Goal: Task Accomplishment & Management: Use online tool/utility

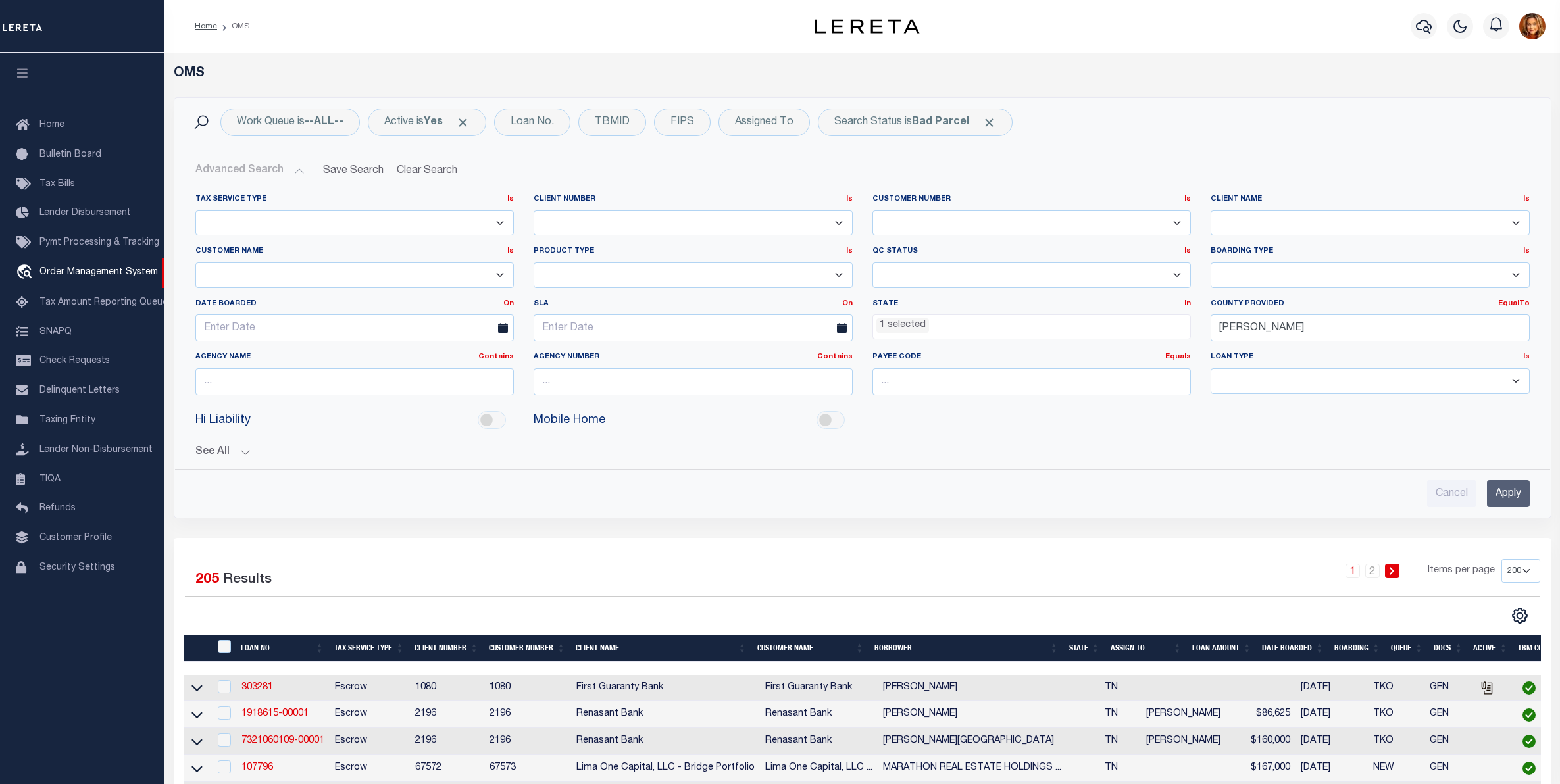
select select "TN"
select select "200"
click at [50, 413] on link "Taxing Entity" at bounding box center [82, 420] width 164 height 30
click at [54, 425] on span "Taxing Entity" at bounding box center [67, 420] width 56 height 9
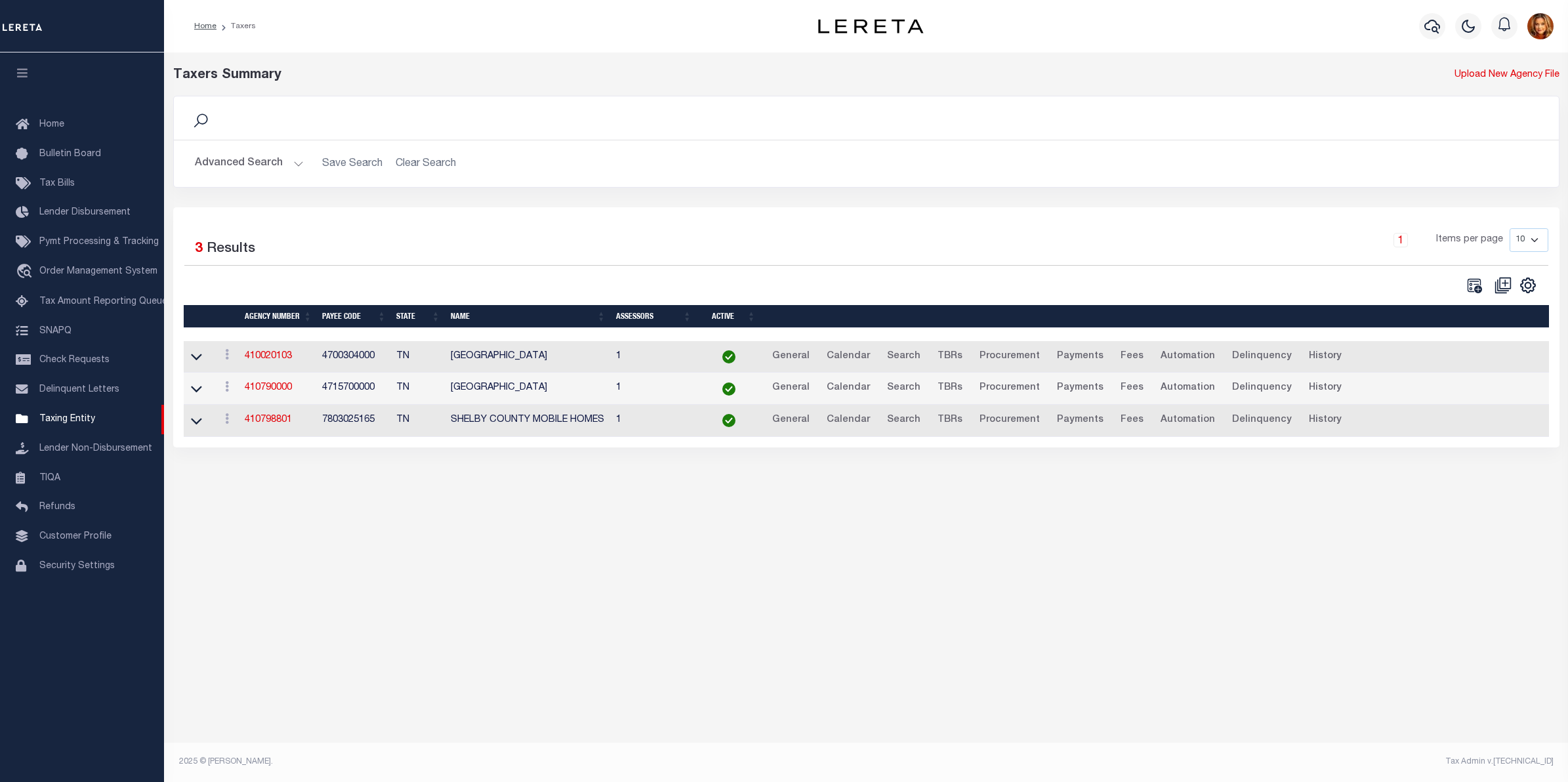
click at [242, 167] on button "Advanced Search" at bounding box center [249, 164] width 109 height 26
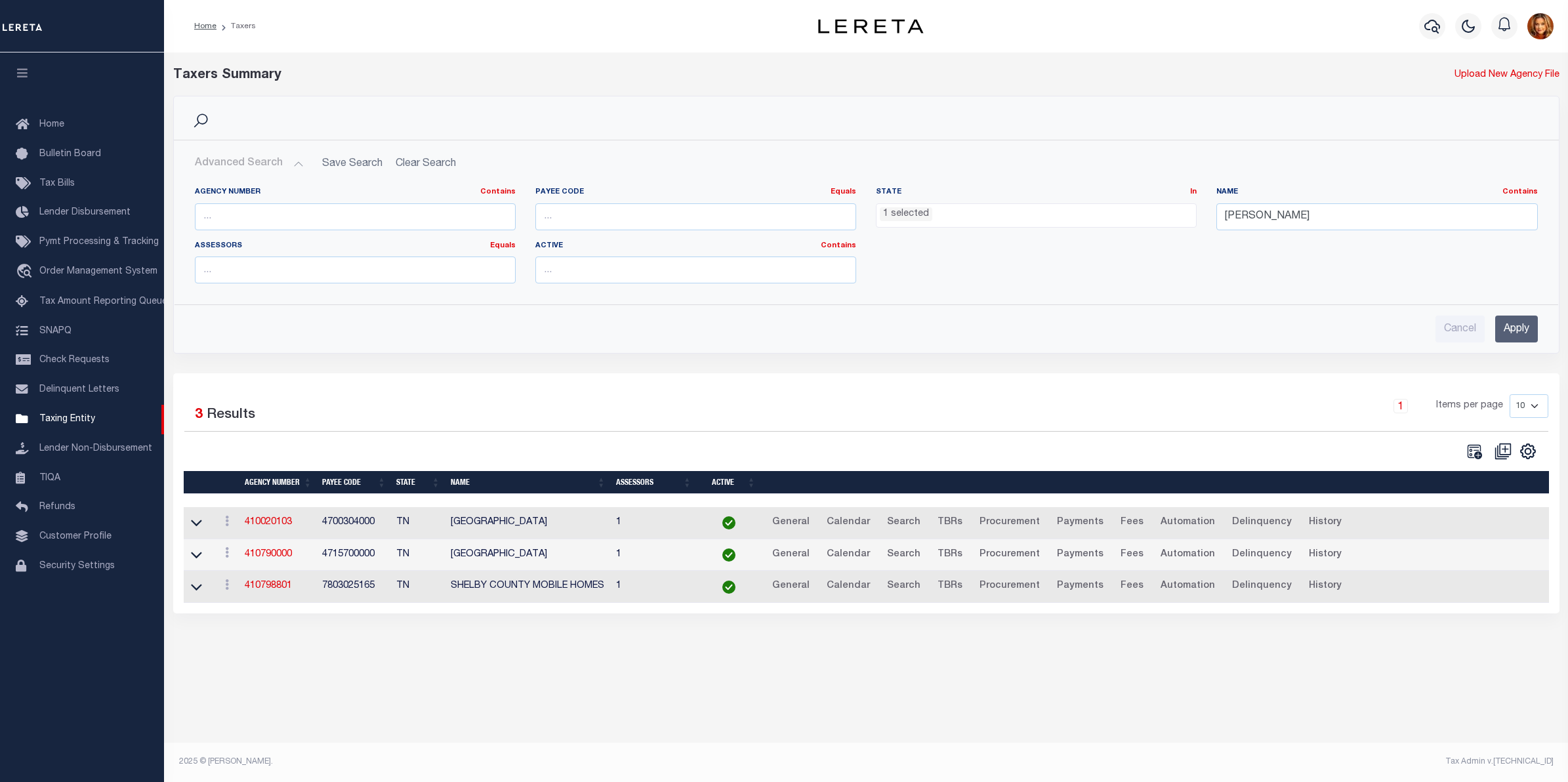
click at [936, 220] on ul "1 selected" at bounding box center [1036, 213] width 319 height 18
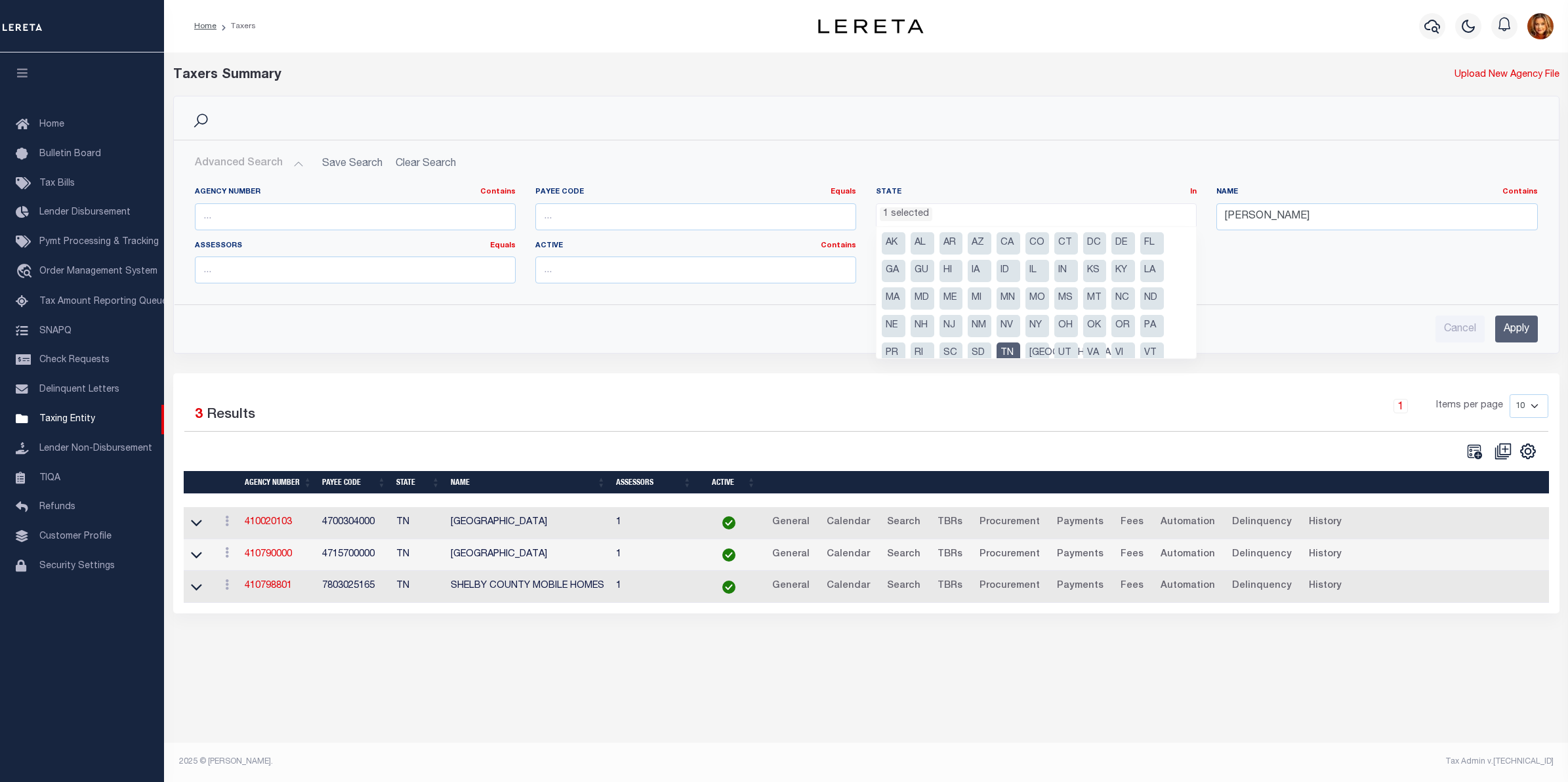
click at [1005, 347] on li "TN" at bounding box center [1008, 353] width 24 height 22
click at [1038, 346] on li "[GEOGRAPHIC_DATA]" at bounding box center [1037, 353] width 24 height 22
select select "[GEOGRAPHIC_DATA]"
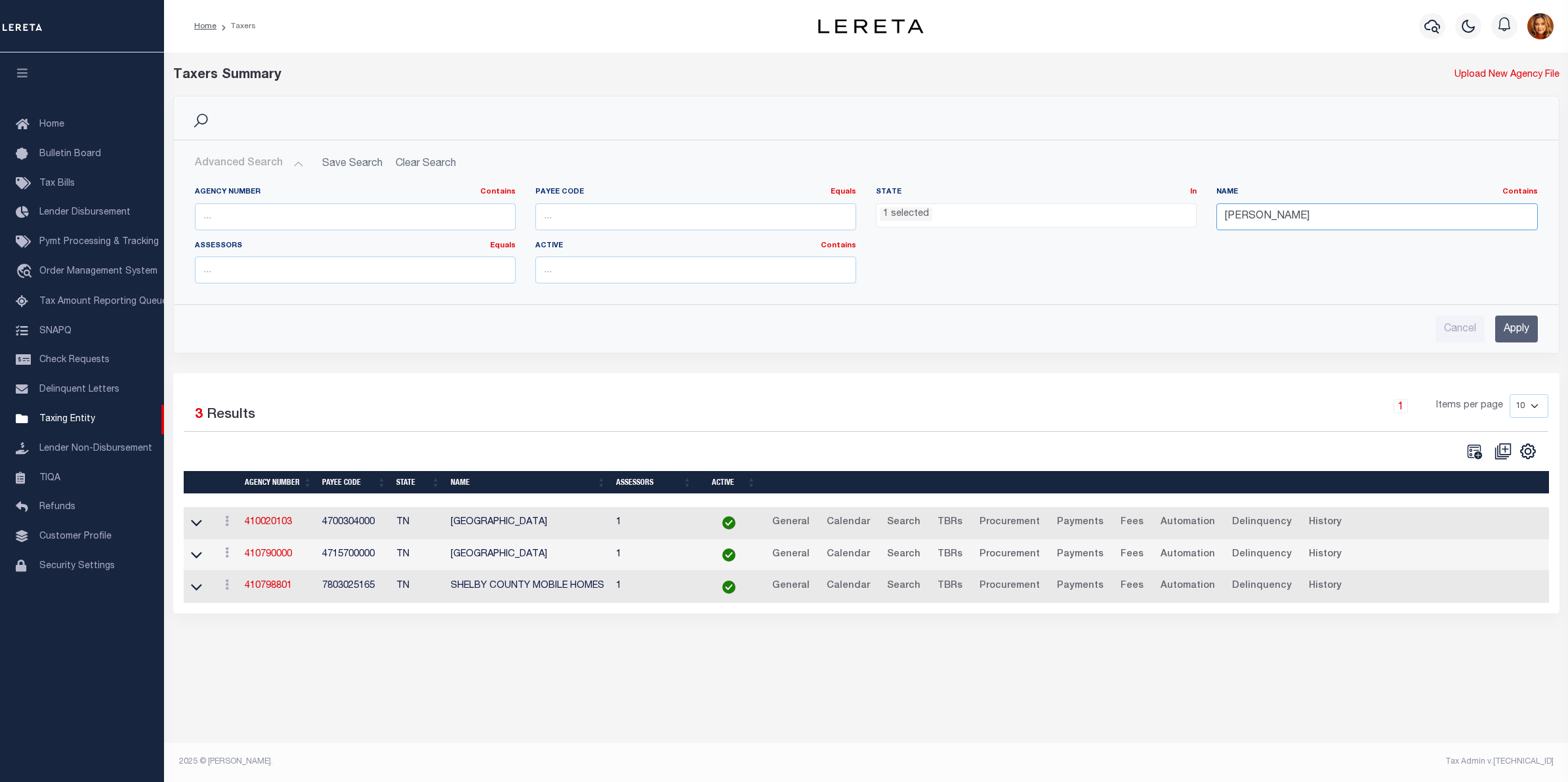
drag, startPoint x: 1300, startPoint y: 214, endPoint x: 1141, endPoint y: 207, distance: 159.2
click at [1141, 207] on div "Agency Number Contains Contains Is Payee Code Equals Equals Is Not Equal To Is …" at bounding box center [866, 240] width 1362 height 107
drag, startPoint x: 1297, startPoint y: 219, endPoint x: 1161, endPoint y: 214, distance: 136.1
click at [1161, 214] on div "Agency Number Contains Contains Is Payee Code Equals Equals Is Not Equal To Is …" at bounding box center [866, 240] width 1362 height 107
type input "[PERSON_NAME]"
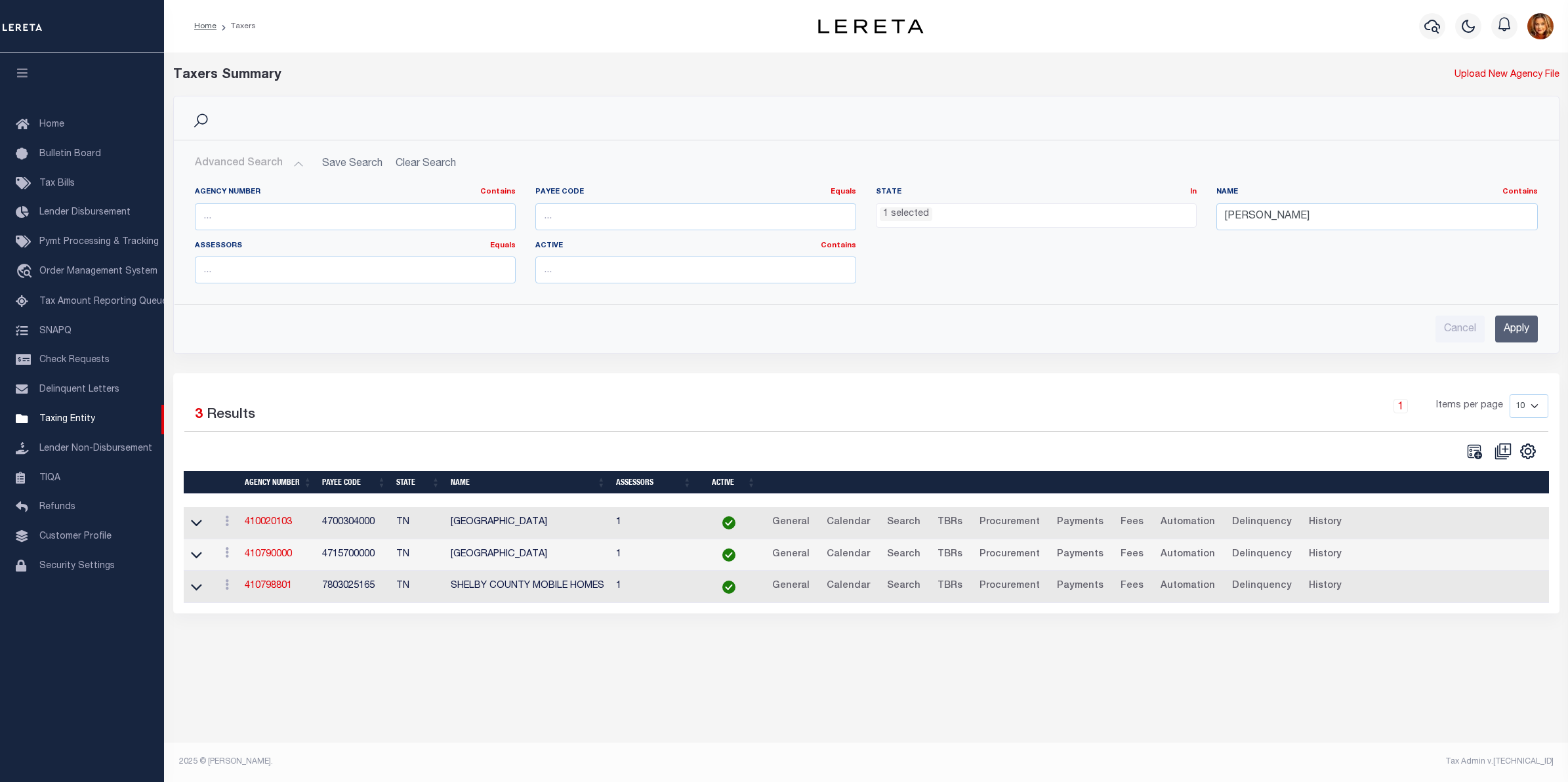
click at [1513, 325] on input "Apply" at bounding box center [1516, 330] width 43 height 27
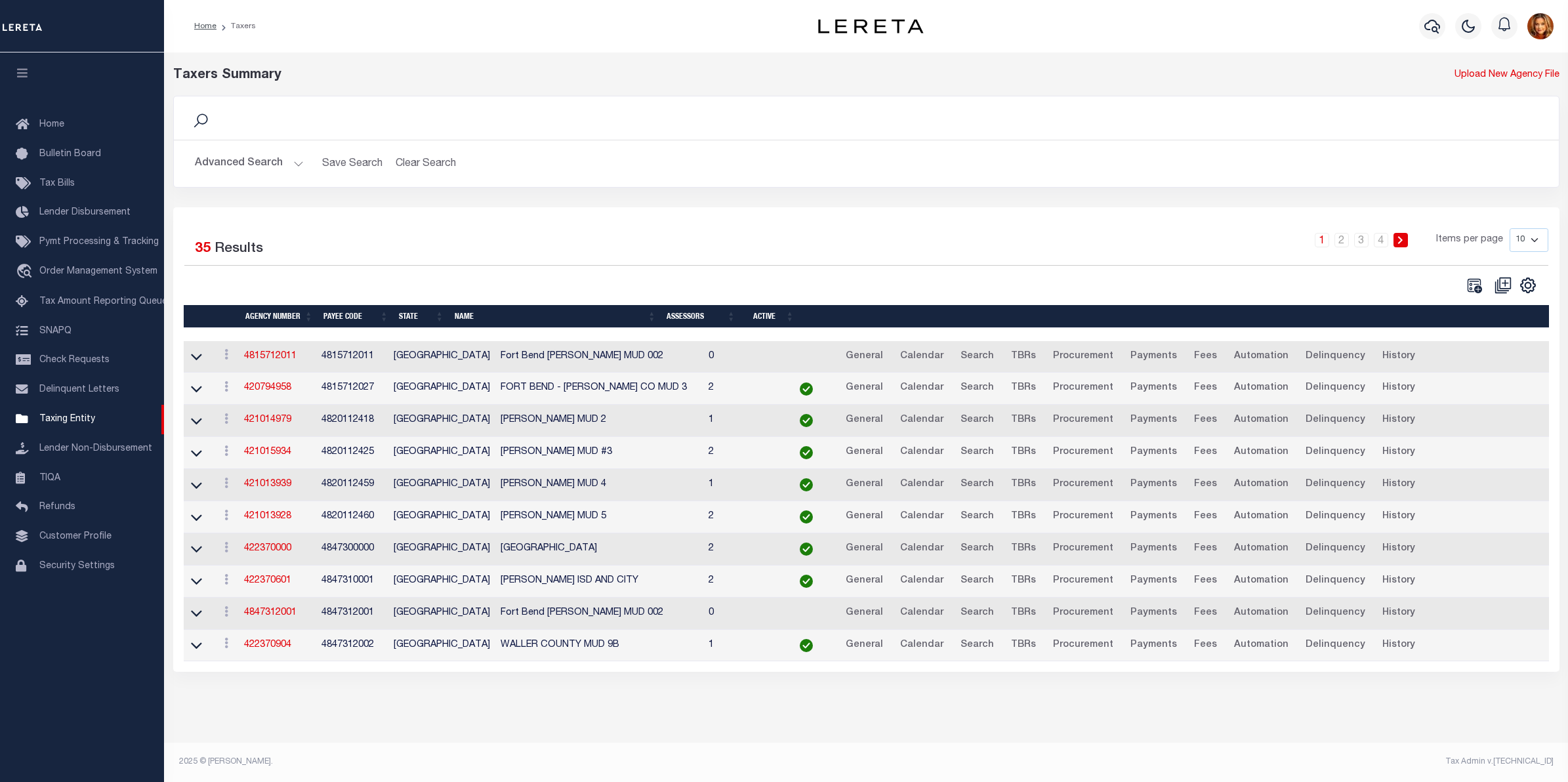
click at [1536, 242] on select "10 25 50 100" at bounding box center [1528, 240] width 38 height 24
select select "100"
click at [1509, 228] on select "10 25 50 100" at bounding box center [1528, 240] width 38 height 24
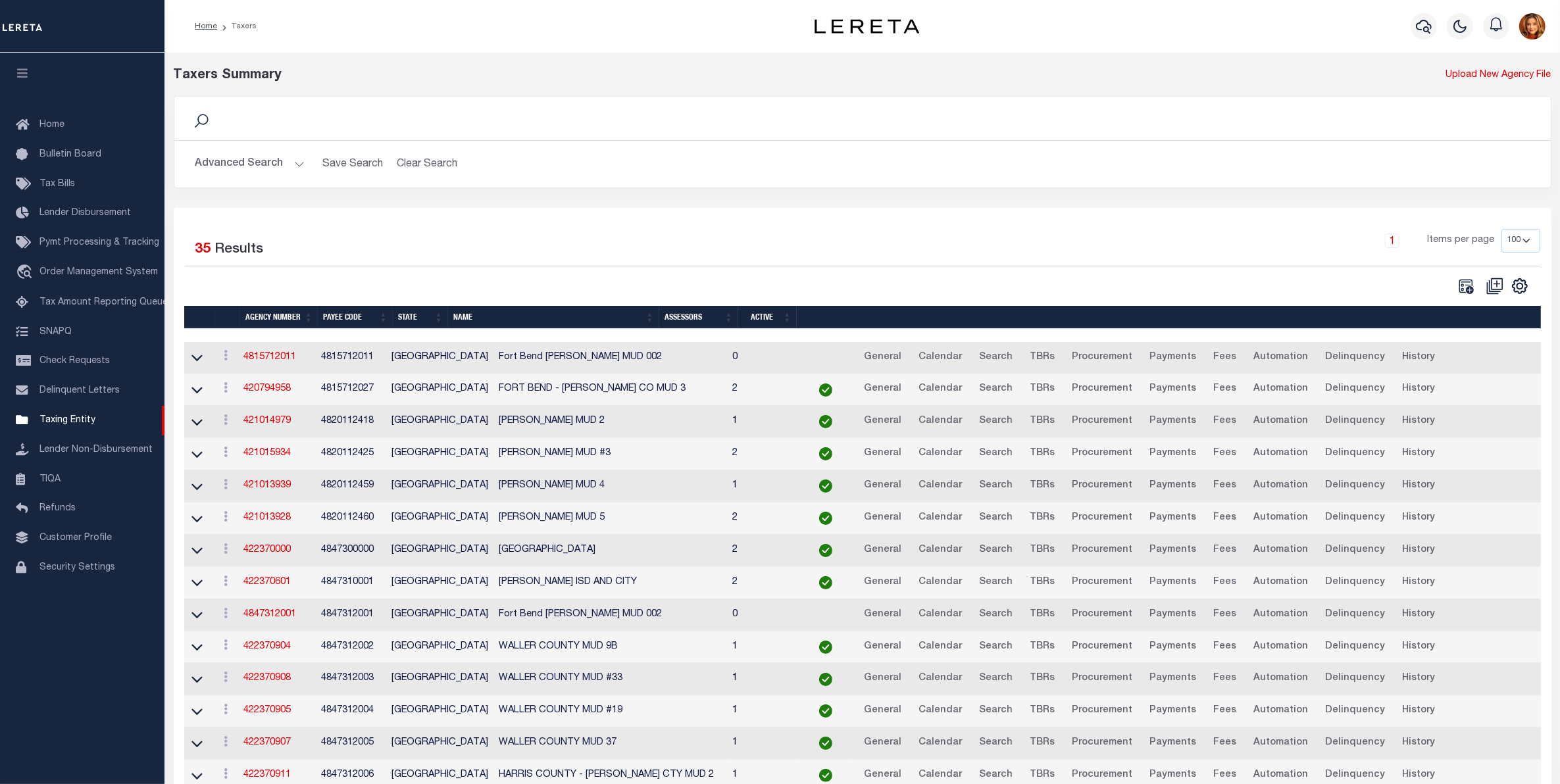
click at [451, 319] on th "Name" at bounding box center [553, 317] width 211 height 23
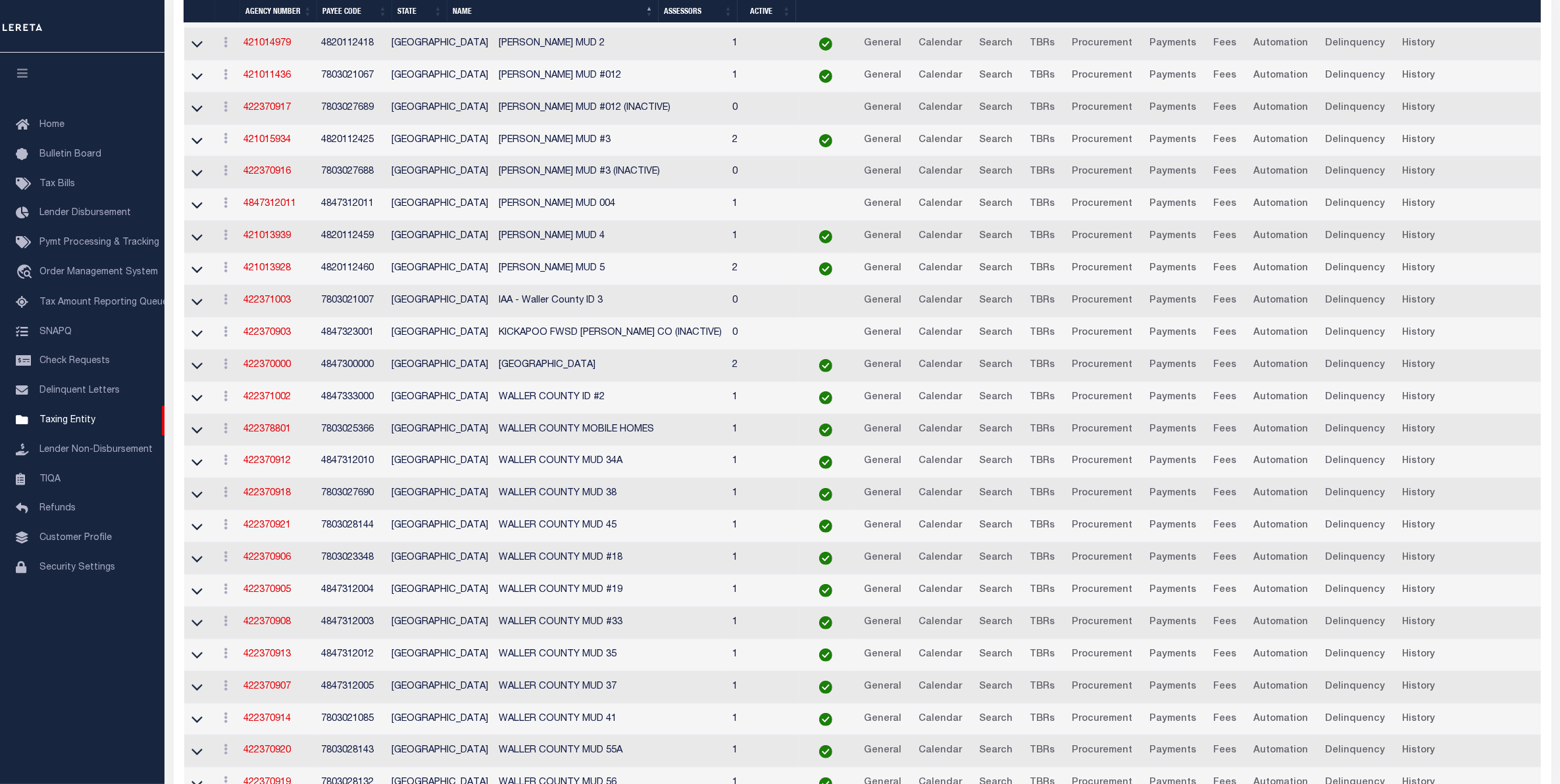
scroll to position [747, 0]
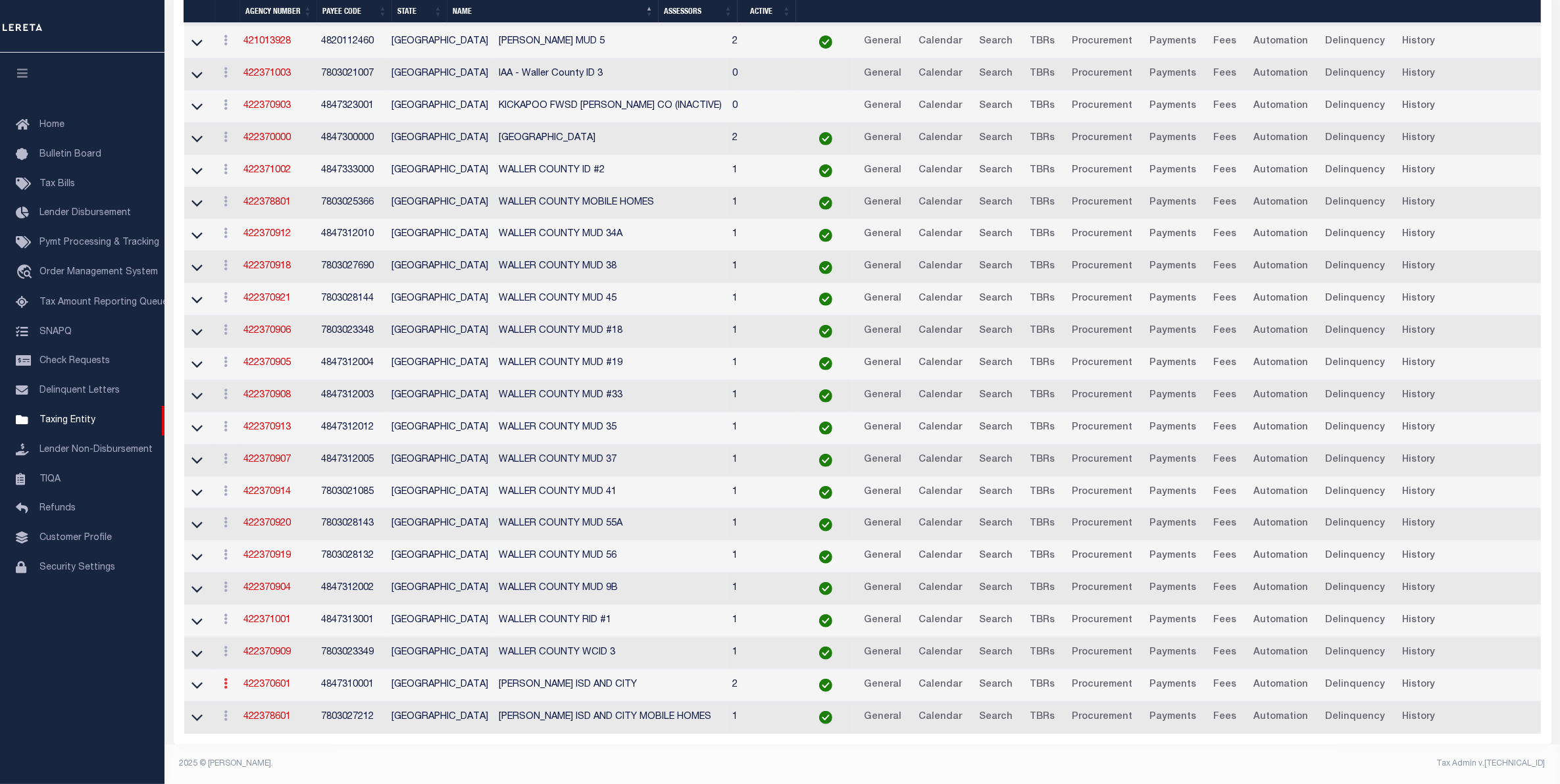
click at [227, 680] on icon at bounding box center [225, 683] width 4 height 10
click at [252, 704] on link "View" at bounding box center [265, 704] width 92 height 21
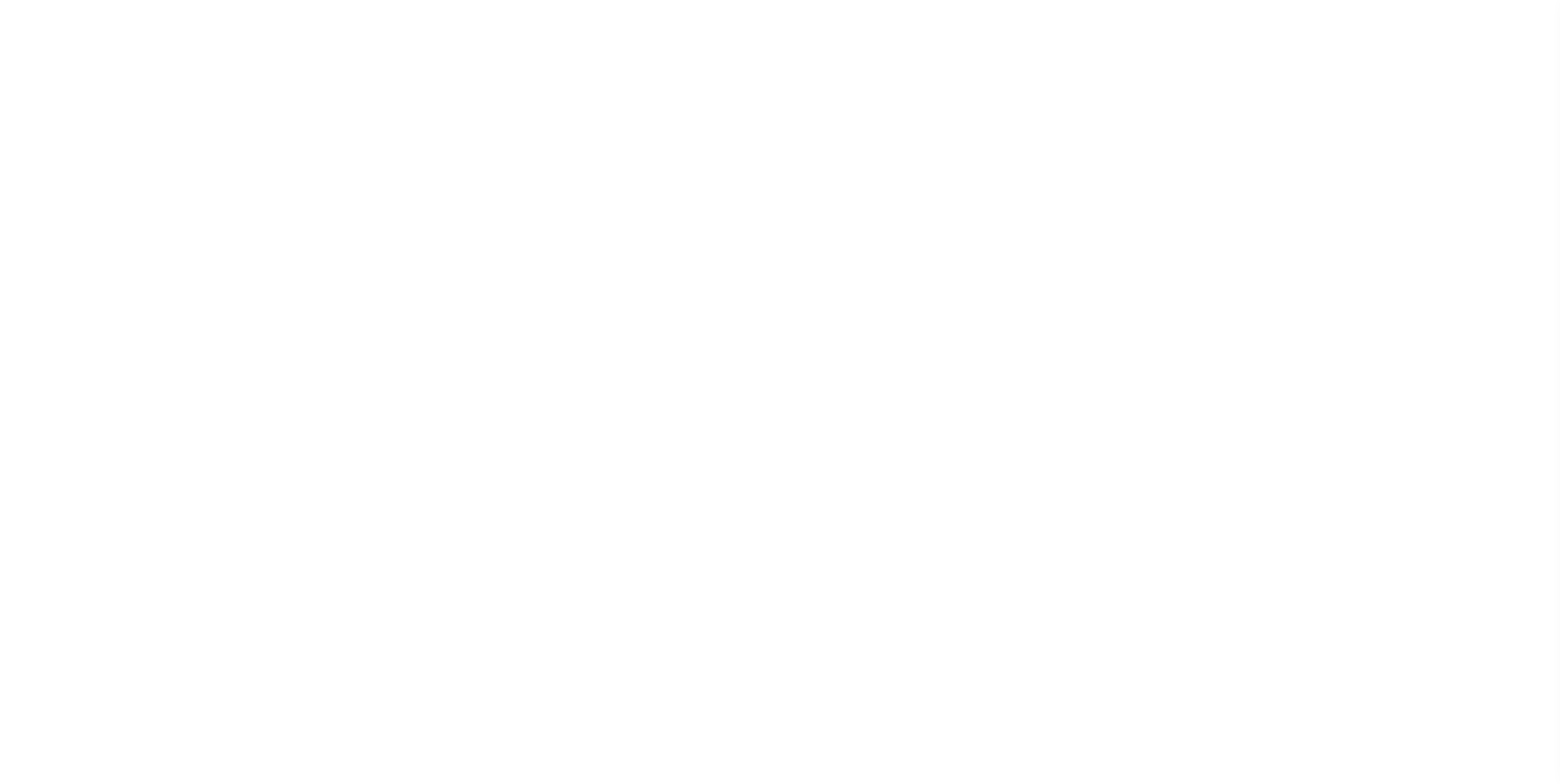
select select
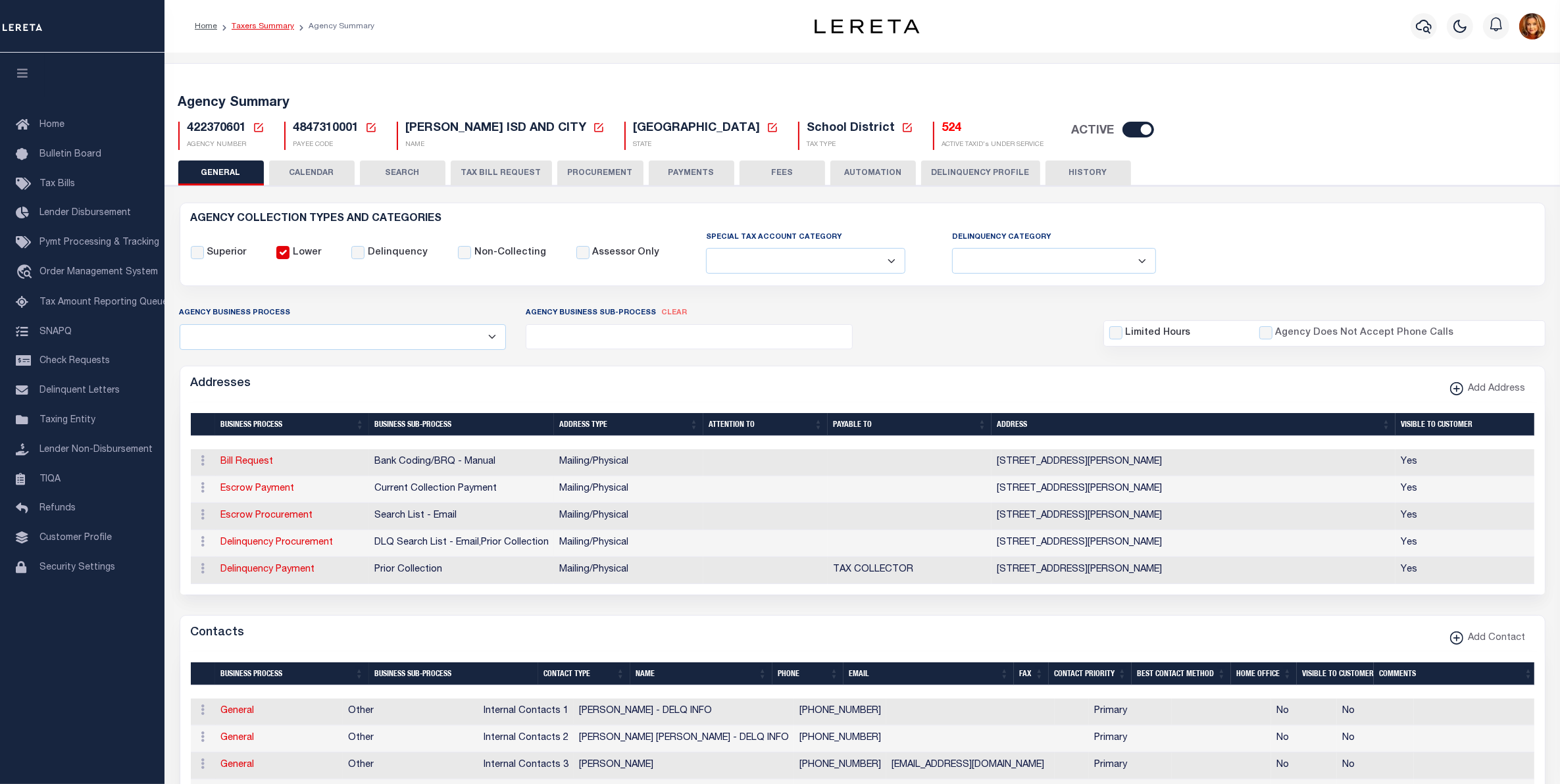
click at [253, 23] on link "Taxers Summary" at bounding box center [262, 26] width 63 height 8
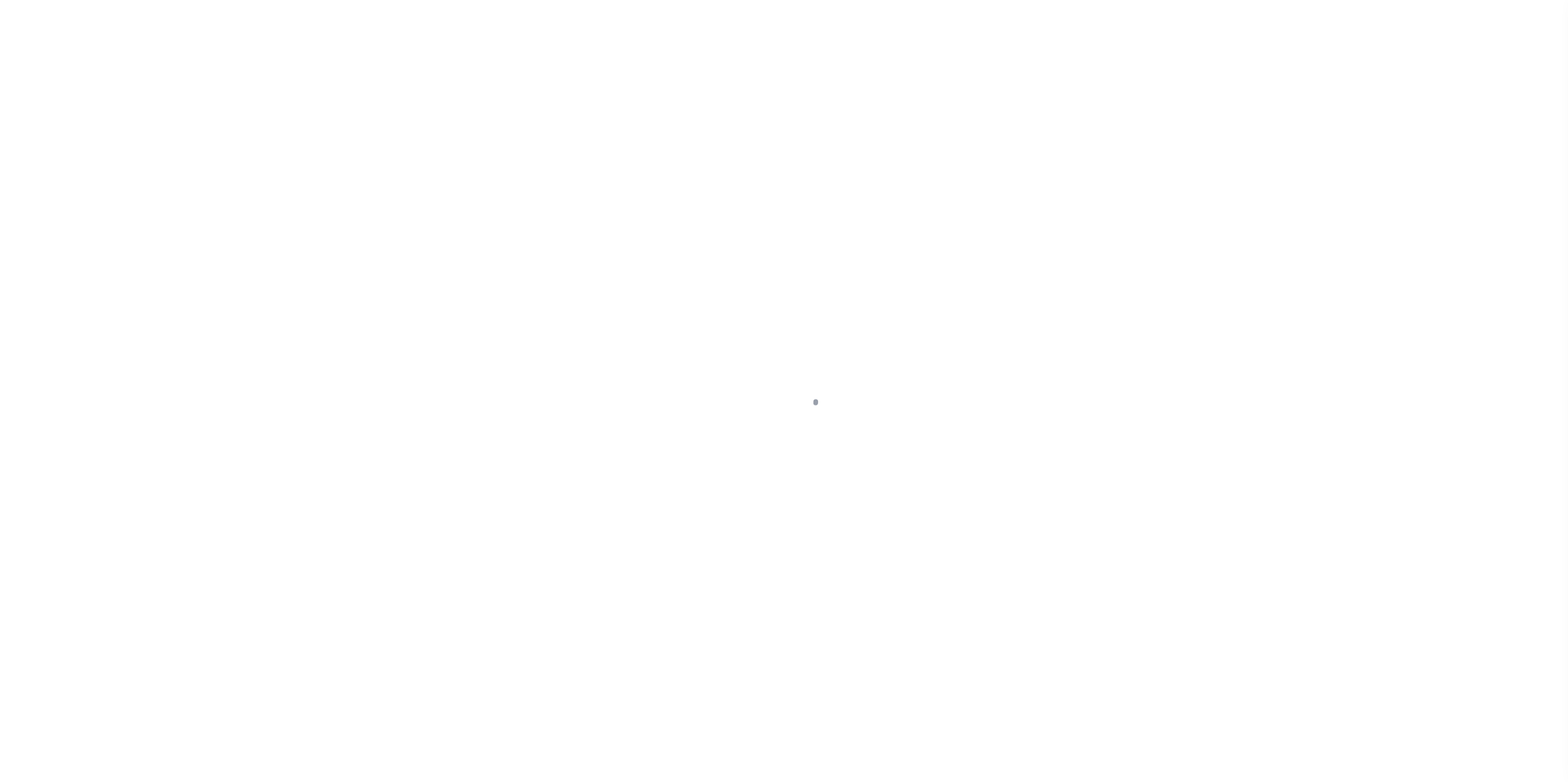
select select "TN"
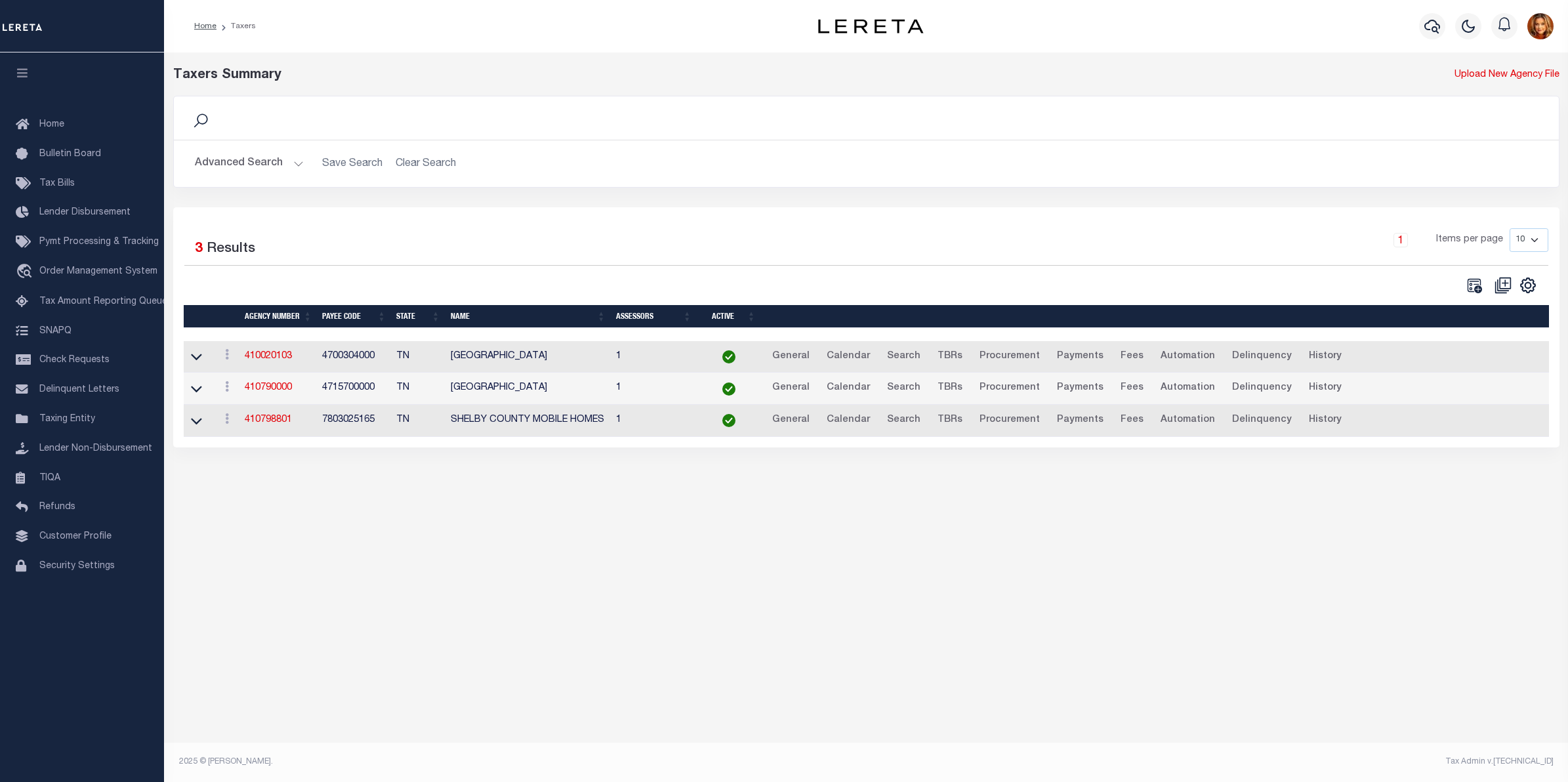
click at [230, 155] on button "Advanced Search" at bounding box center [249, 164] width 109 height 26
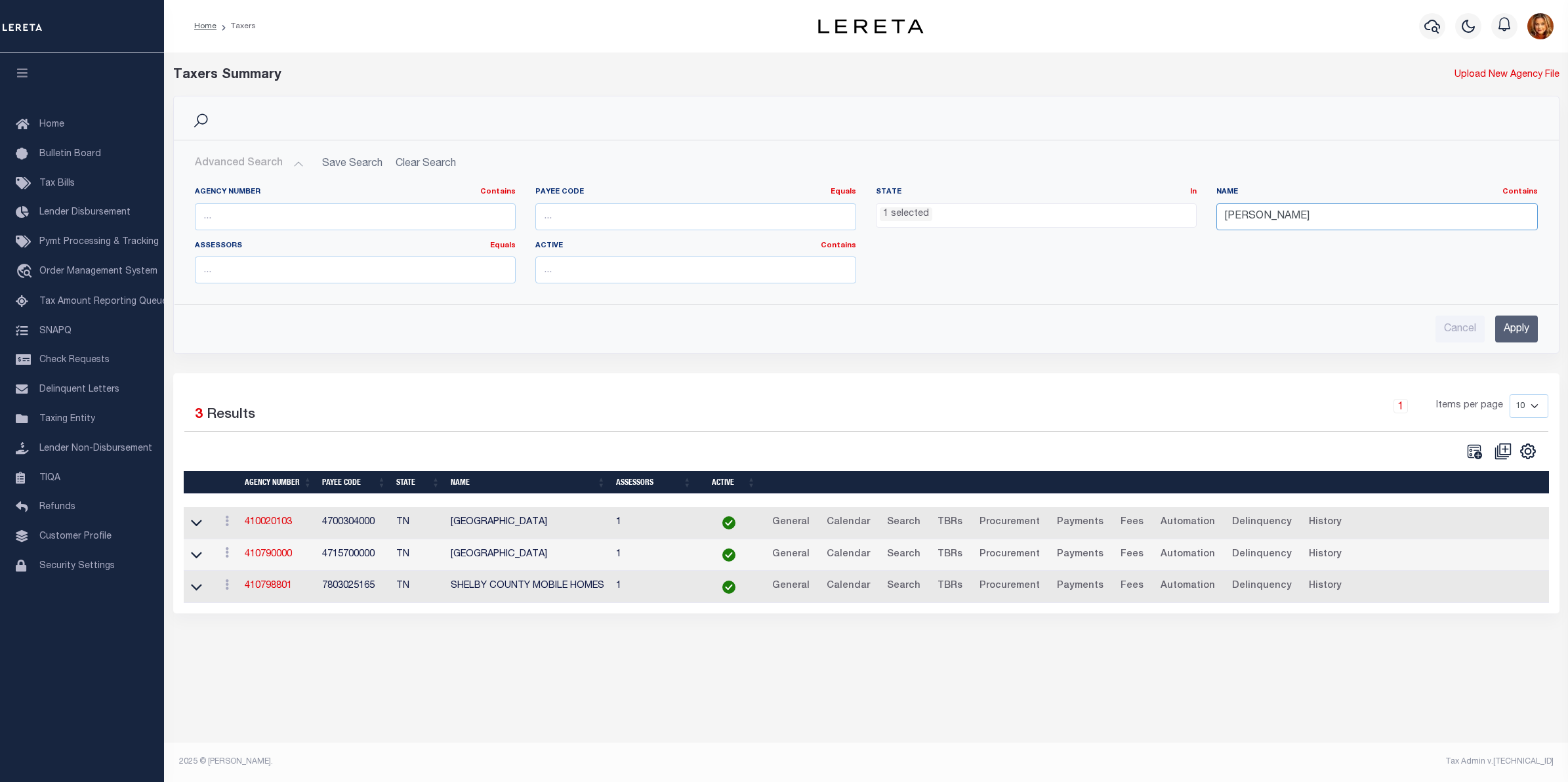
drag, startPoint x: 1269, startPoint y: 214, endPoint x: 1110, endPoint y: 212, distance: 159.0
click at [1110, 212] on div "Agency Number Contains Contains Is Payee Code Equals Equals Is Not Equal To Is …" at bounding box center [866, 240] width 1362 height 107
click at [1513, 331] on input "Apply" at bounding box center [1516, 330] width 43 height 27
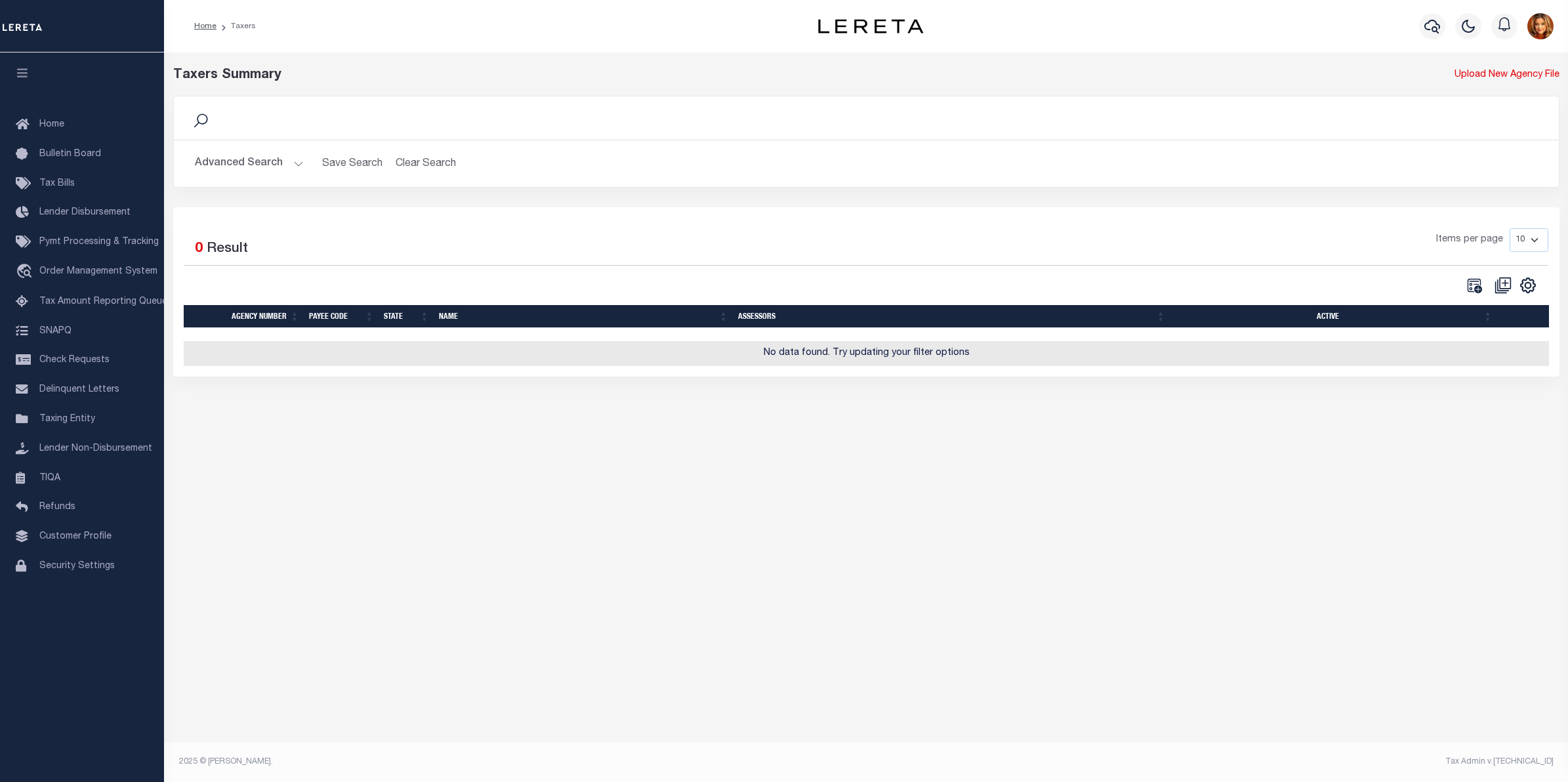
drag, startPoint x: 246, startPoint y: 164, endPoint x: 261, endPoint y: 168, distance: 15.5
click at [248, 164] on button "Advanced Search" at bounding box center [249, 164] width 109 height 26
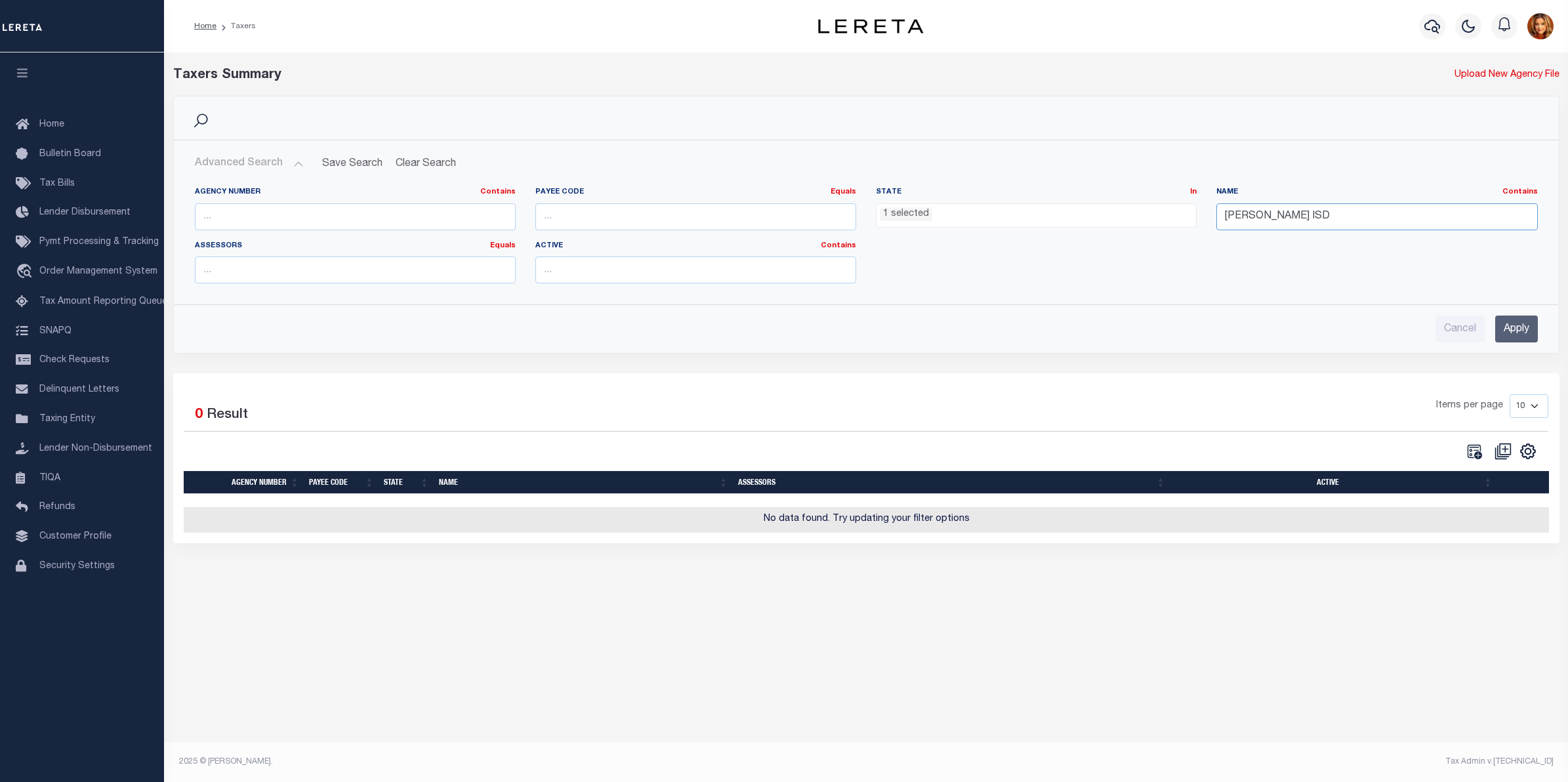
drag, startPoint x: 1286, startPoint y: 215, endPoint x: 1257, endPoint y: 217, distance: 29.1
click at [1257, 217] on input "Waller ISD" at bounding box center [1377, 217] width 321 height 27
type input "[PERSON_NAME]"
click at [1522, 330] on input "Apply" at bounding box center [1516, 330] width 43 height 27
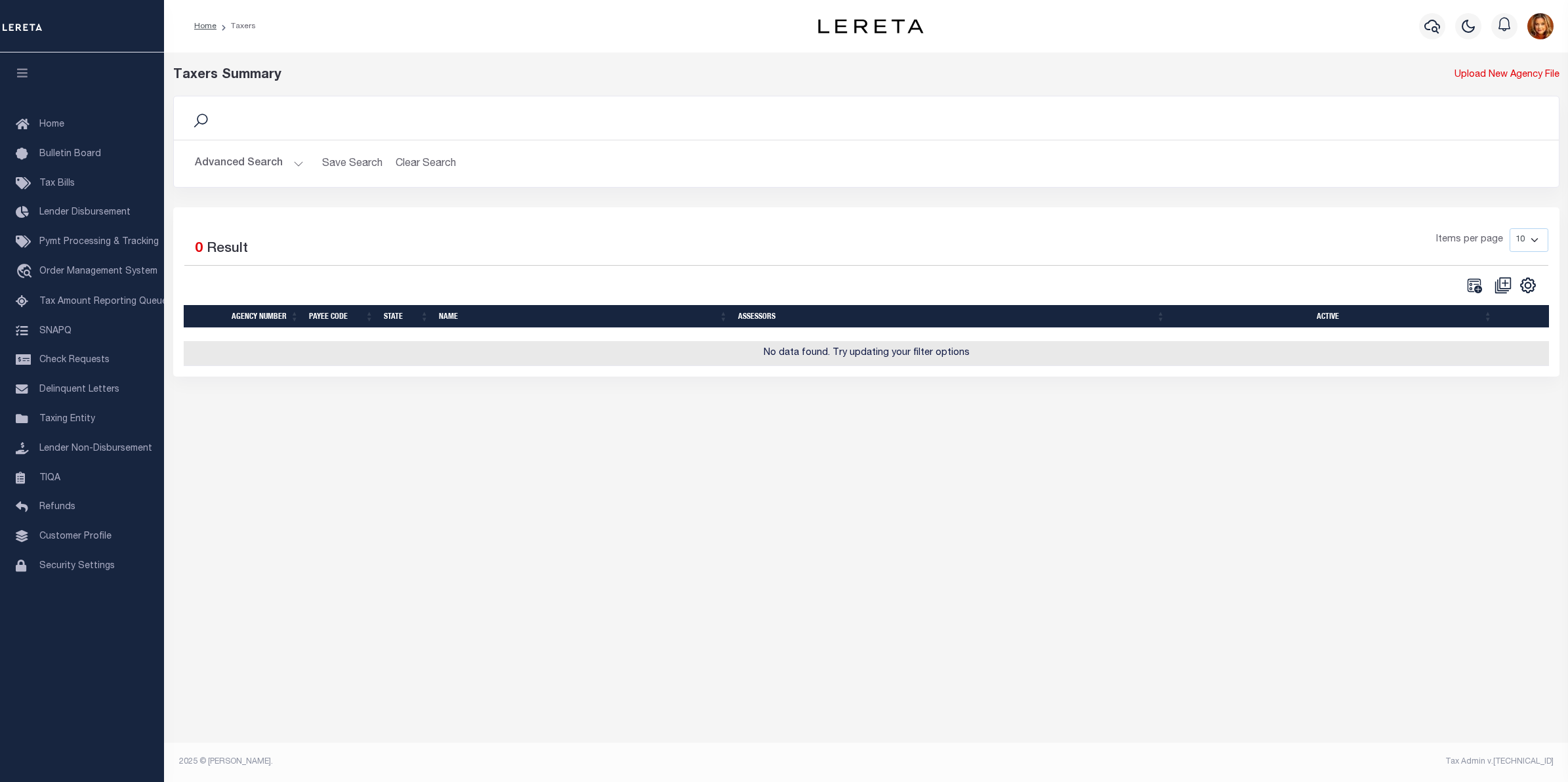
click at [223, 163] on button "Advanced Search" at bounding box center [249, 164] width 109 height 26
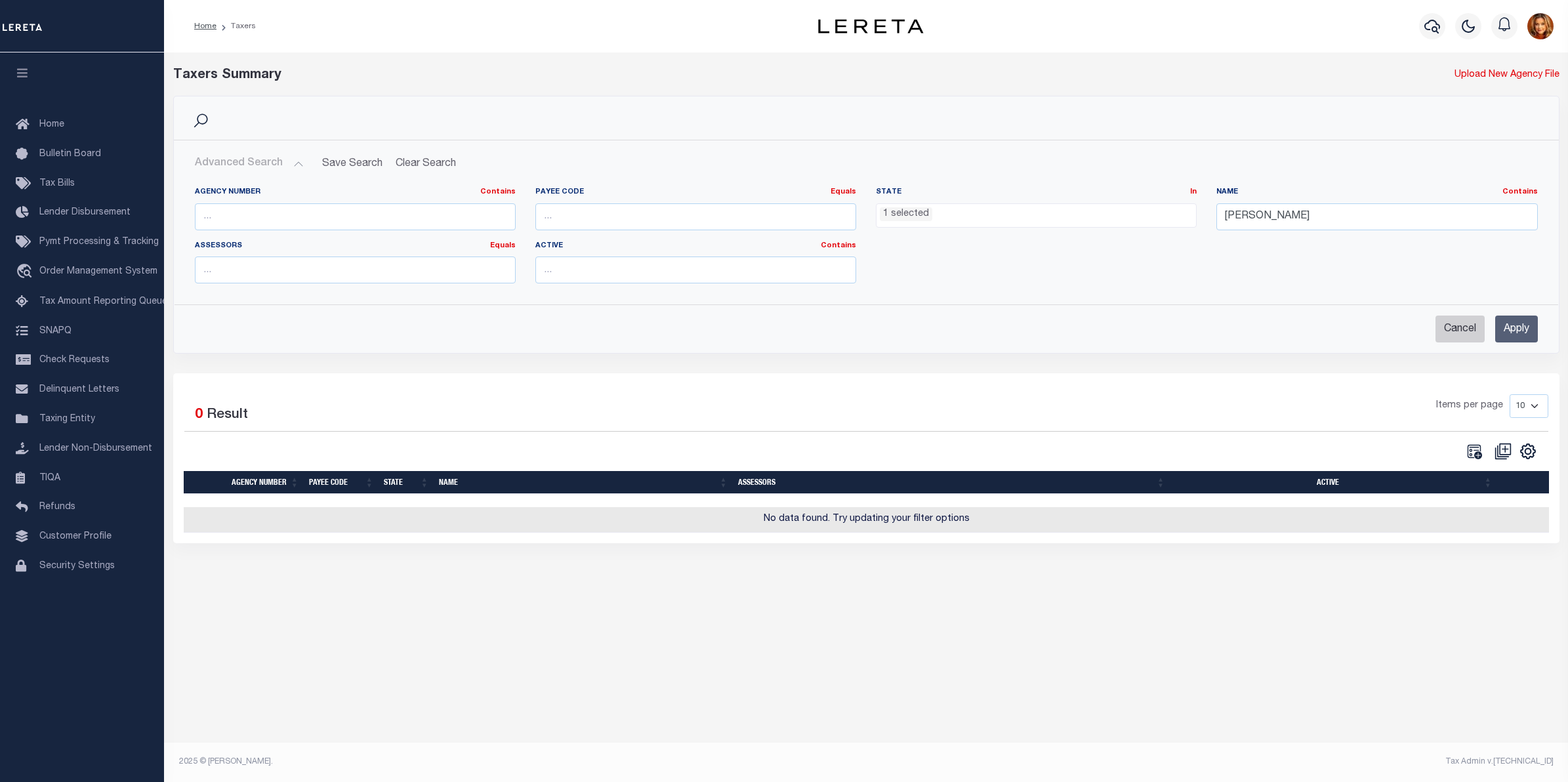
click at [1454, 326] on input "Cancel" at bounding box center [1460, 330] width 50 height 27
checkbox input "true"
select select
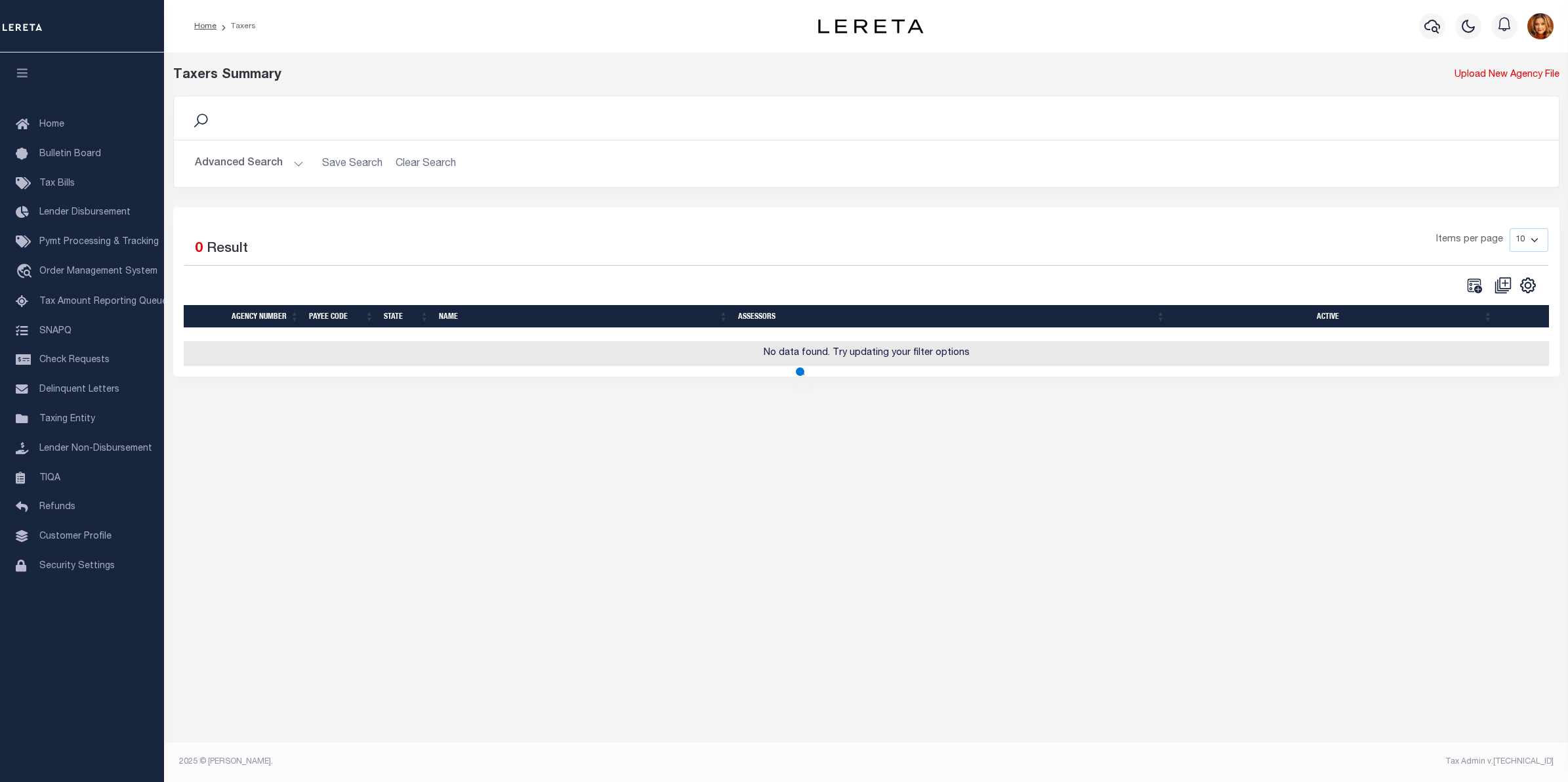
scroll to position [505, 0]
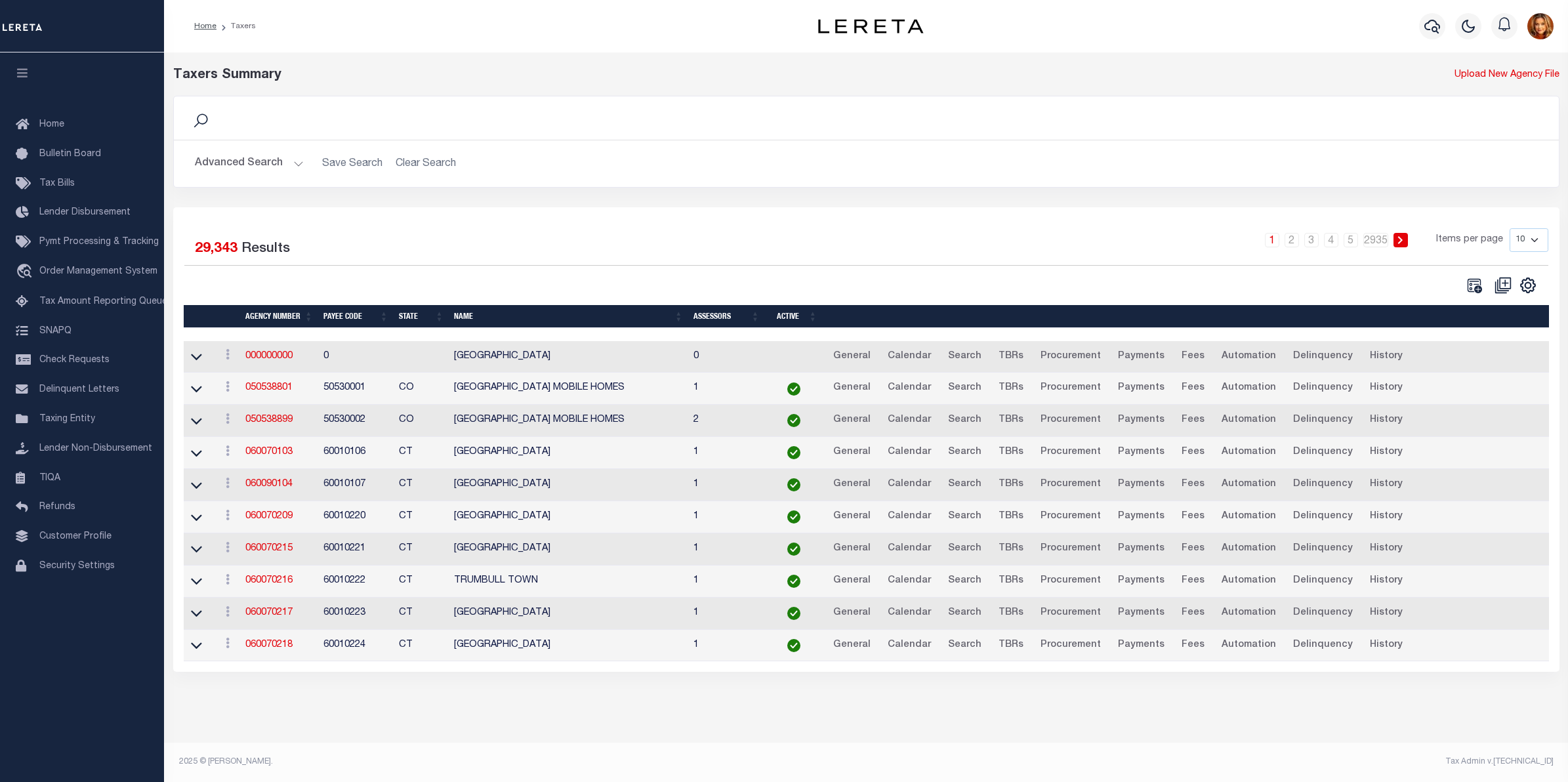
click at [233, 165] on button "Advanced Search" at bounding box center [249, 164] width 109 height 26
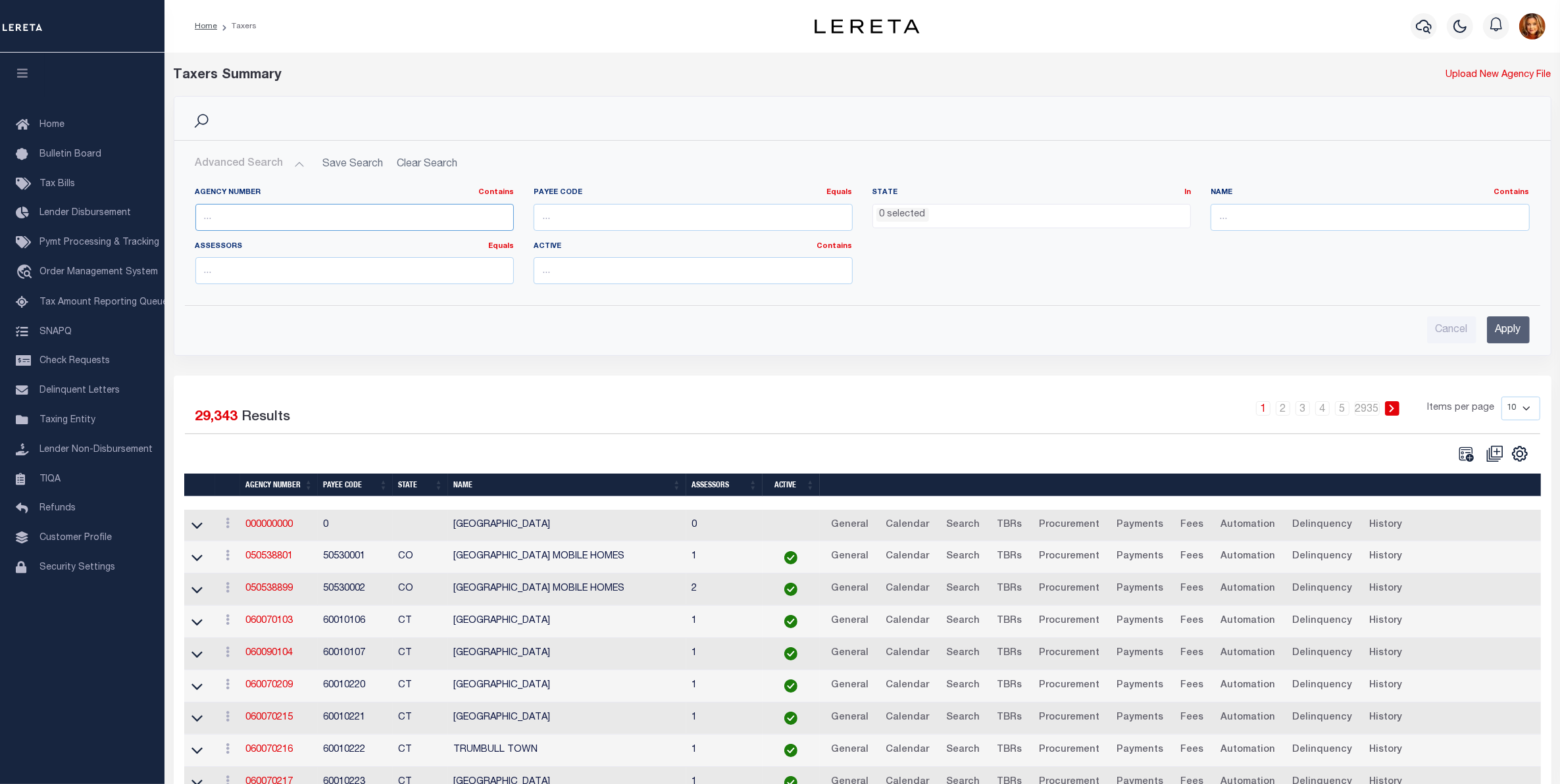
click at [234, 211] on input "text" at bounding box center [354, 217] width 319 height 27
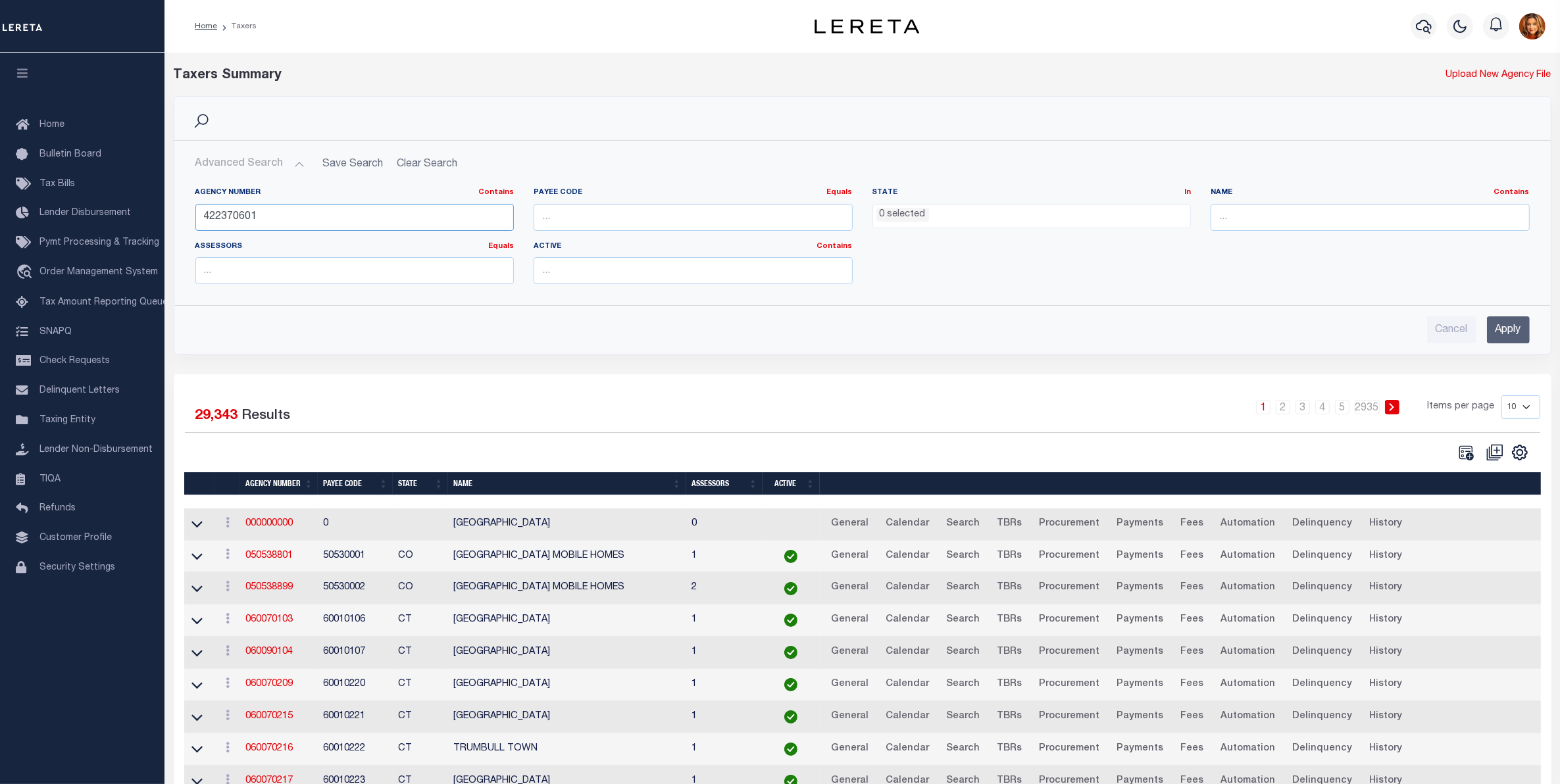
type input "422370601"
click at [1498, 320] on input "Apply" at bounding box center [1509, 330] width 43 height 27
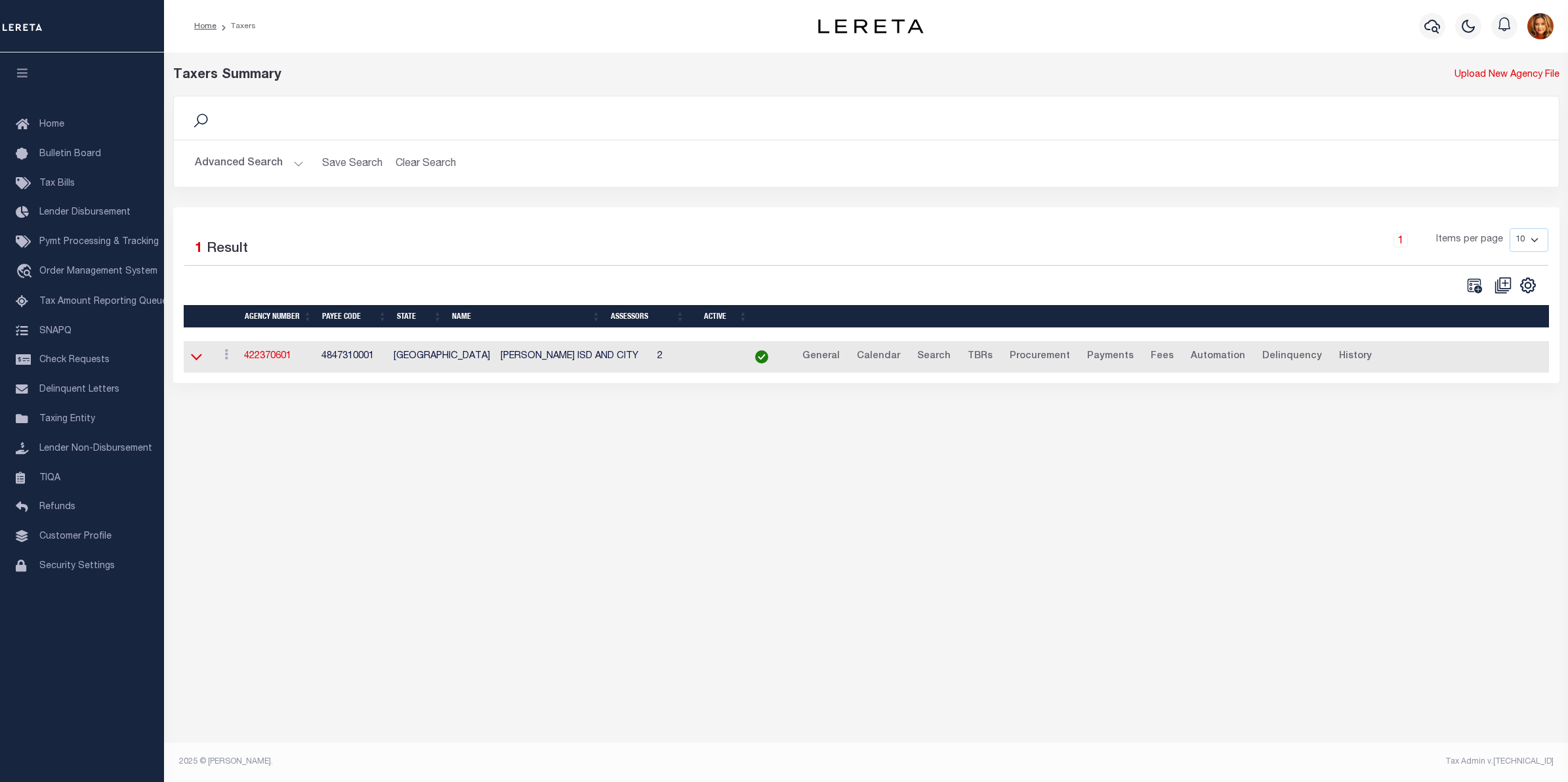
click at [195, 361] on icon at bounding box center [196, 357] width 11 height 14
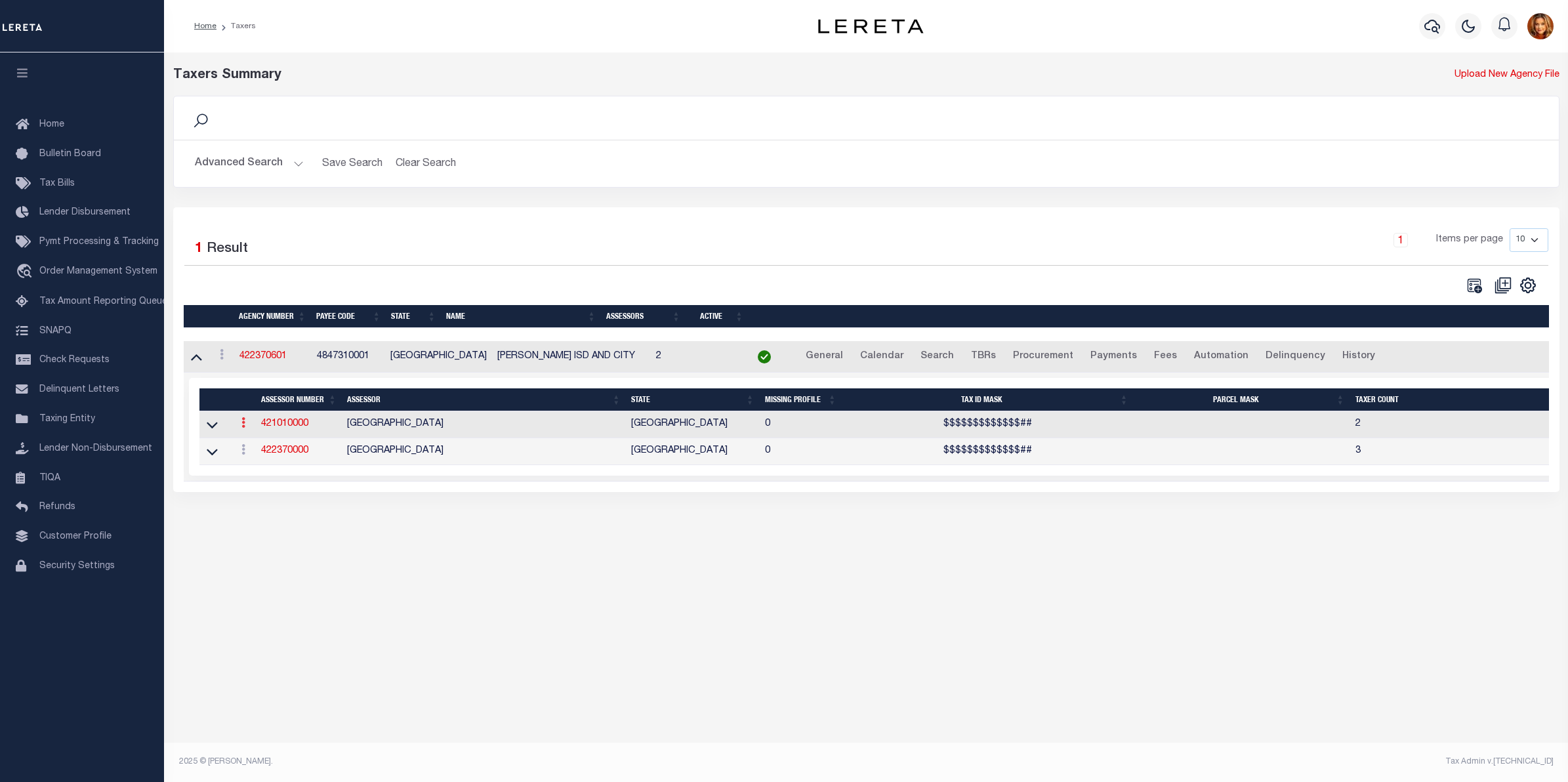
click at [240, 429] on link at bounding box center [243, 424] width 15 height 10
click at [259, 454] on link "View" at bounding box center [266, 443] width 60 height 21
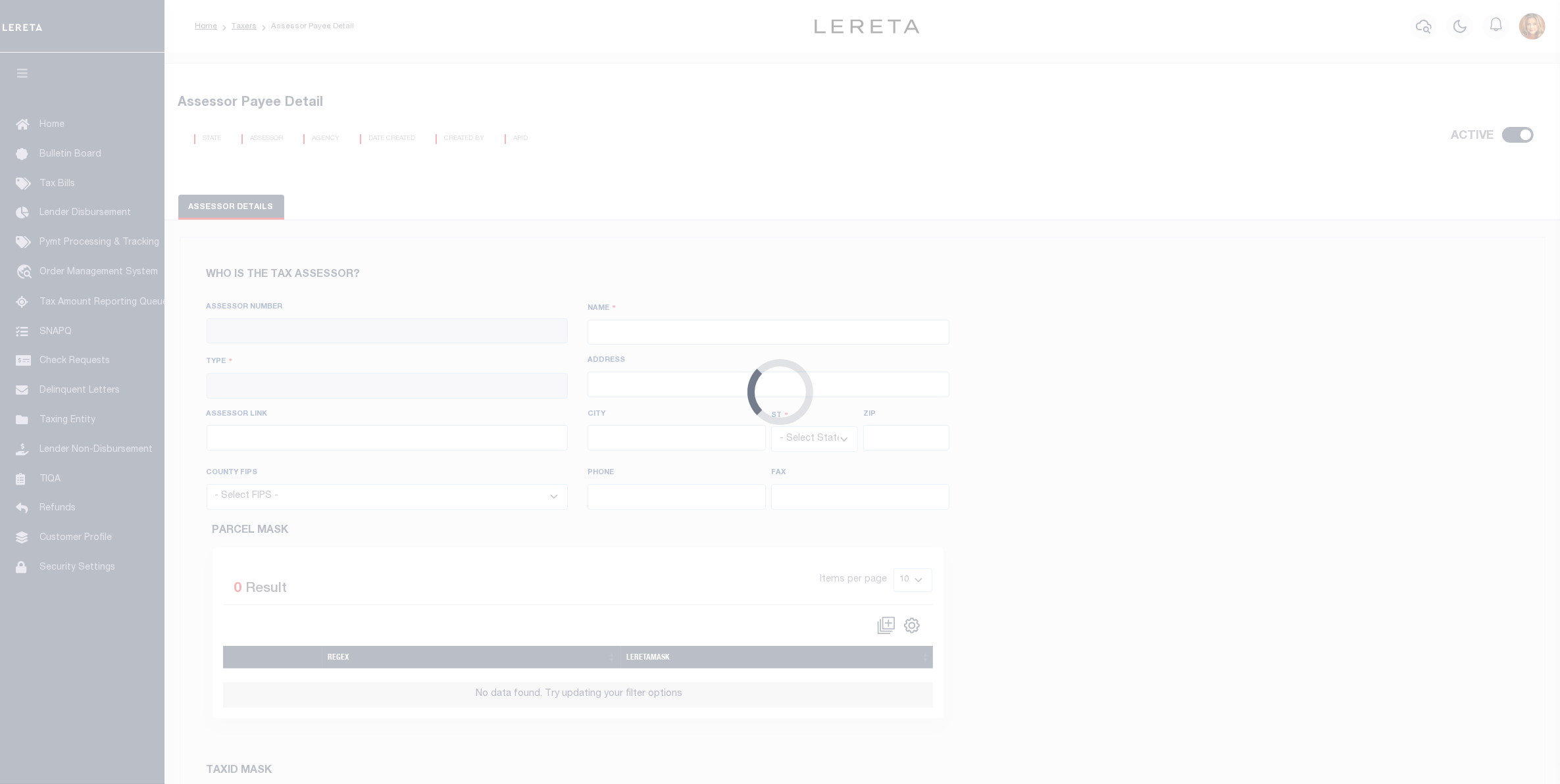
checkbox input "true"
type input "421010000"
type input "HARRIS COUNTY"
type input "00 - County"
type input "1001 Preston Street, Room 311"
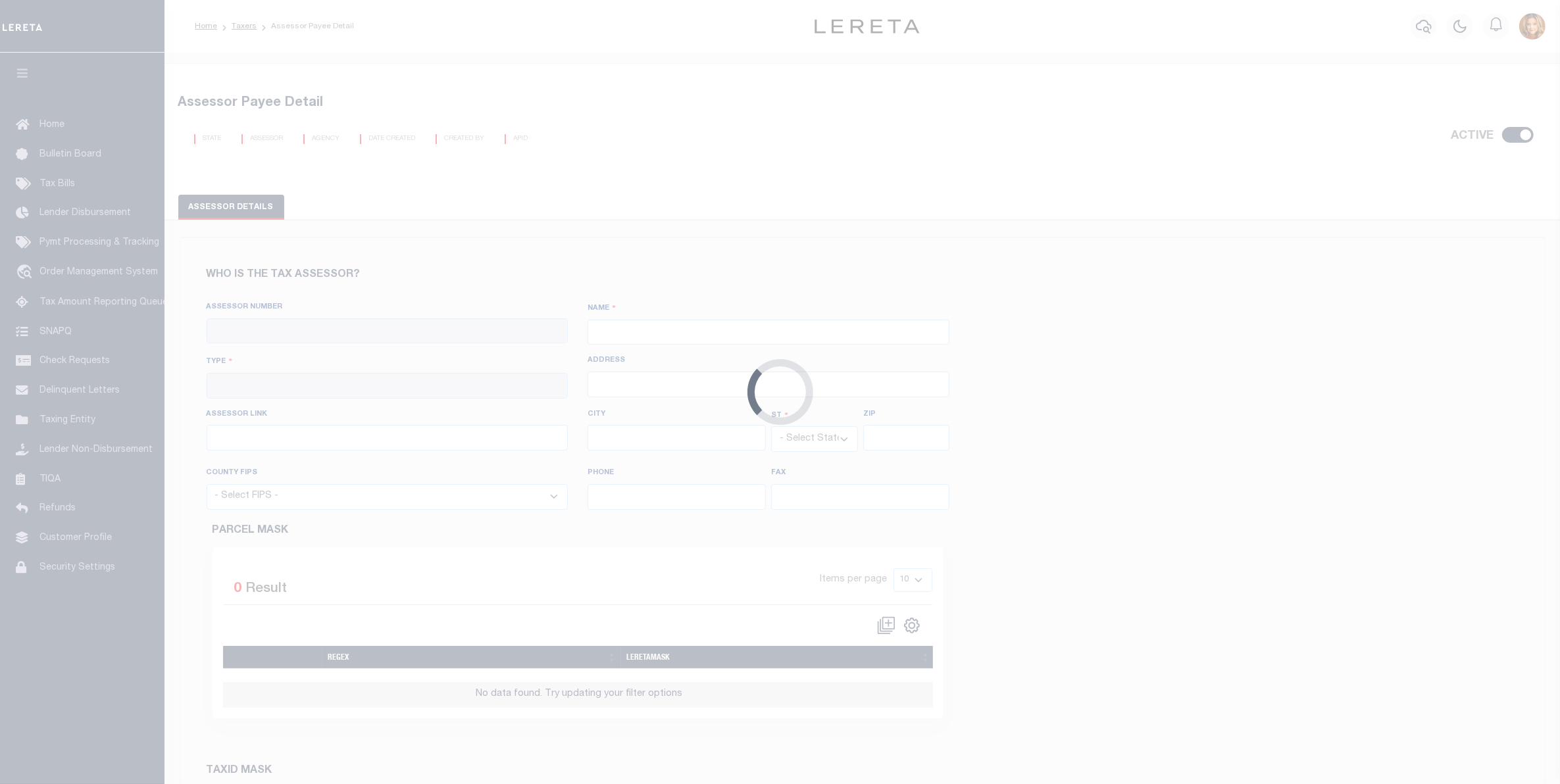
type input "http://hcad.org/property-search/real-property/"
type input "Houston"
select select "[GEOGRAPHIC_DATA]"
type input "77002"
select select "48201"
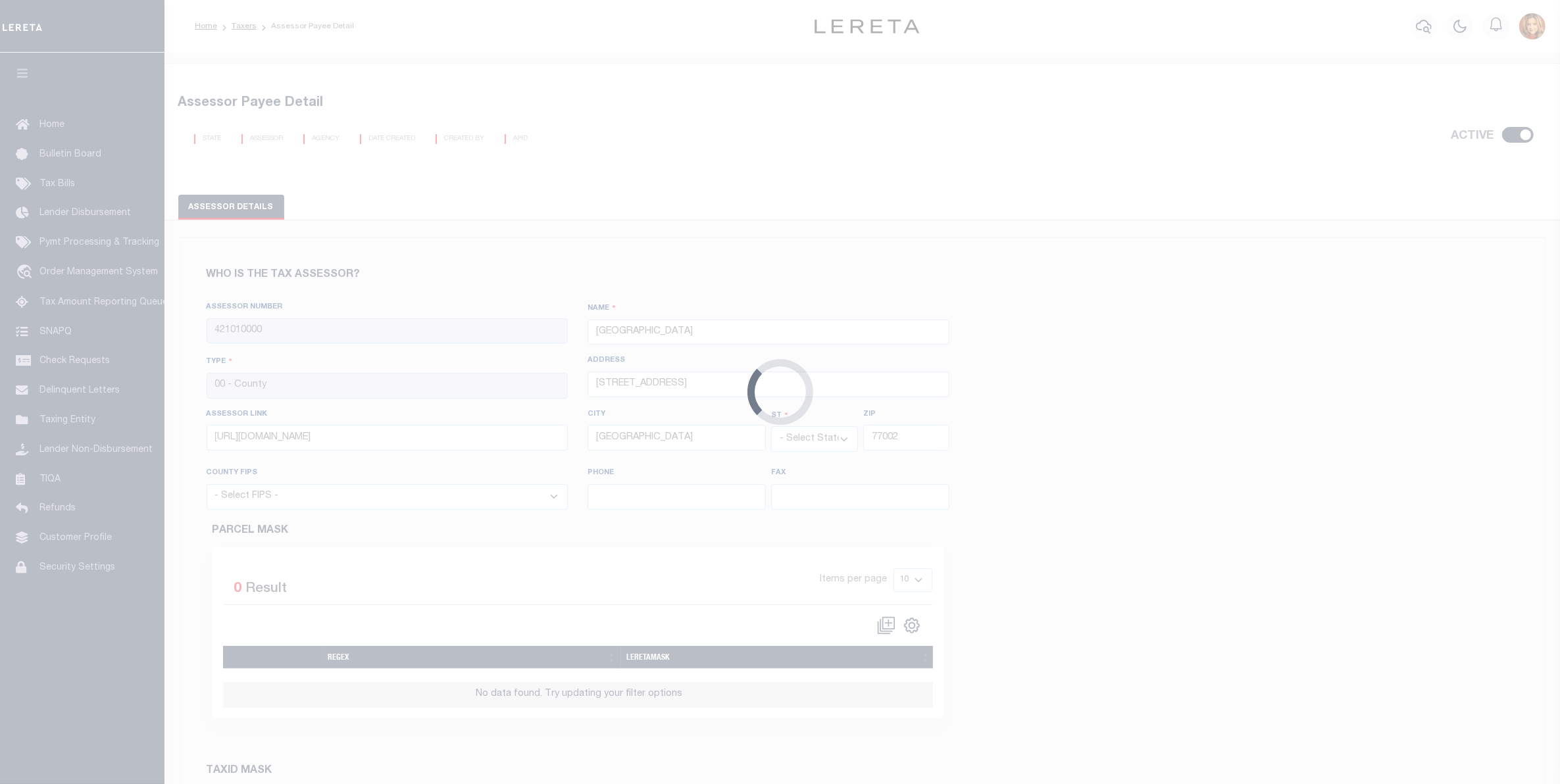
type input "713-224-1919"
type input "713-368-2219"
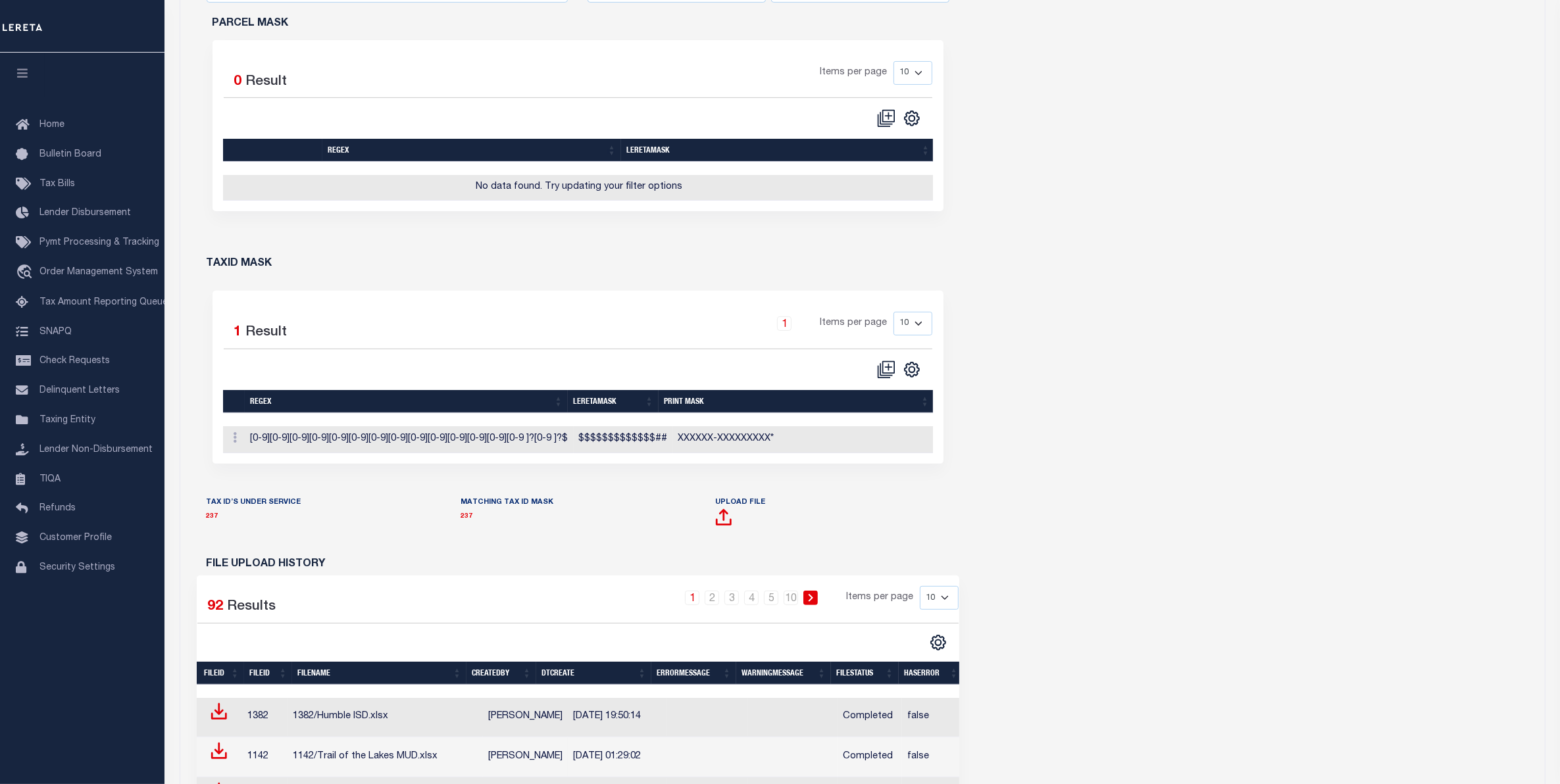
scroll to position [657, 0]
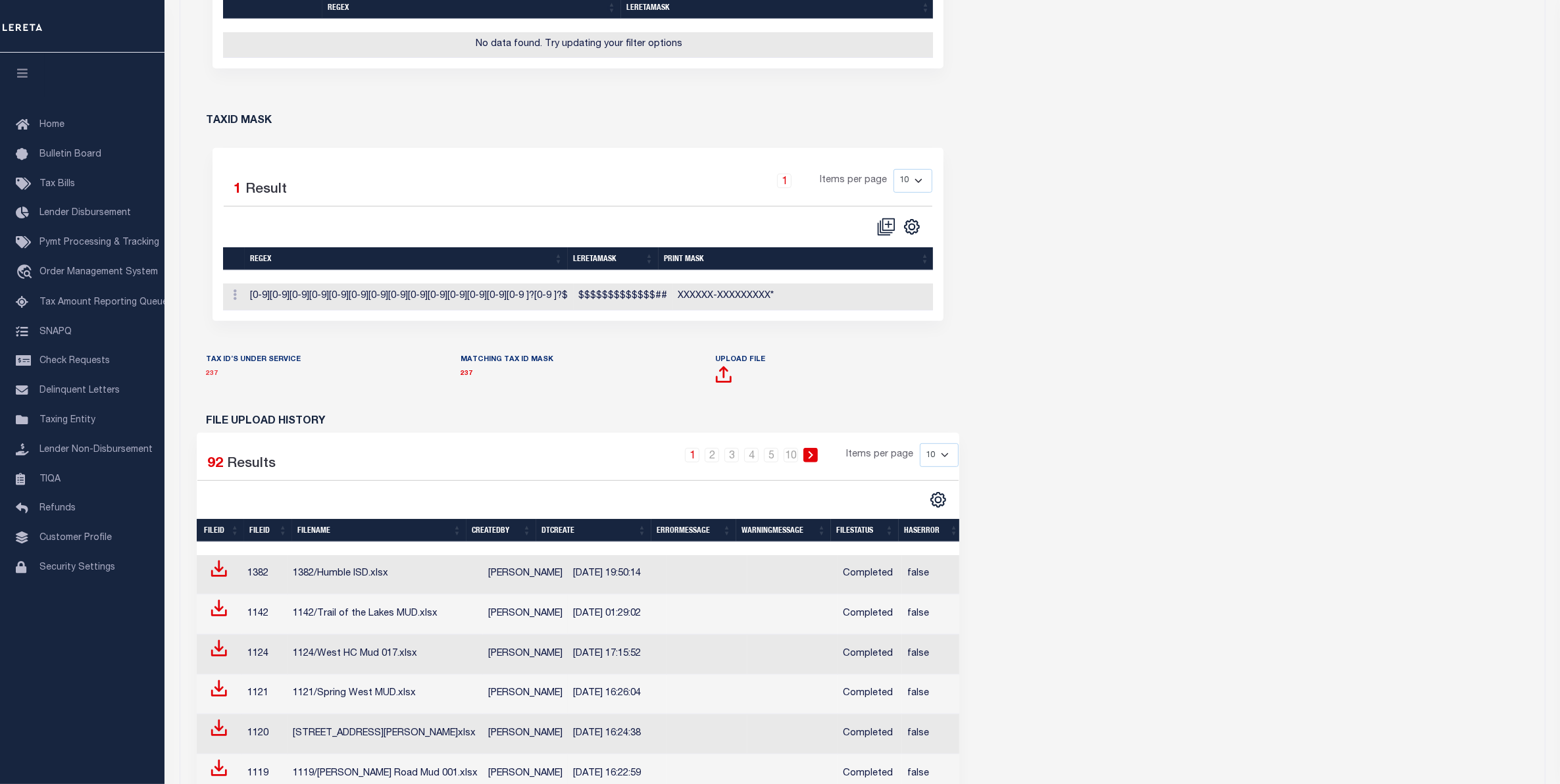
click at [211, 377] on link "237" at bounding box center [212, 374] width 12 height 7
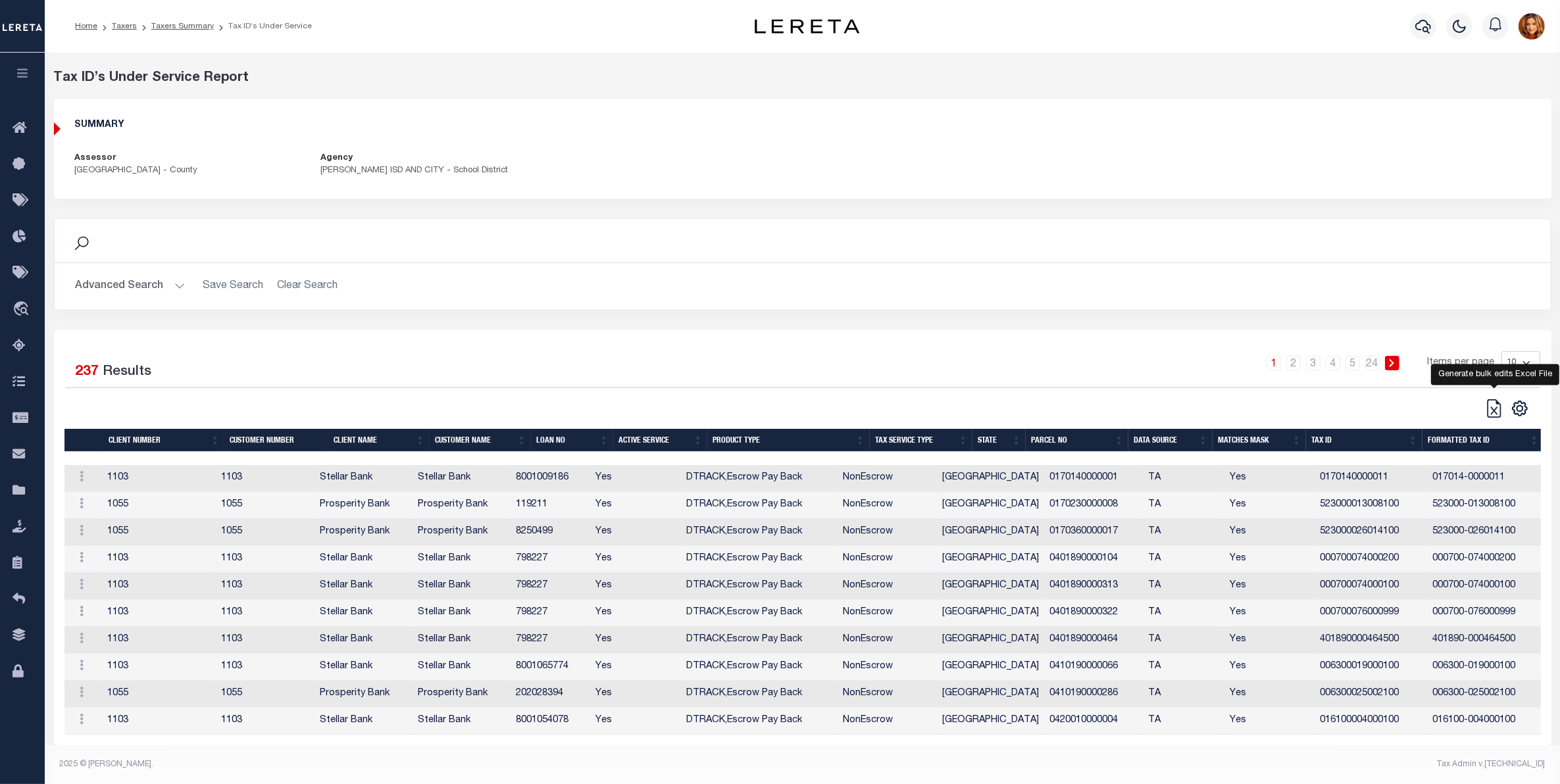
click at [1495, 407] on icon at bounding box center [1494, 408] width 19 height 19
click at [120, 27] on link "Taxers" at bounding box center [124, 26] width 25 height 8
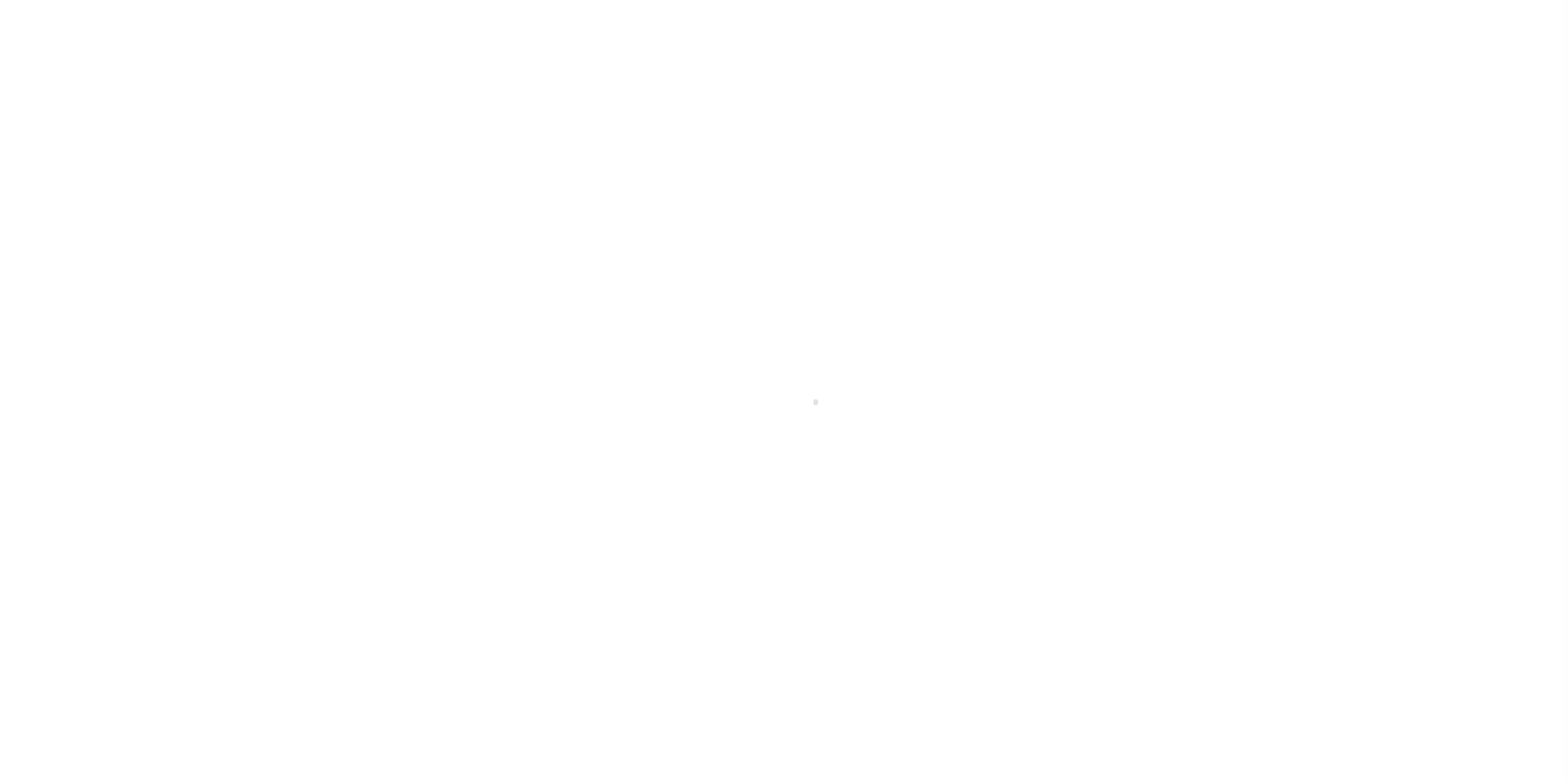
select select "[GEOGRAPHIC_DATA]"
select select "100"
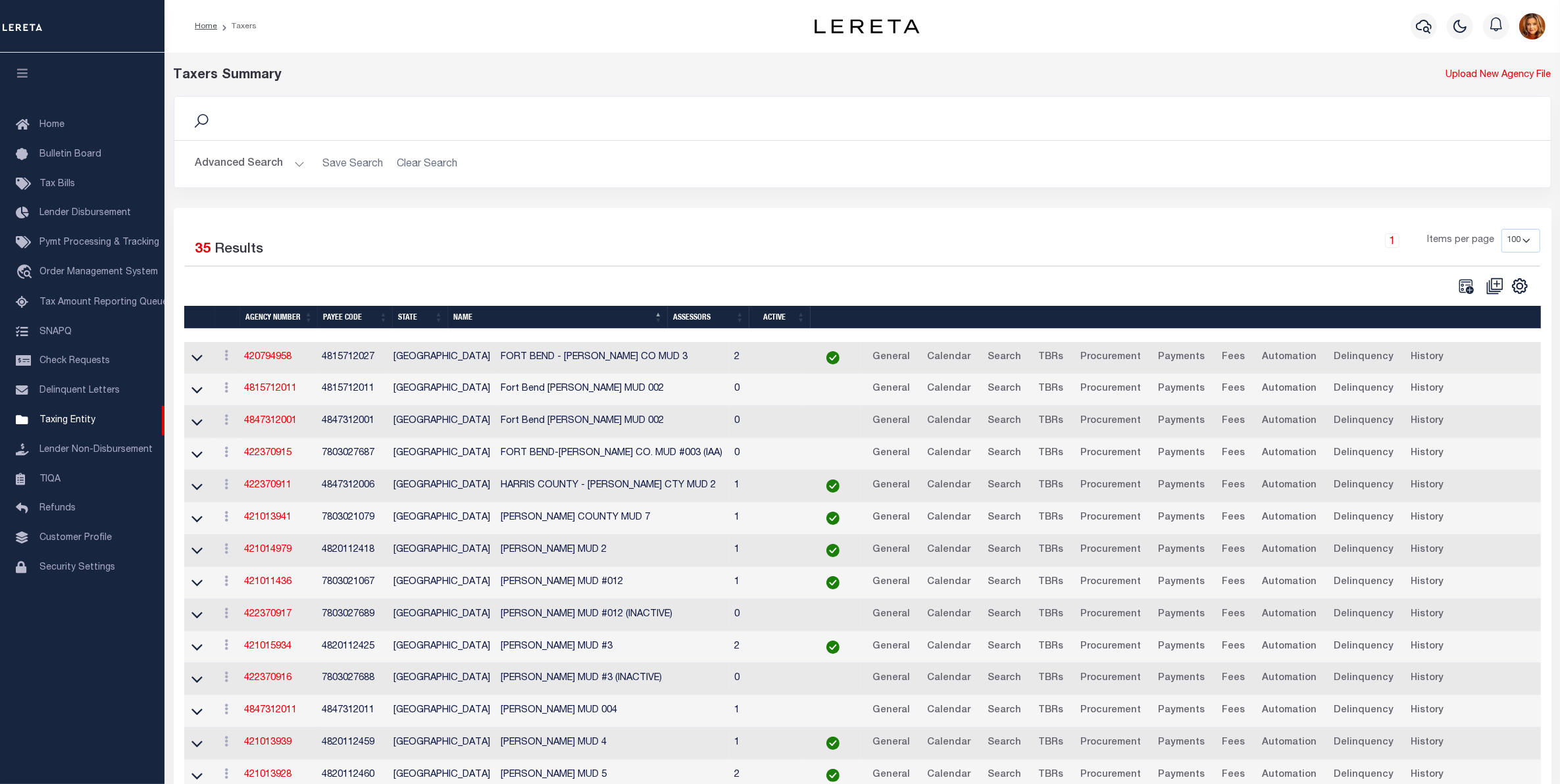
click at [239, 157] on button "Advanced Search" at bounding box center [250, 164] width 110 height 26
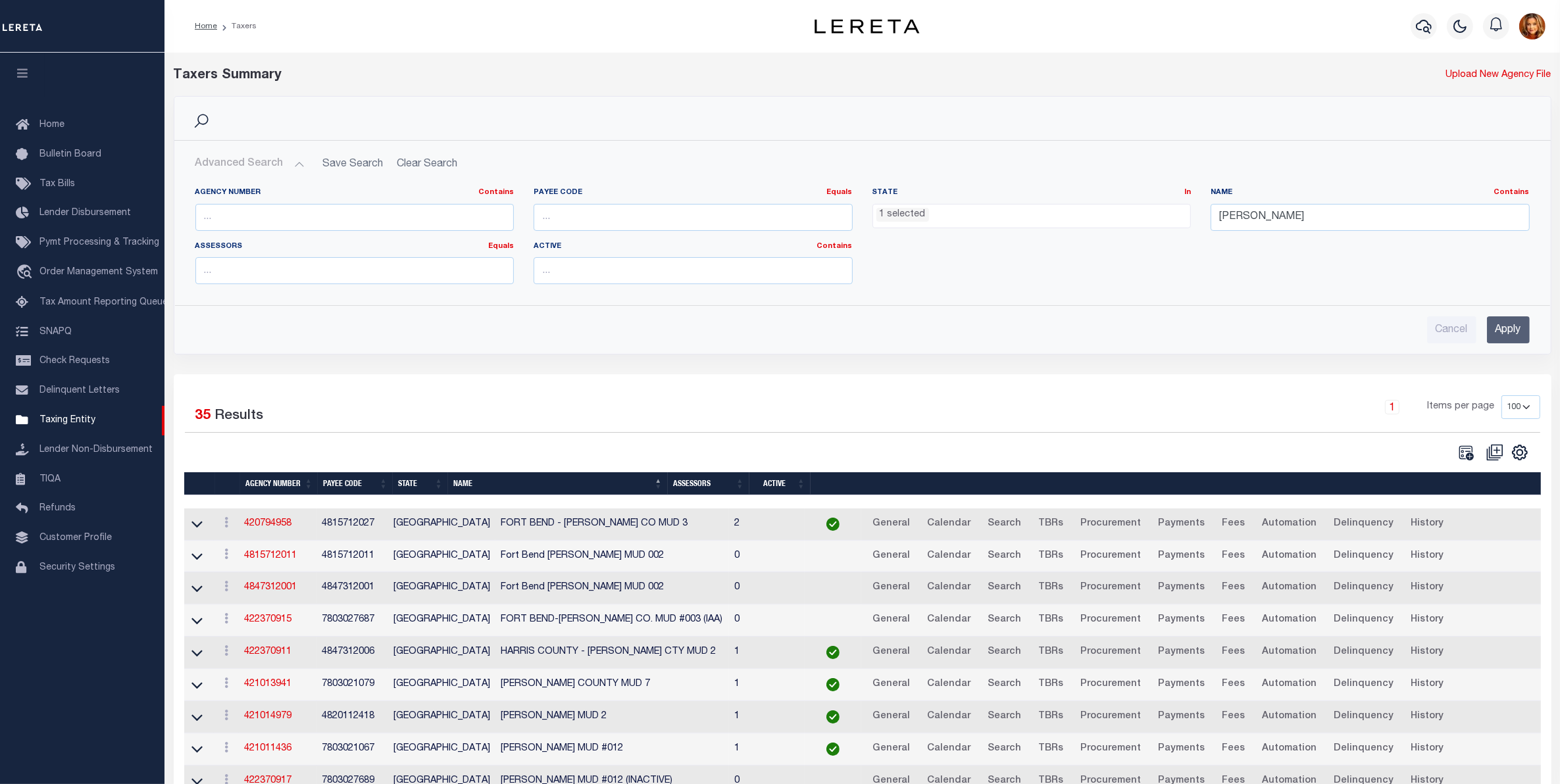
click at [932, 211] on ul "1 selected" at bounding box center [1032, 213] width 318 height 18
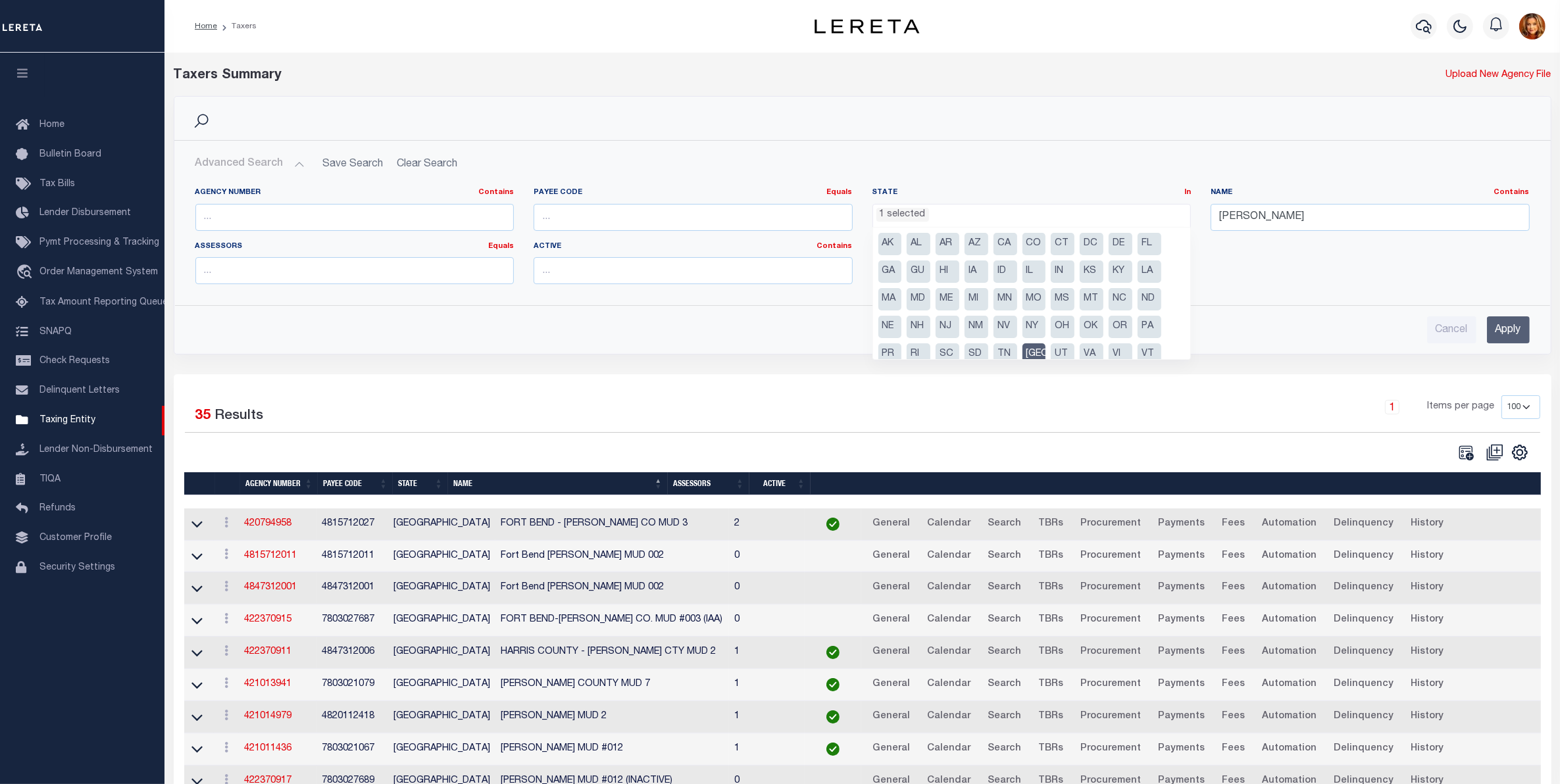
click at [1003, 353] on li "TN" at bounding box center [1005, 354] width 24 height 22
select select "TN"
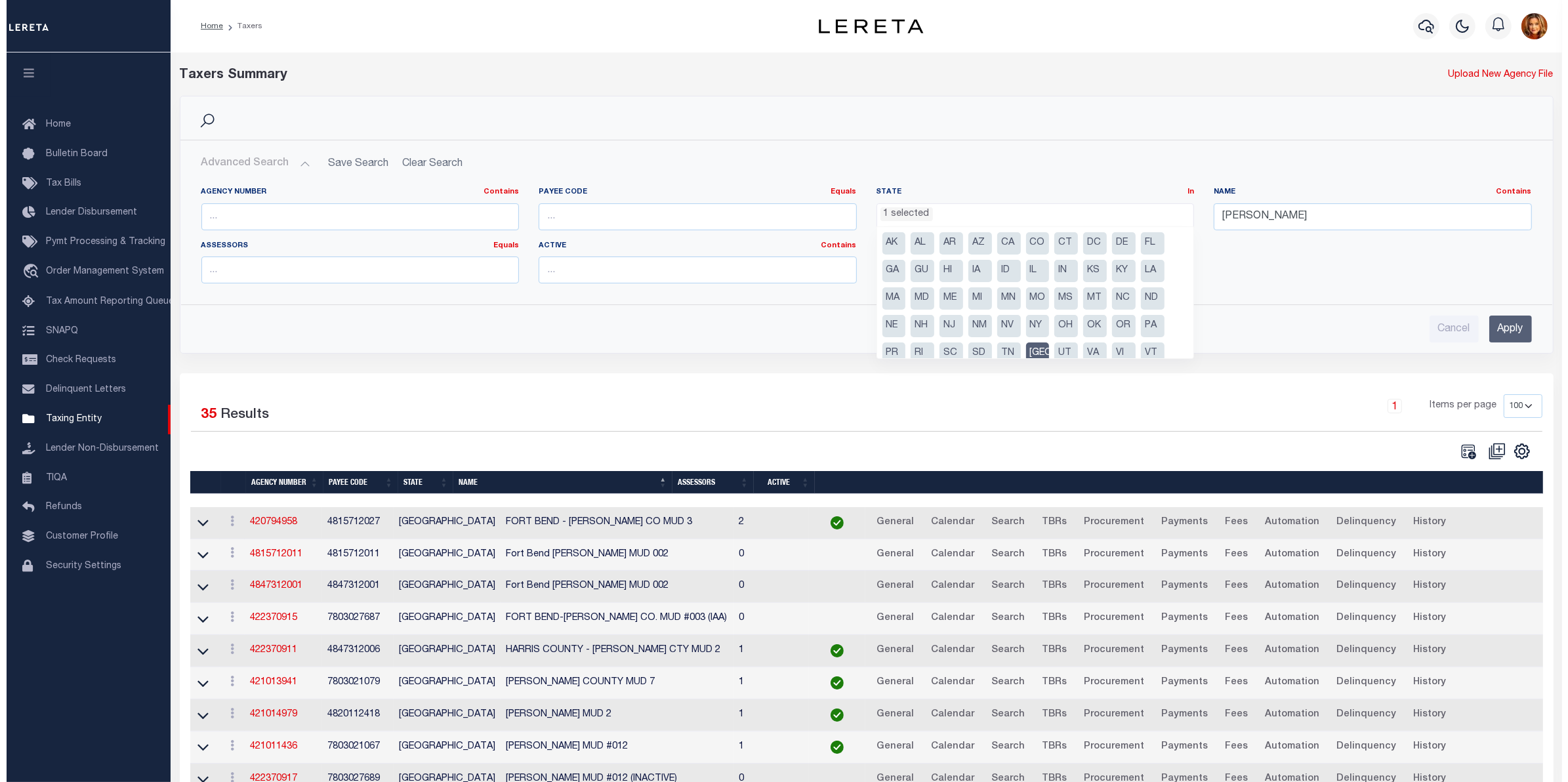
scroll to position [517, 0]
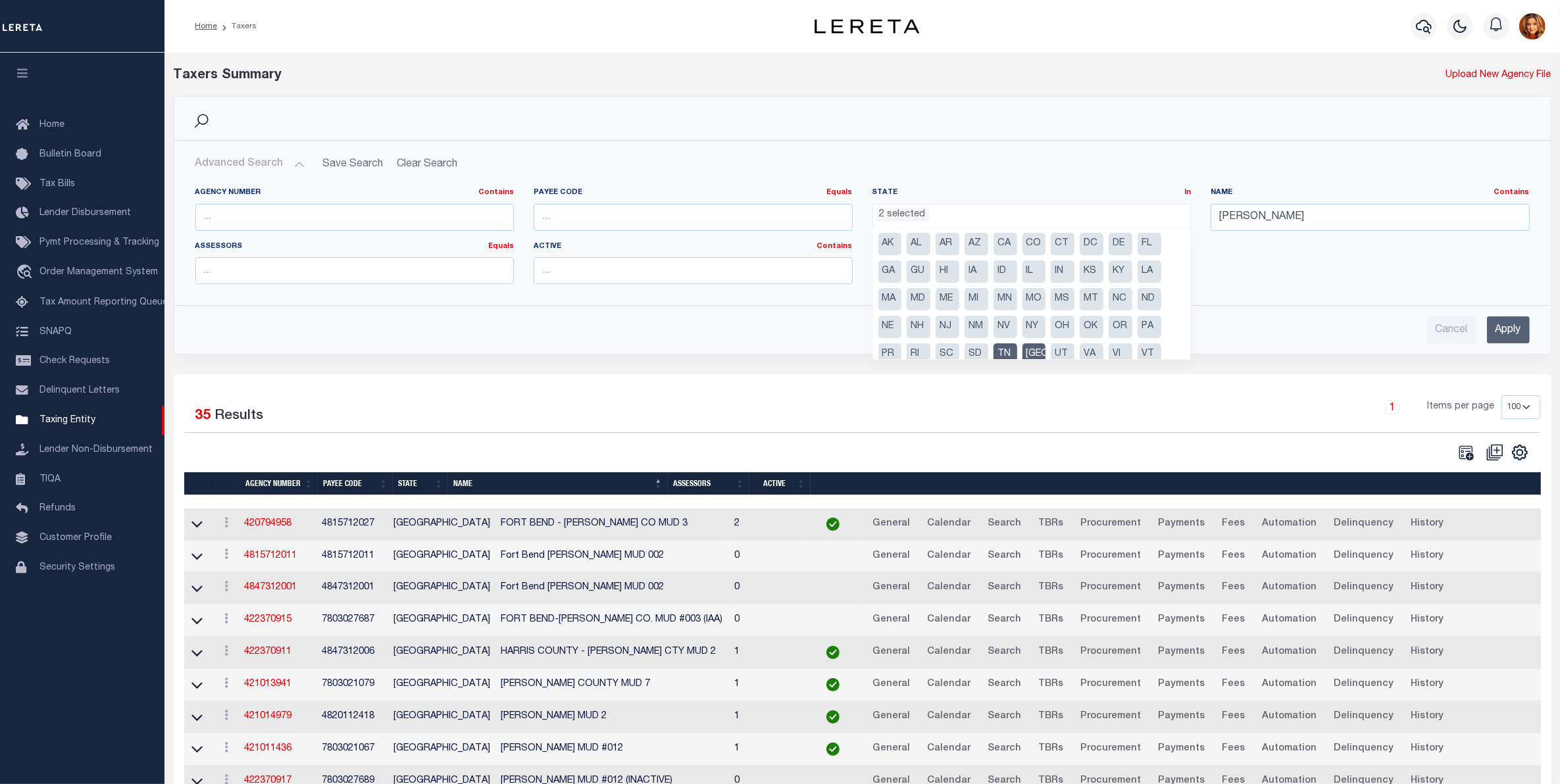
click at [1038, 345] on li "[GEOGRAPHIC_DATA]" at bounding box center [1034, 354] width 24 height 22
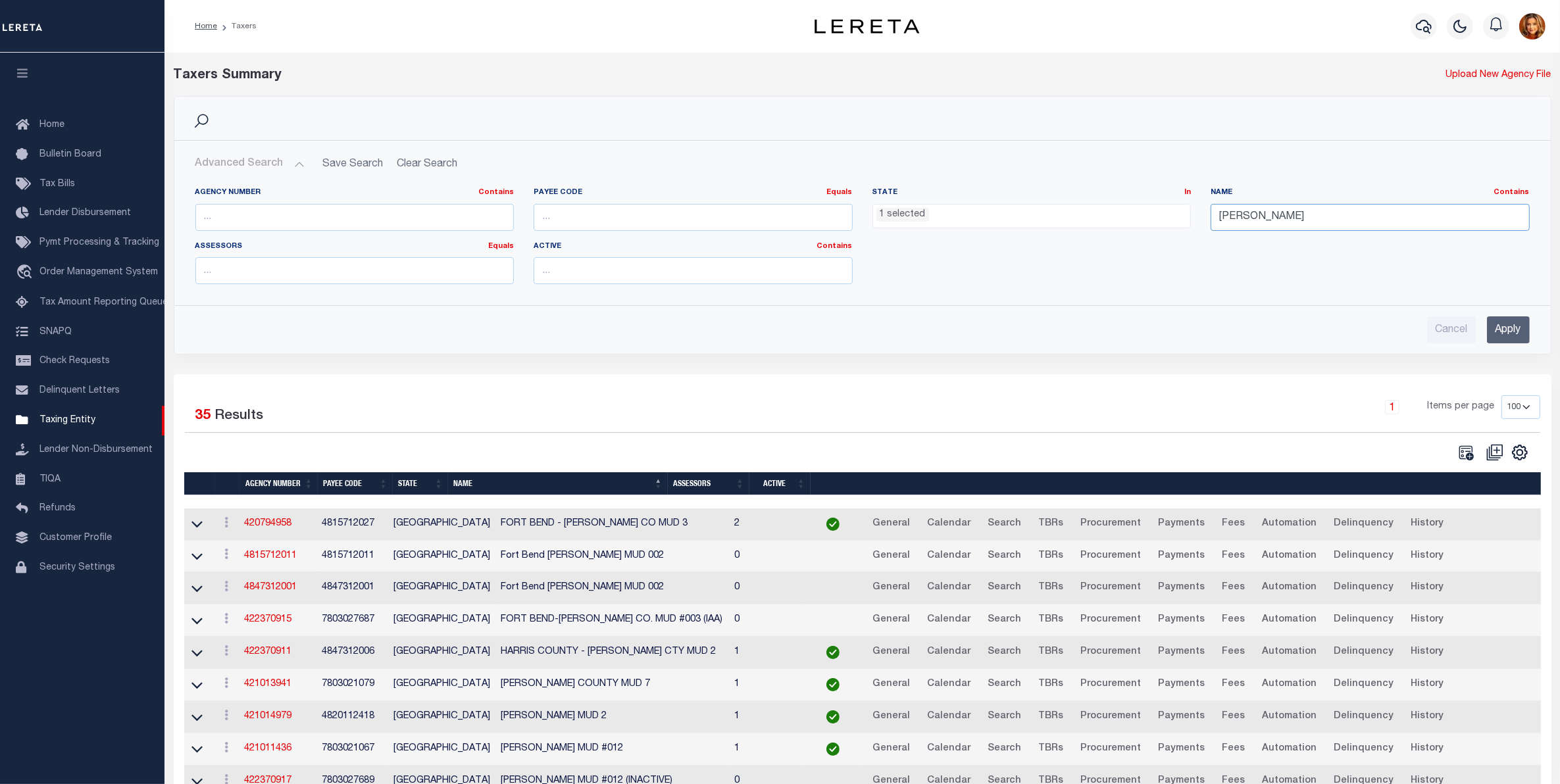
drag, startPoint x: 1269, startPoint y: 214, endPoint x: 1110, endPoint y: 220, distance: 159.1
click at [1110, 220] on div "Agency Number Contains Contains Is Payee Code Equals Equals Is Not Equal To Is …" at bounding box center [862, 241] width 1354 height 107
type input "[PERSON_NAME]"
click at [1508, 323] on input "Apply" at bounding box center [1509, 330] width 43 height 27
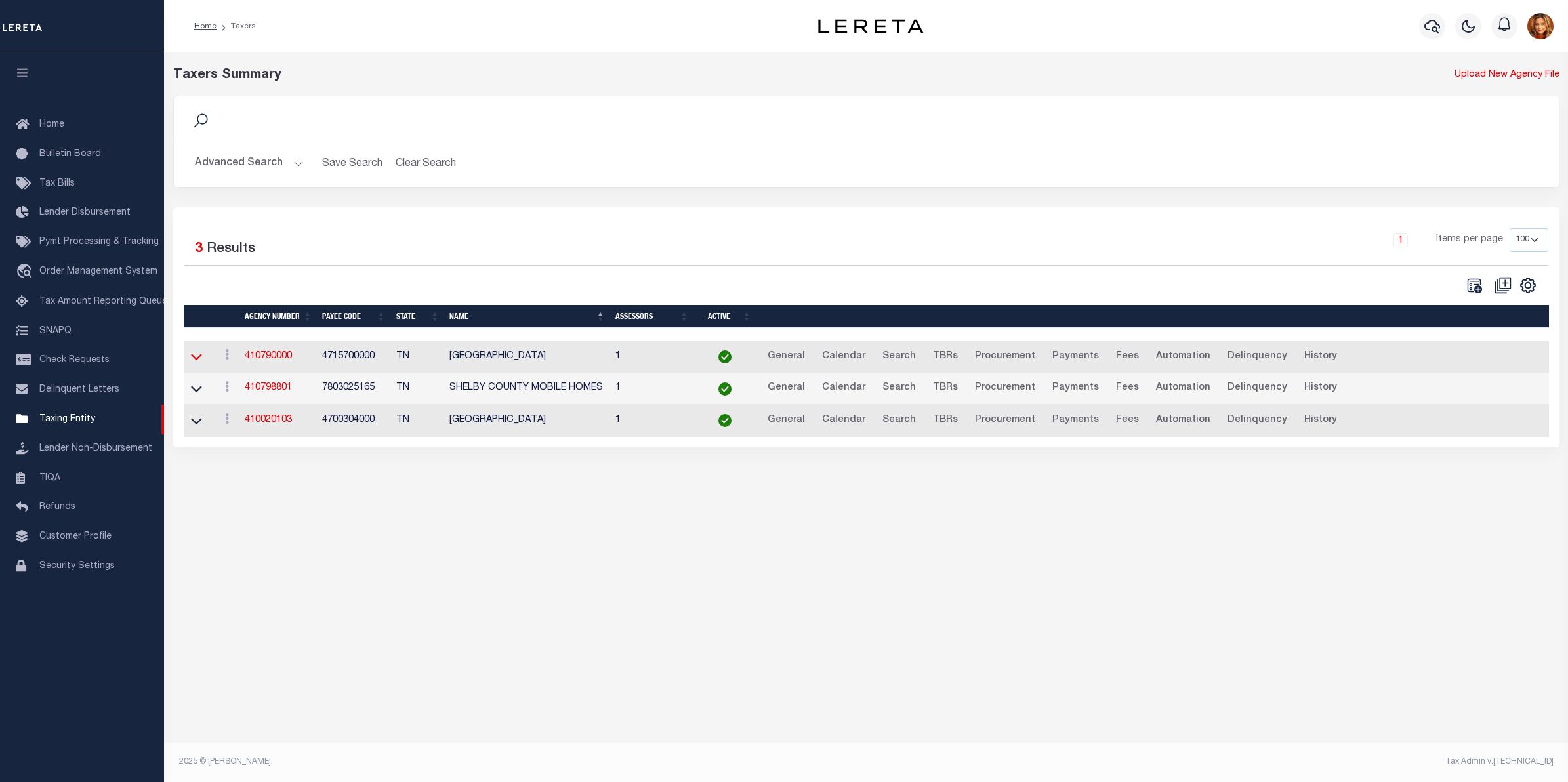
click at [198, 359] on icon at bounding box center [196, 357] width 11 height 14
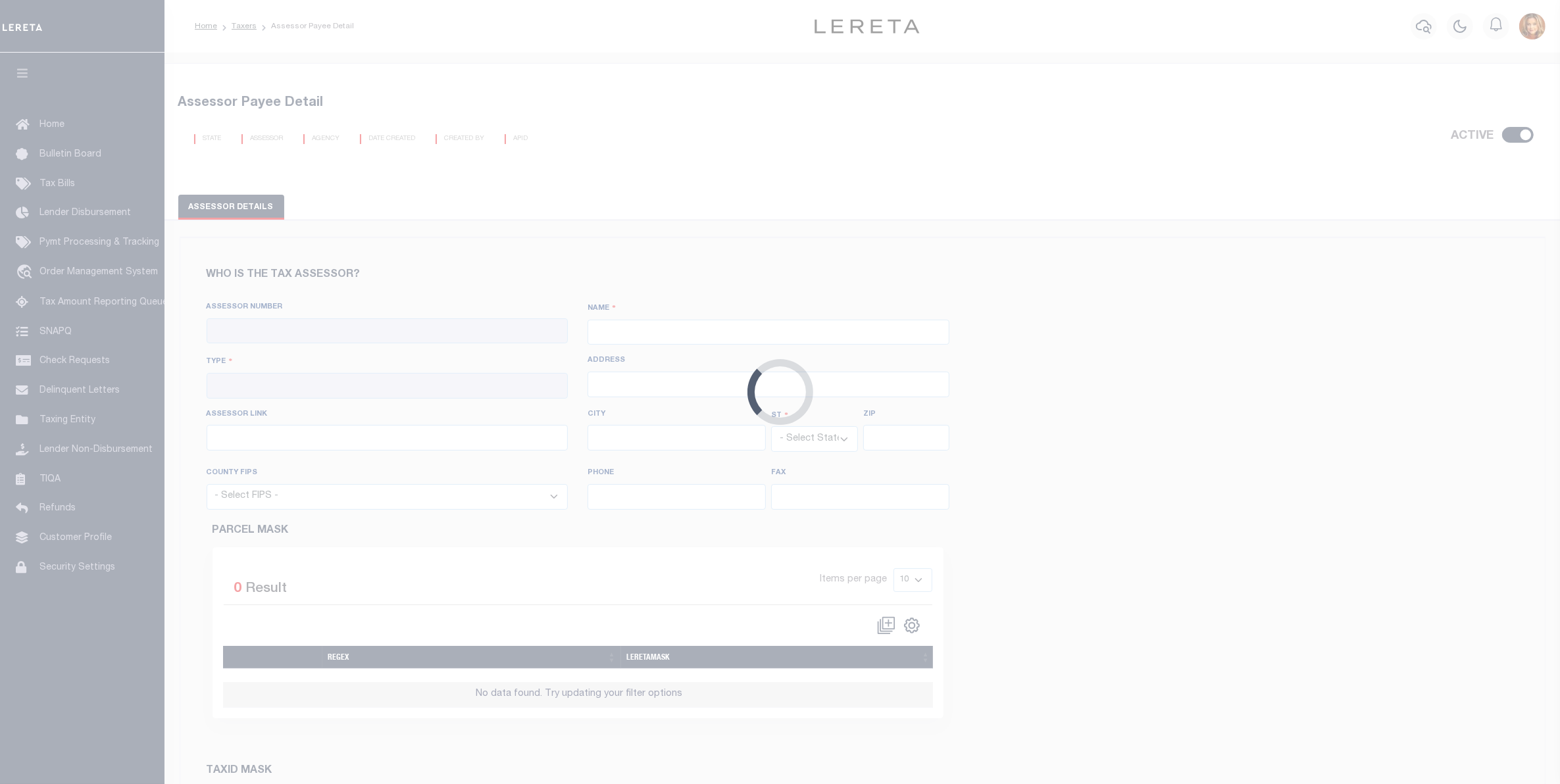
checkbox input "true"
type input "410790000"
type input "SHELBY COUNTY"
type input "00 - County"
type input "157 Poplar Avenue, 2nd Floor"
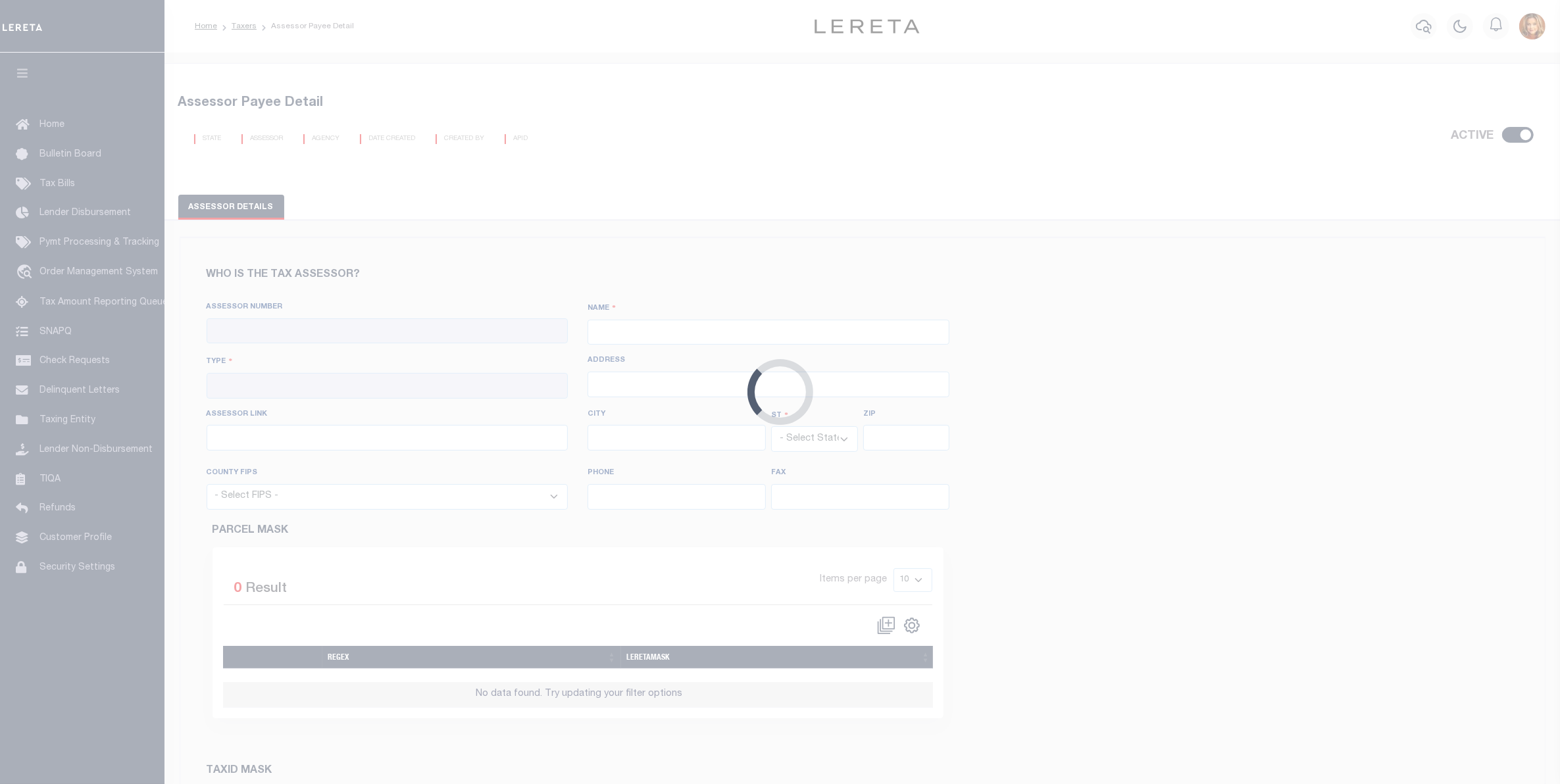
type input "http://www.assessor.shelby.tn.us/content.aspx?key=PropertySearch"
type input "Memphis"
select select "TN"
type input "38103"
select select "47157"
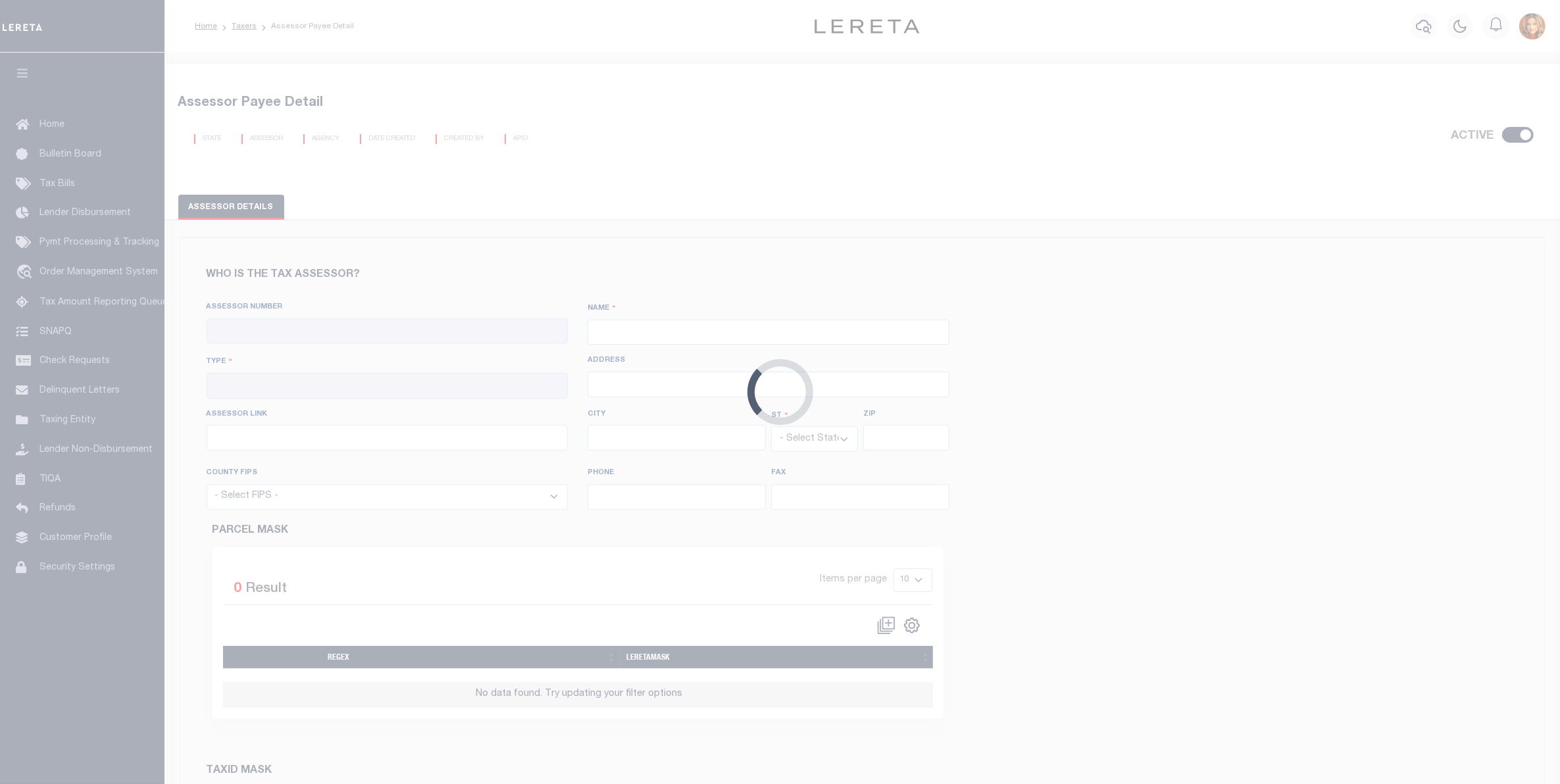
type input "901-222-0200"
type input "901-432-4785"
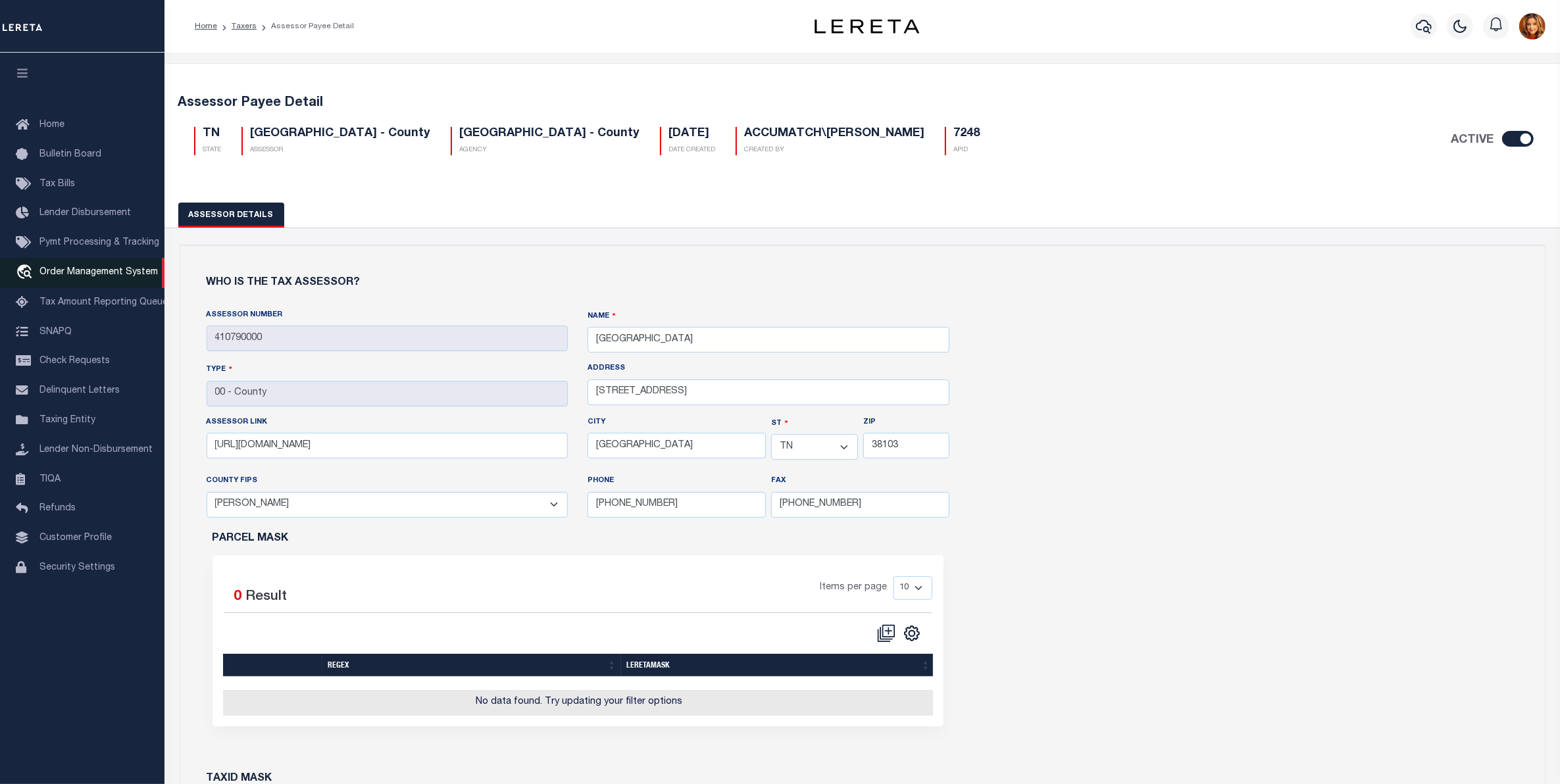
click at [92, 277] on span "Order Management System" at bounding box center [98, 272] width 118 height 9
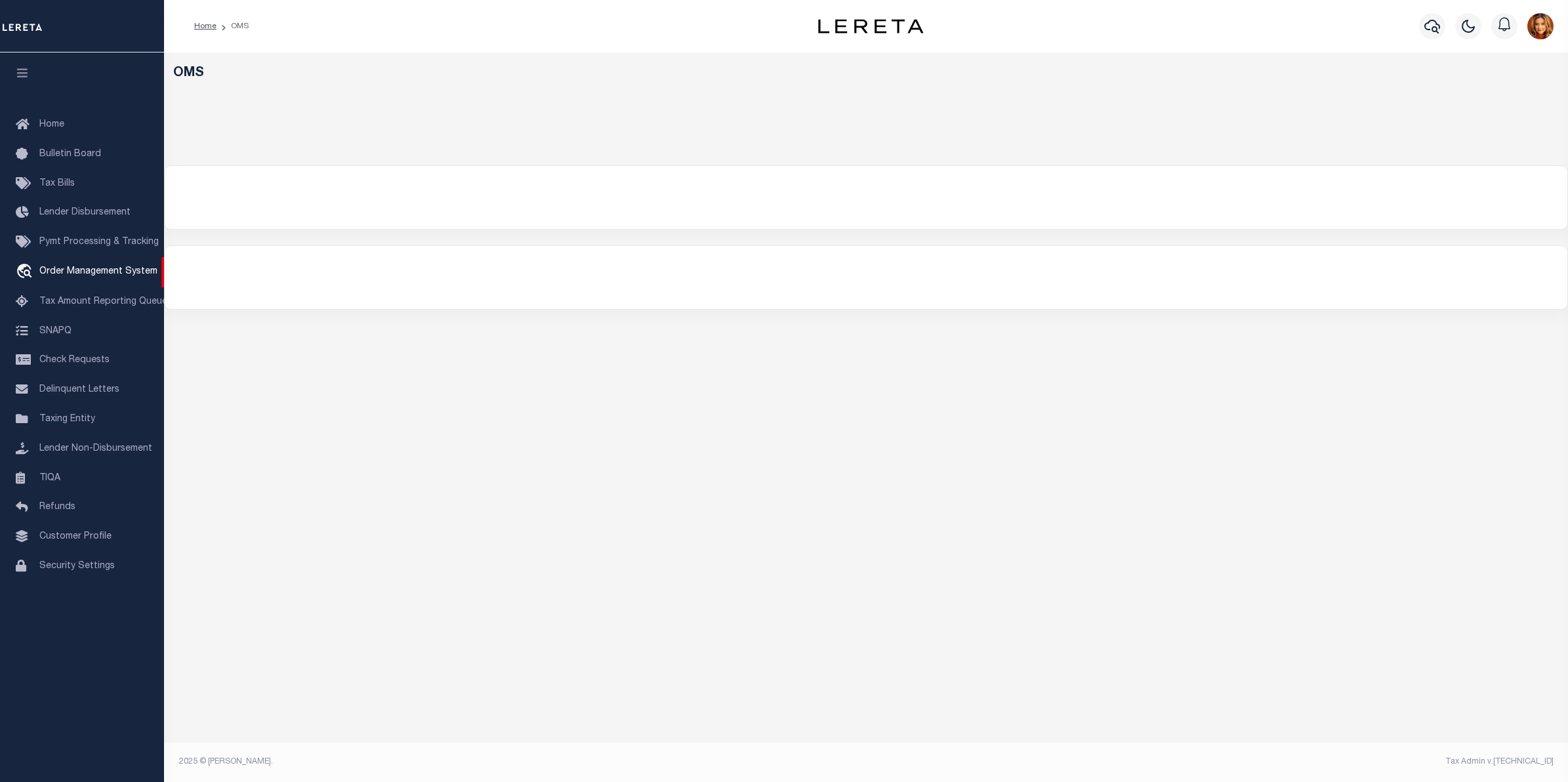
select select "200"
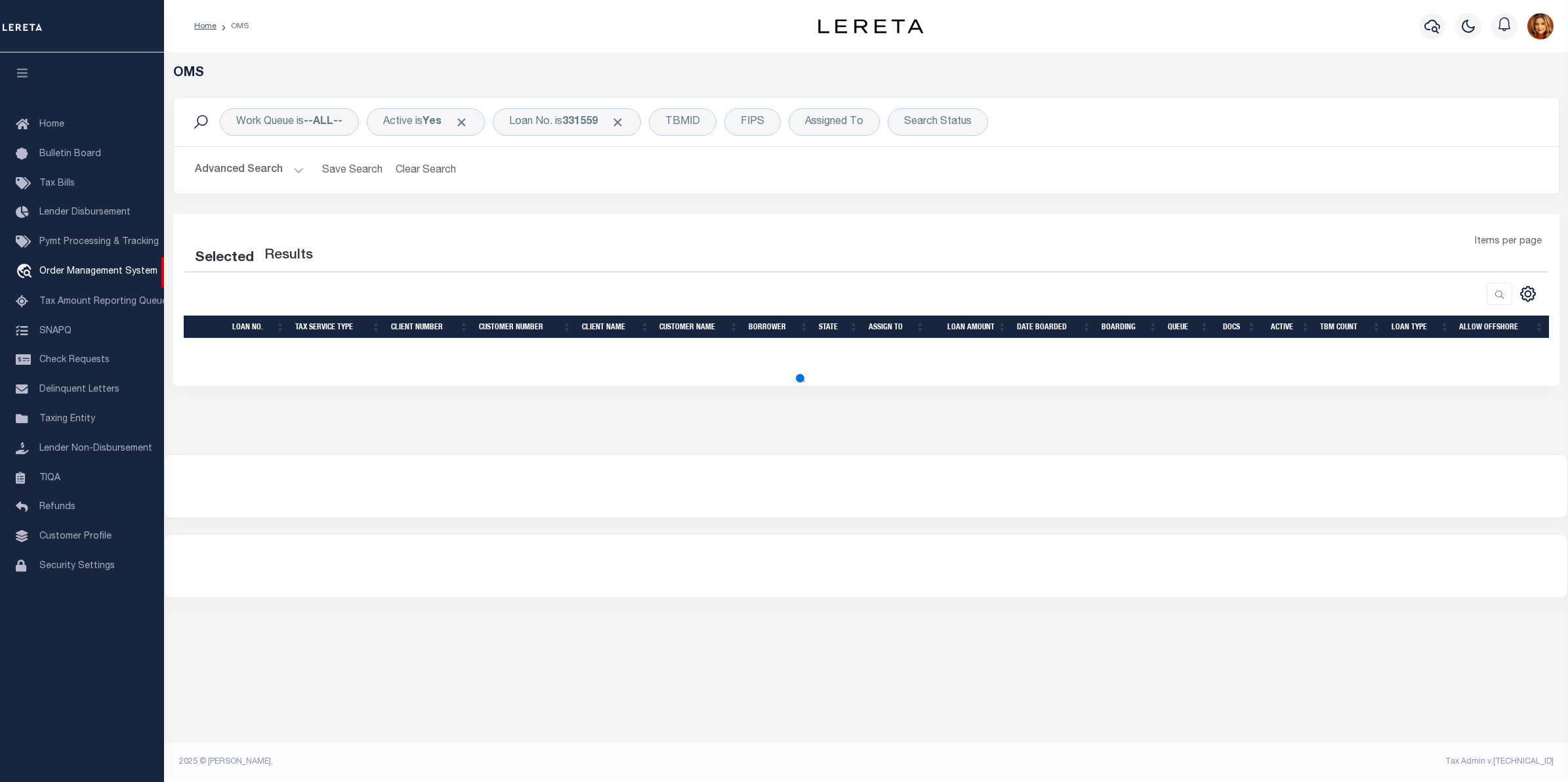
select select "200"
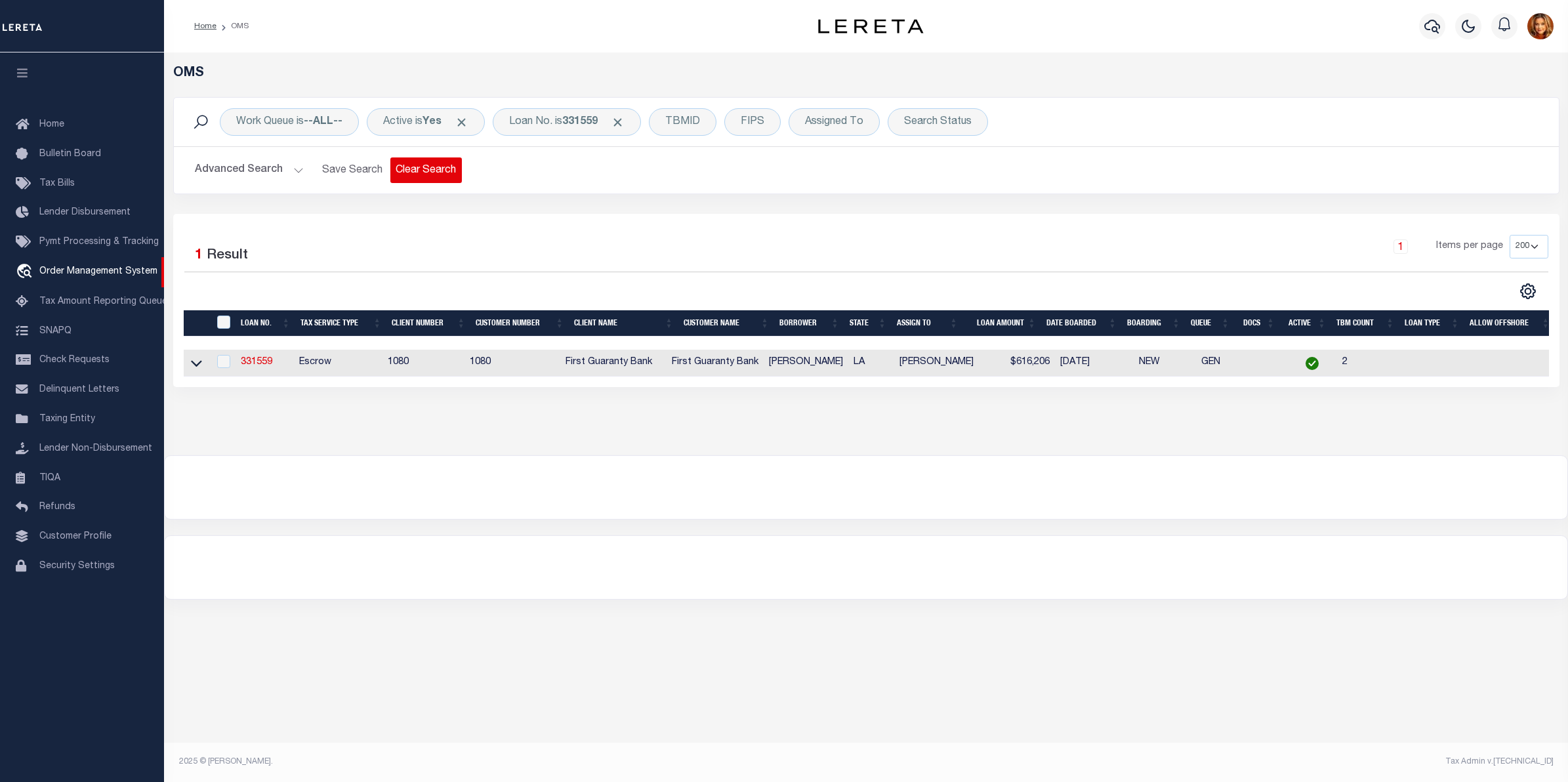
click at [424, 163] on button "Clear Search" at bounding box center [426, 170] width 72 height 26
click at [538, 120] on div "Loan No." at bounding box center [530, 122] width 76 height 27
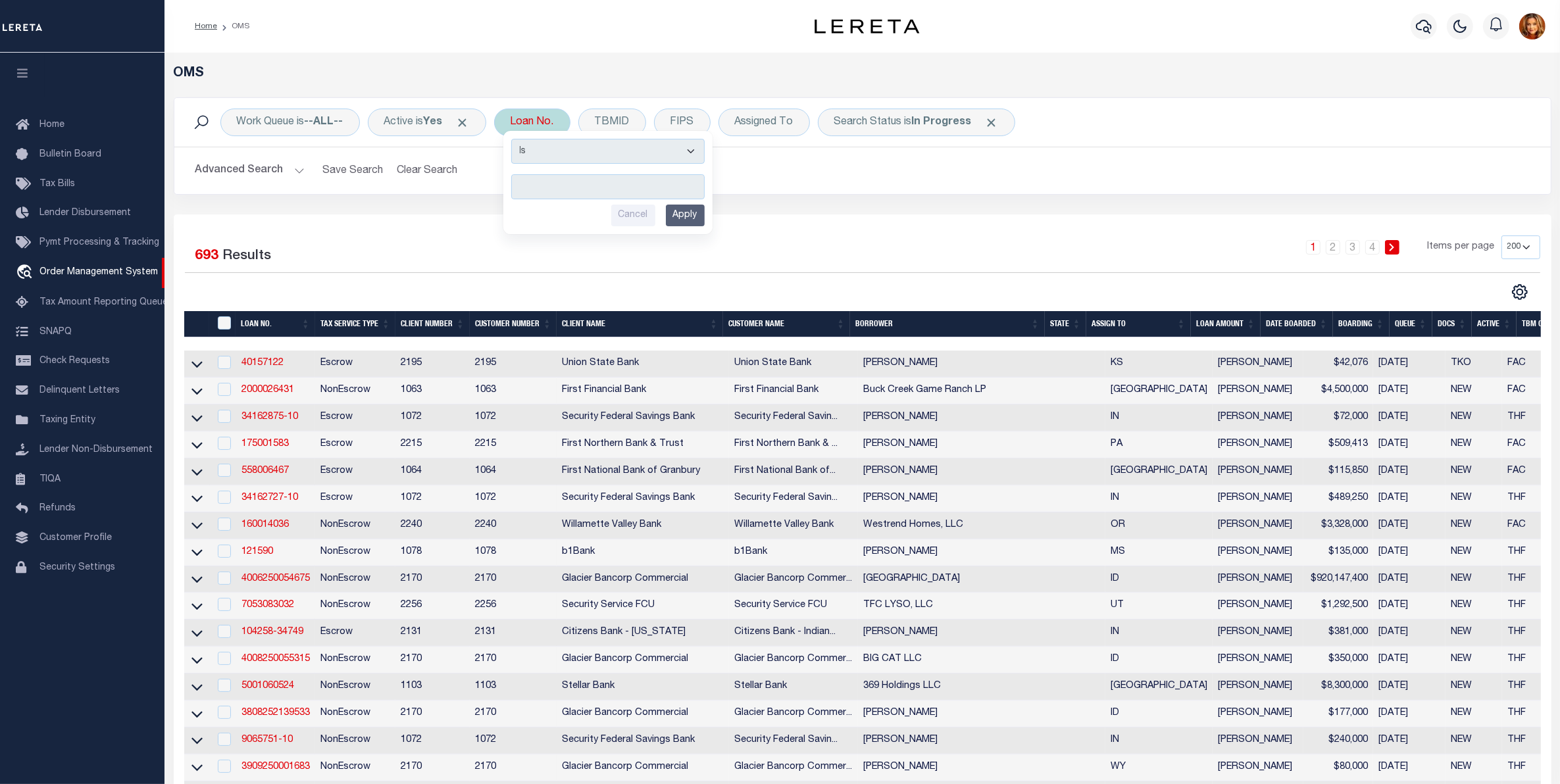
click at [547, 185] on input "text" at bounding box center [608, 187] width 194 height 25
type input "35151200060718"
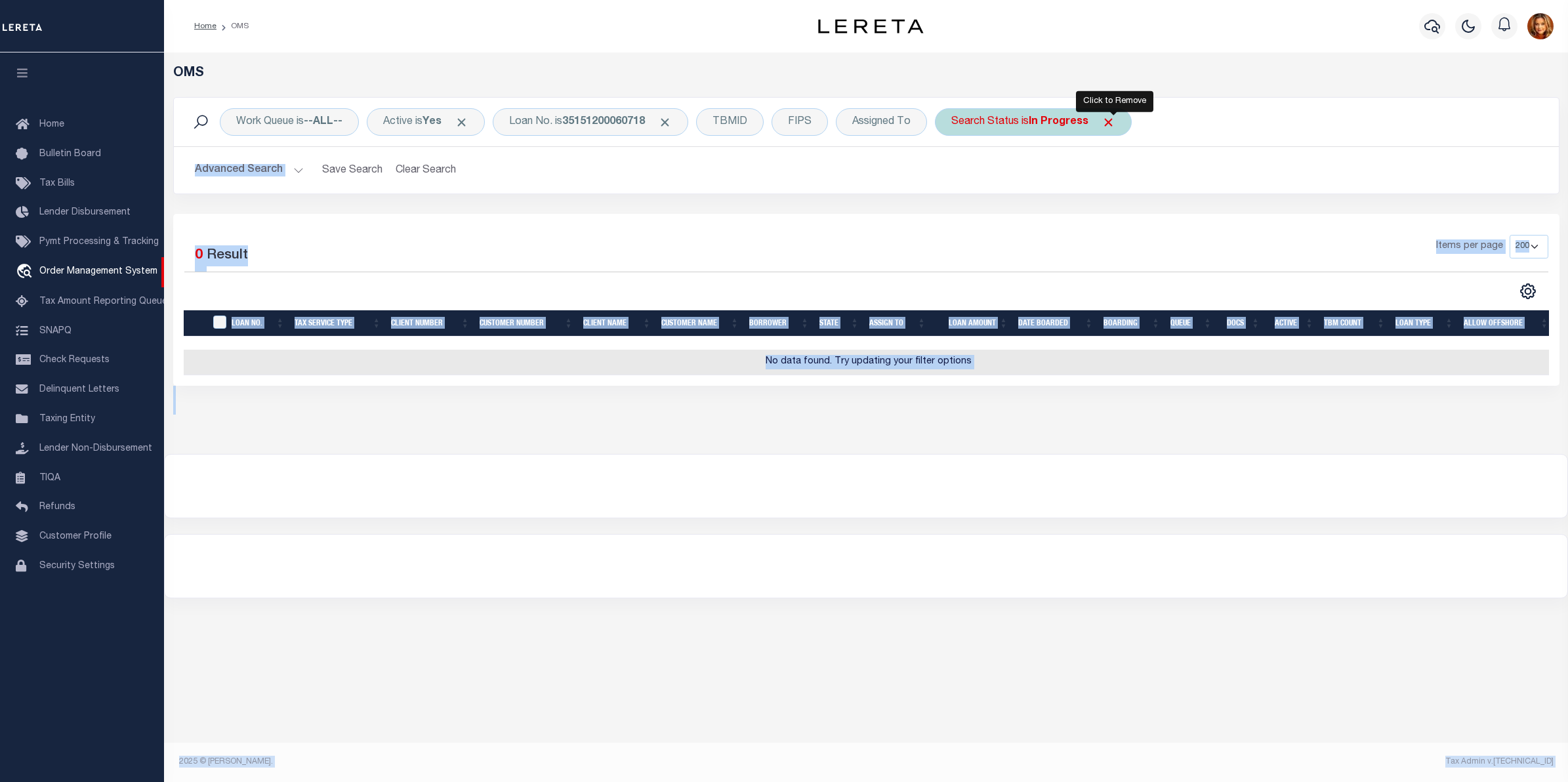
click at [1113, 121] on span "Click to Remove" at bounding box center [1108, 122] width 14 height 14
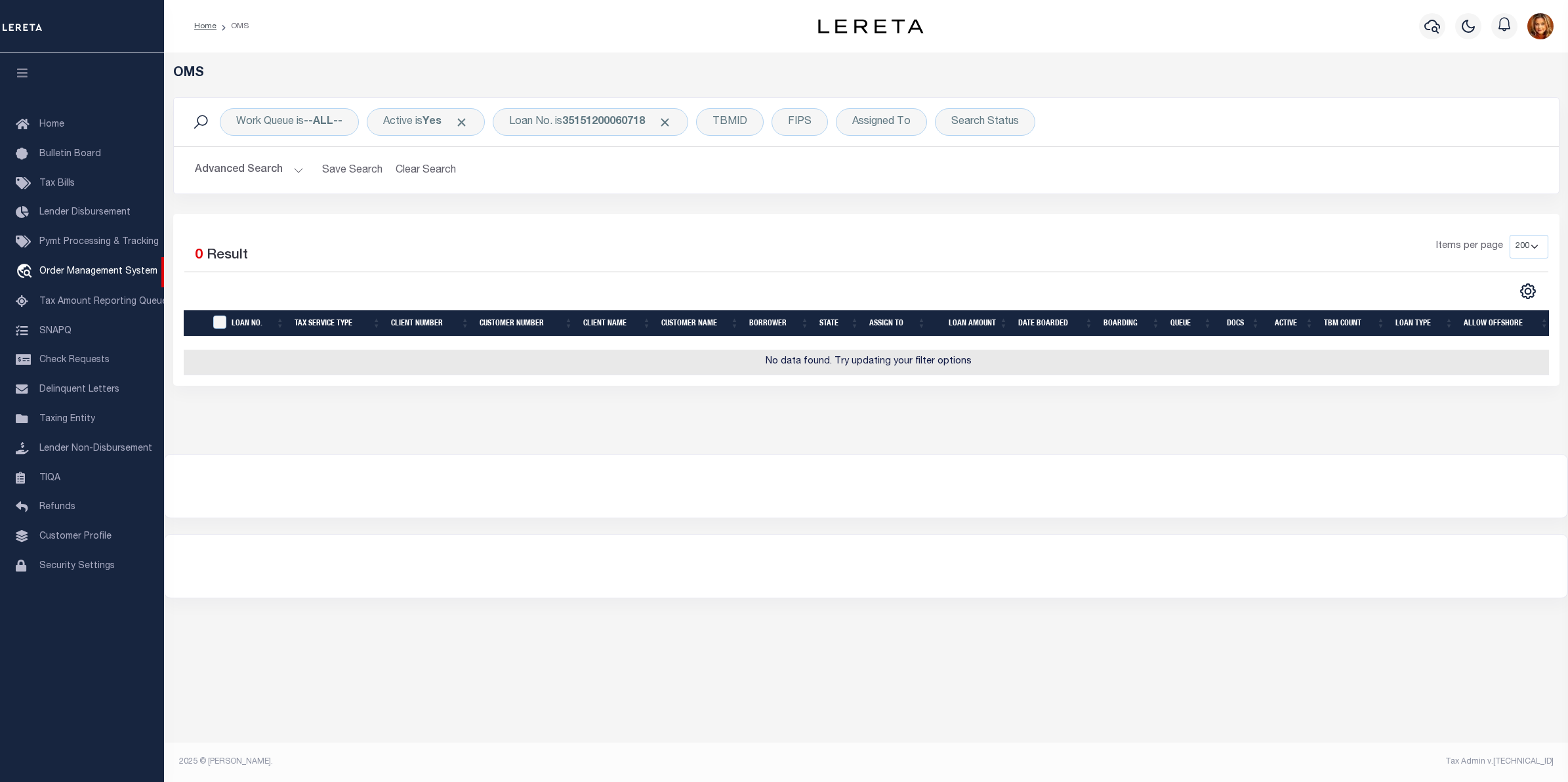
click at [230, 174] on button "Advanced Search" at bounding box center [249, 170] width 109 height 26
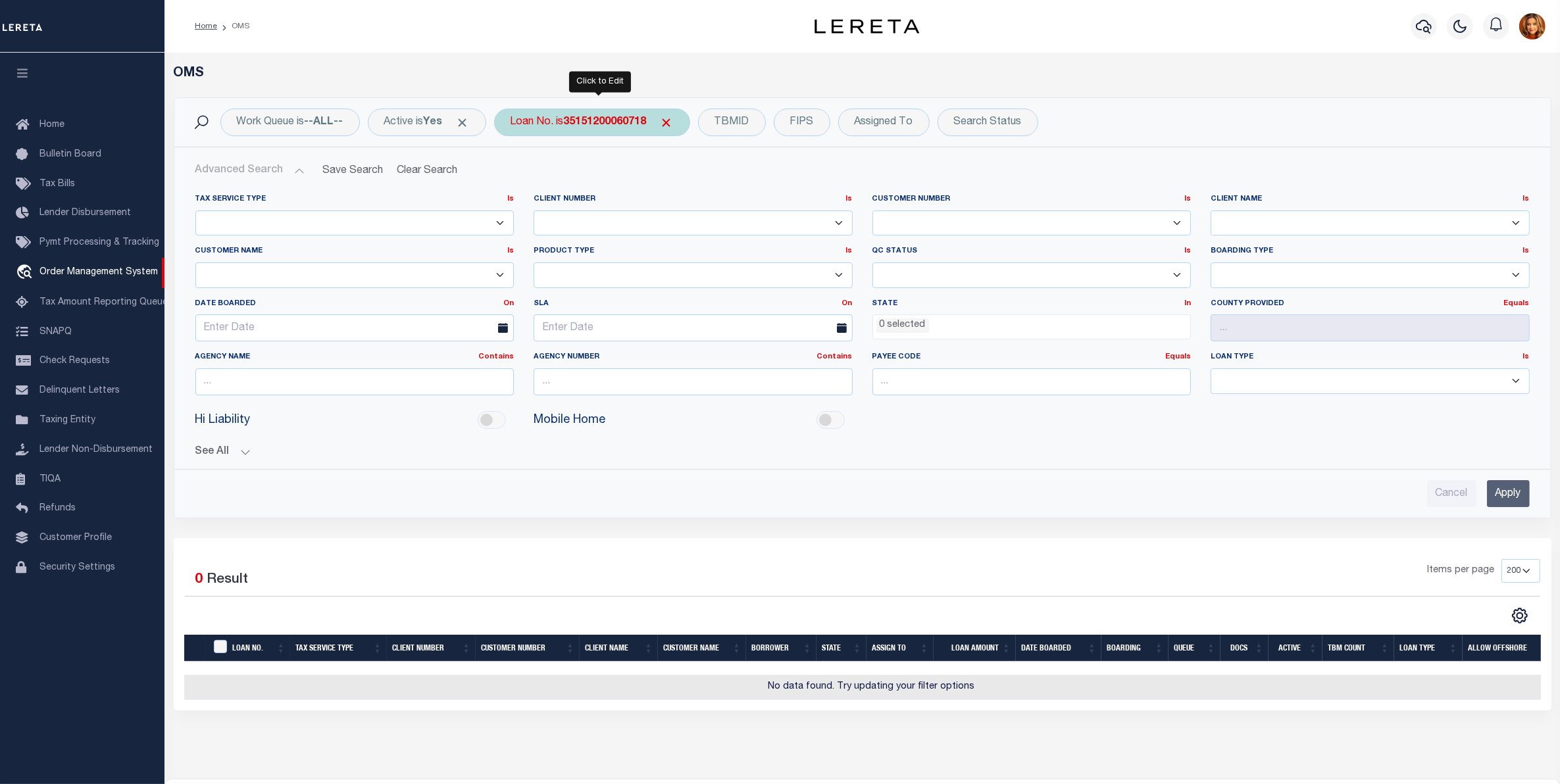
click at [613, 120] on b "35151200060718" at bounding box center [605, 122] width 83 height 10
type input "3515120060718"
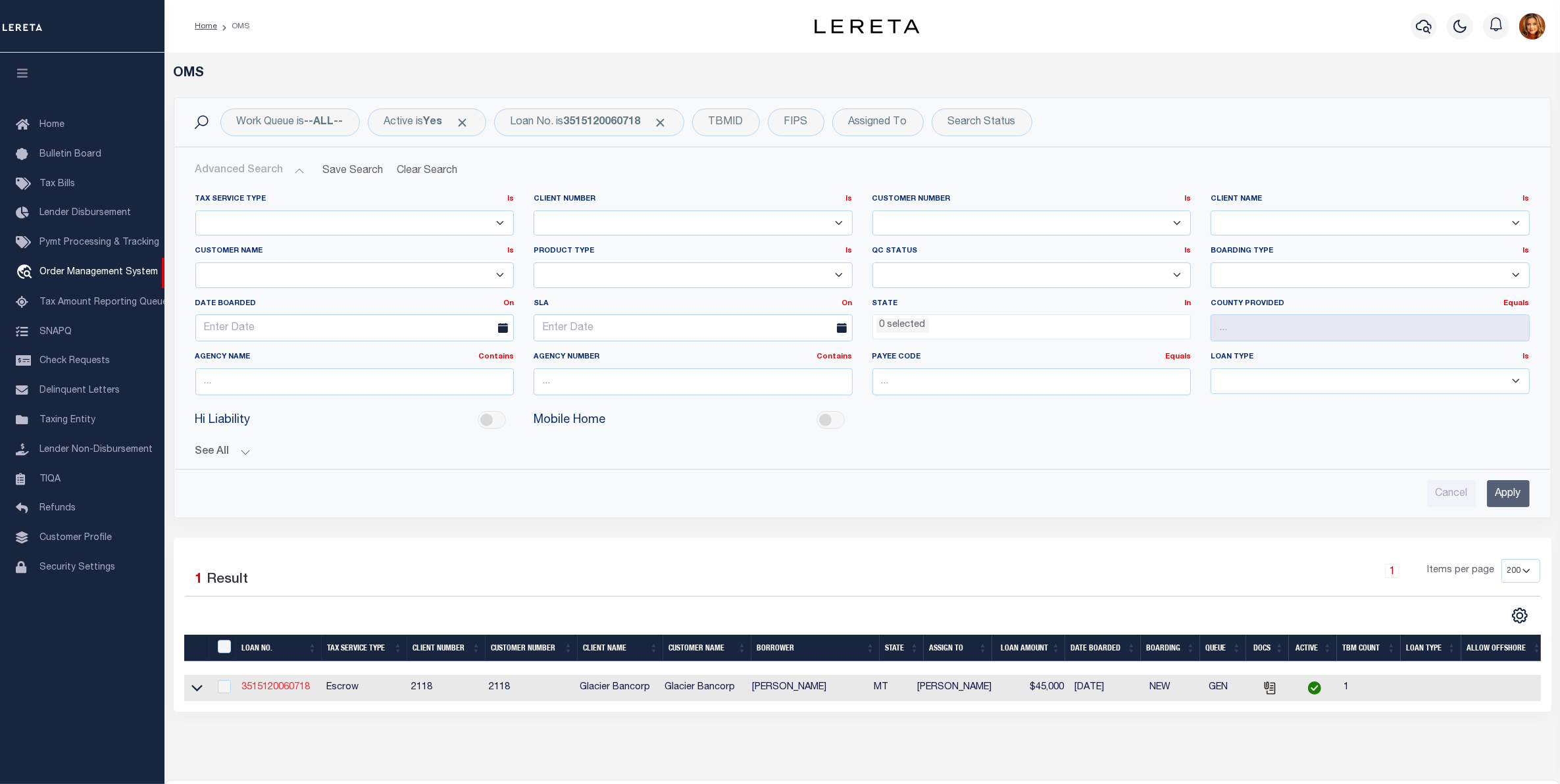
click at [266, 692] on link "3515120060718" at bounding box center [276, 687] width 68 height 9
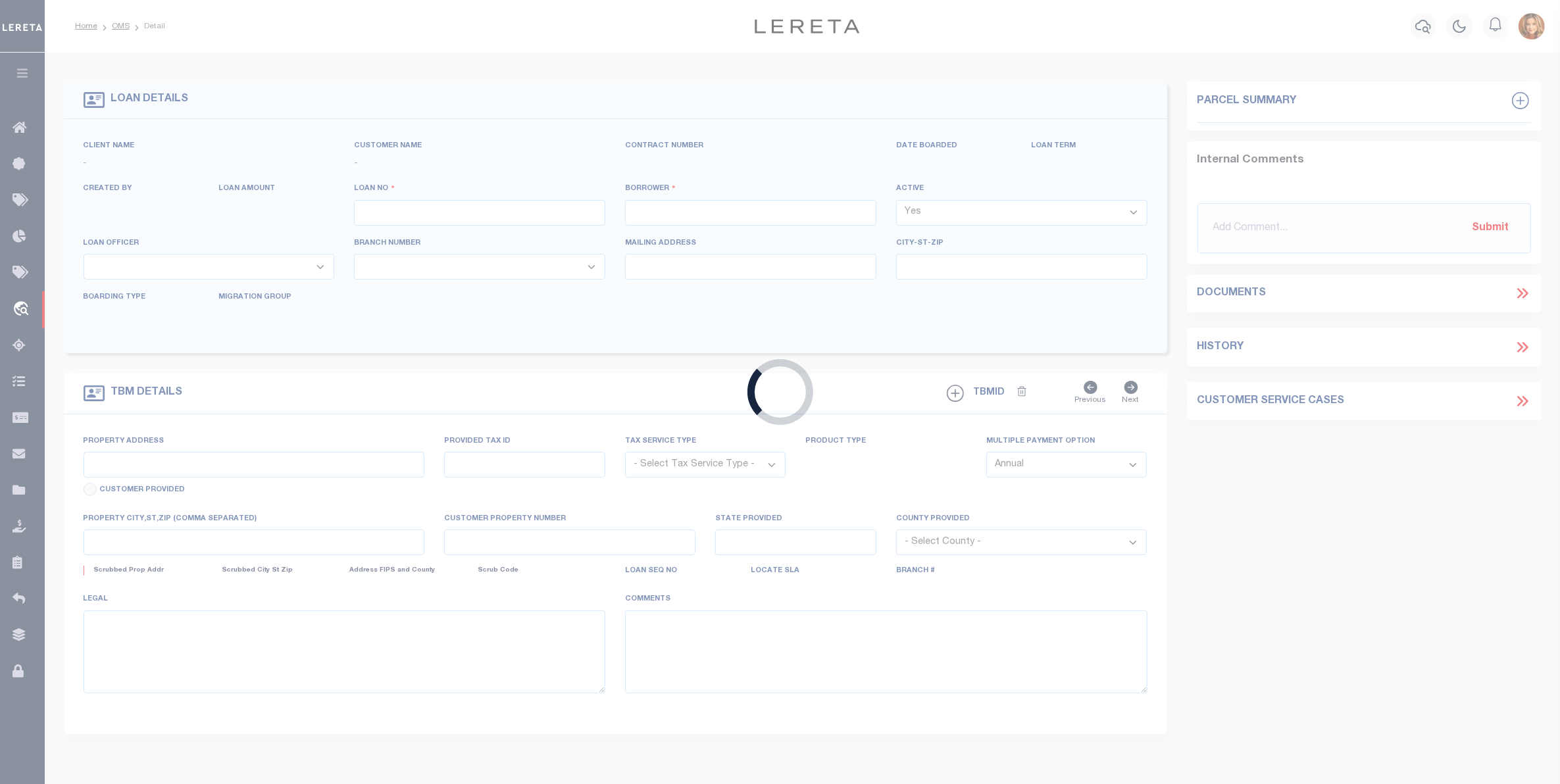
type input "3515120060718"
type input "HATCHEL SHIANNE LETI"
select select
select select "Escrow"
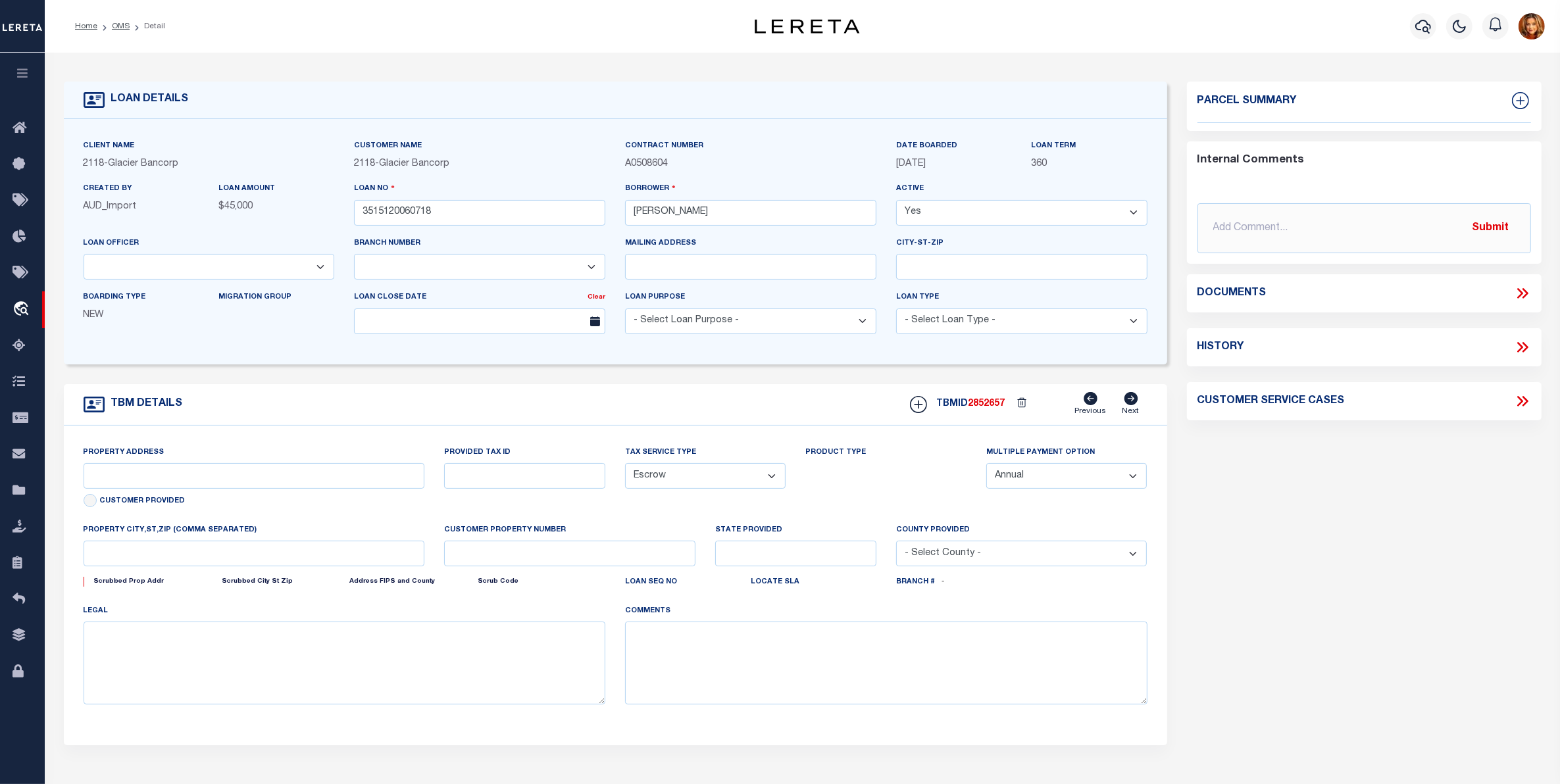
type input "160 1/2 RAILROAD AVENUE"
type input "8223"
select select
type input "HERON MT 598440000"
type input "MT"
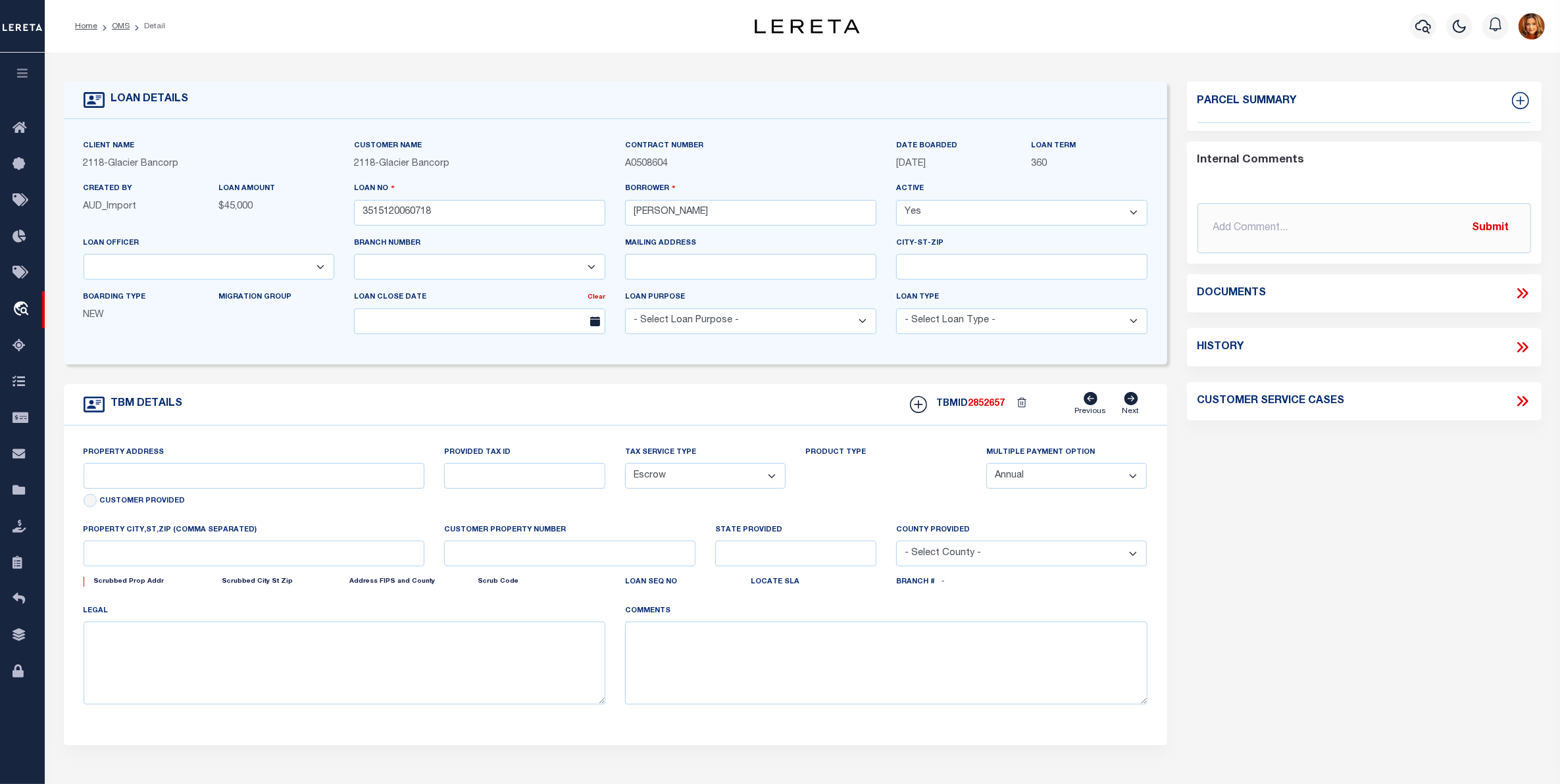
select select
select select "3688"
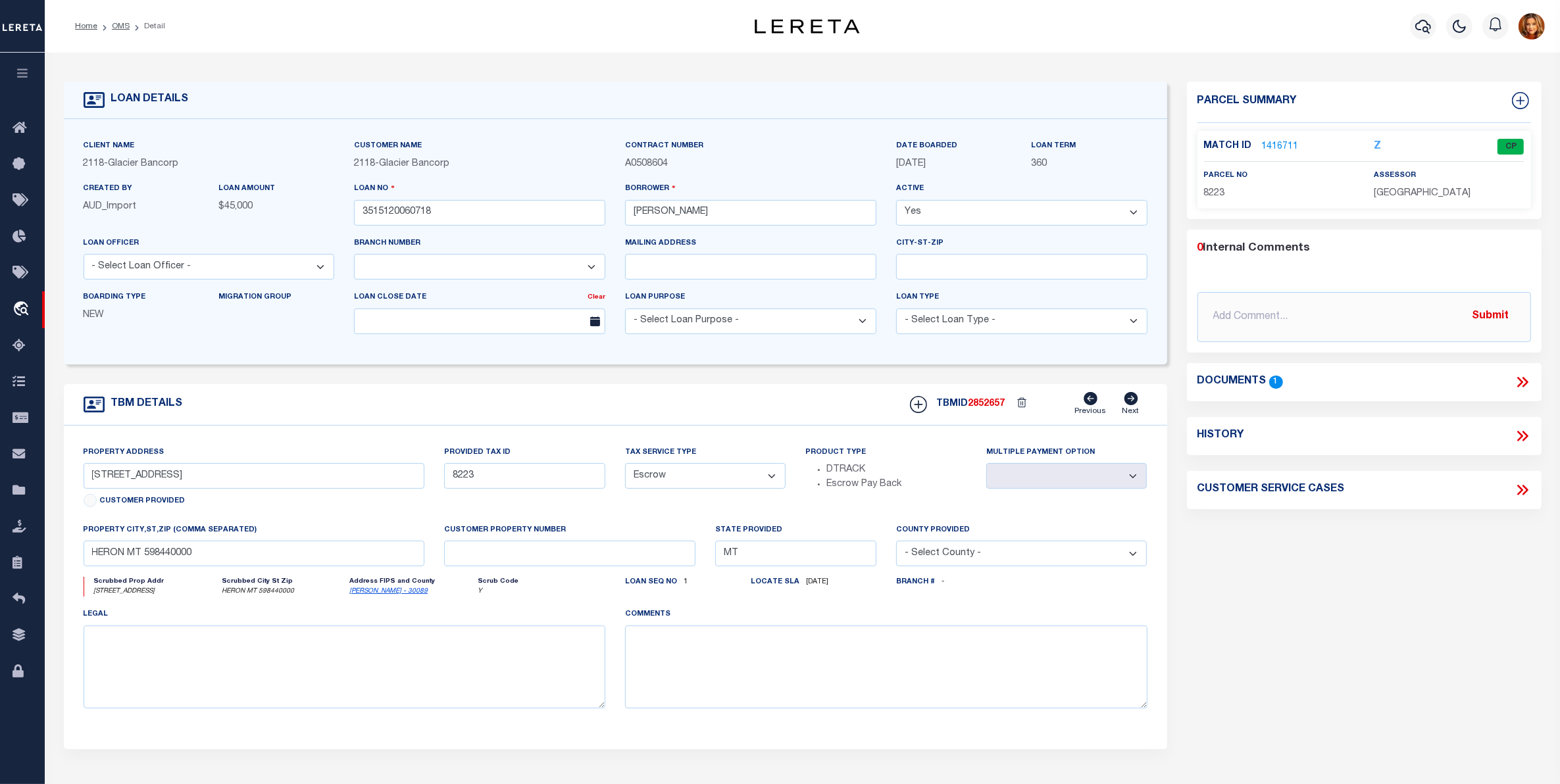
click at [1294, 135] on div "Match ID 1416711 Z CP parcel no 8223" at bounding box center [1365, 169] width 334 height 78
click at [1286, 144] on link "1416711" at bounding box center [1280, 147] width 37 height 14
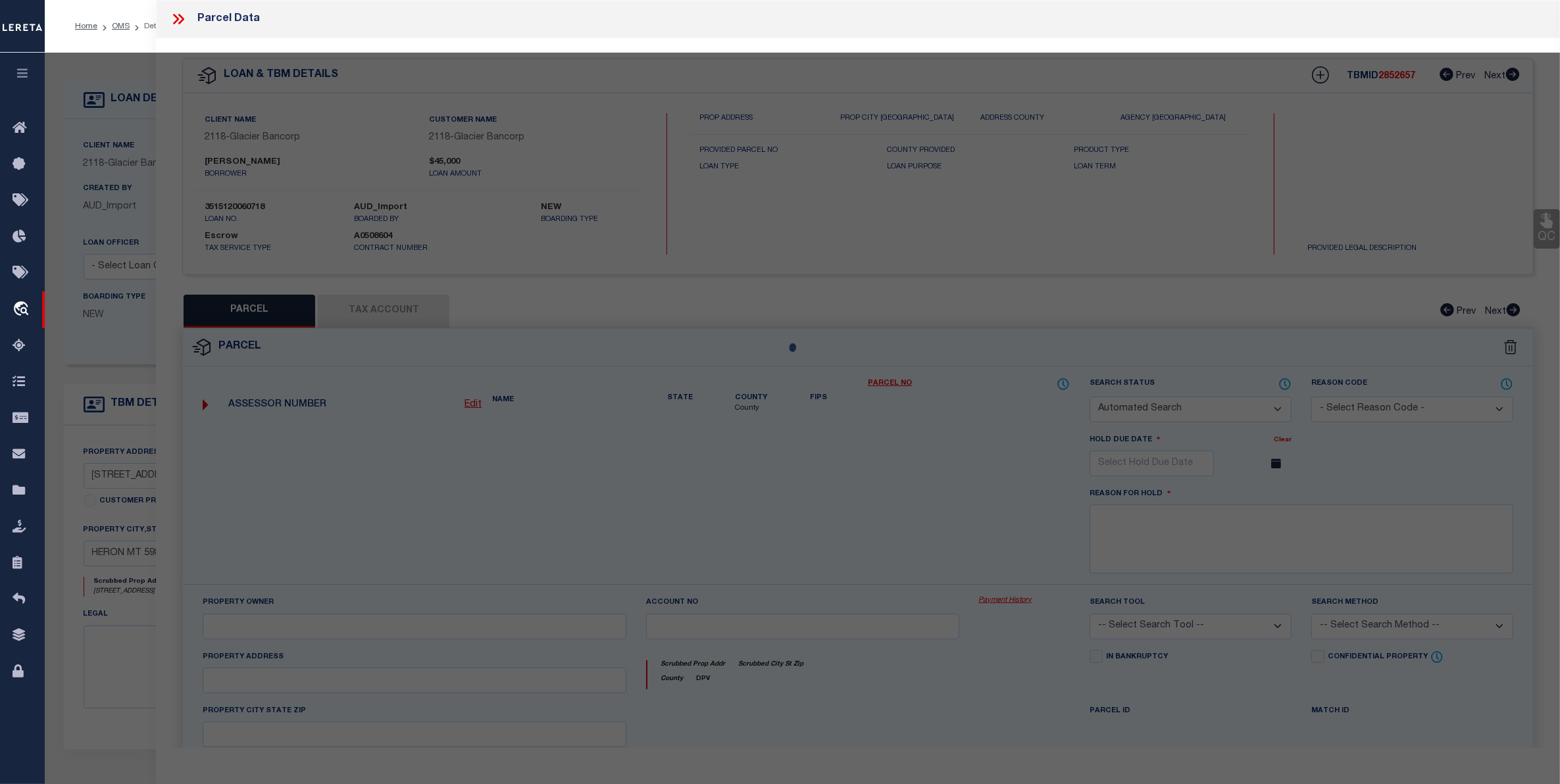
checkbox input "false"
select select "CP"
type input "HATCHEL MICHAEL SHANE & SHIANNE LETITIA"
select select
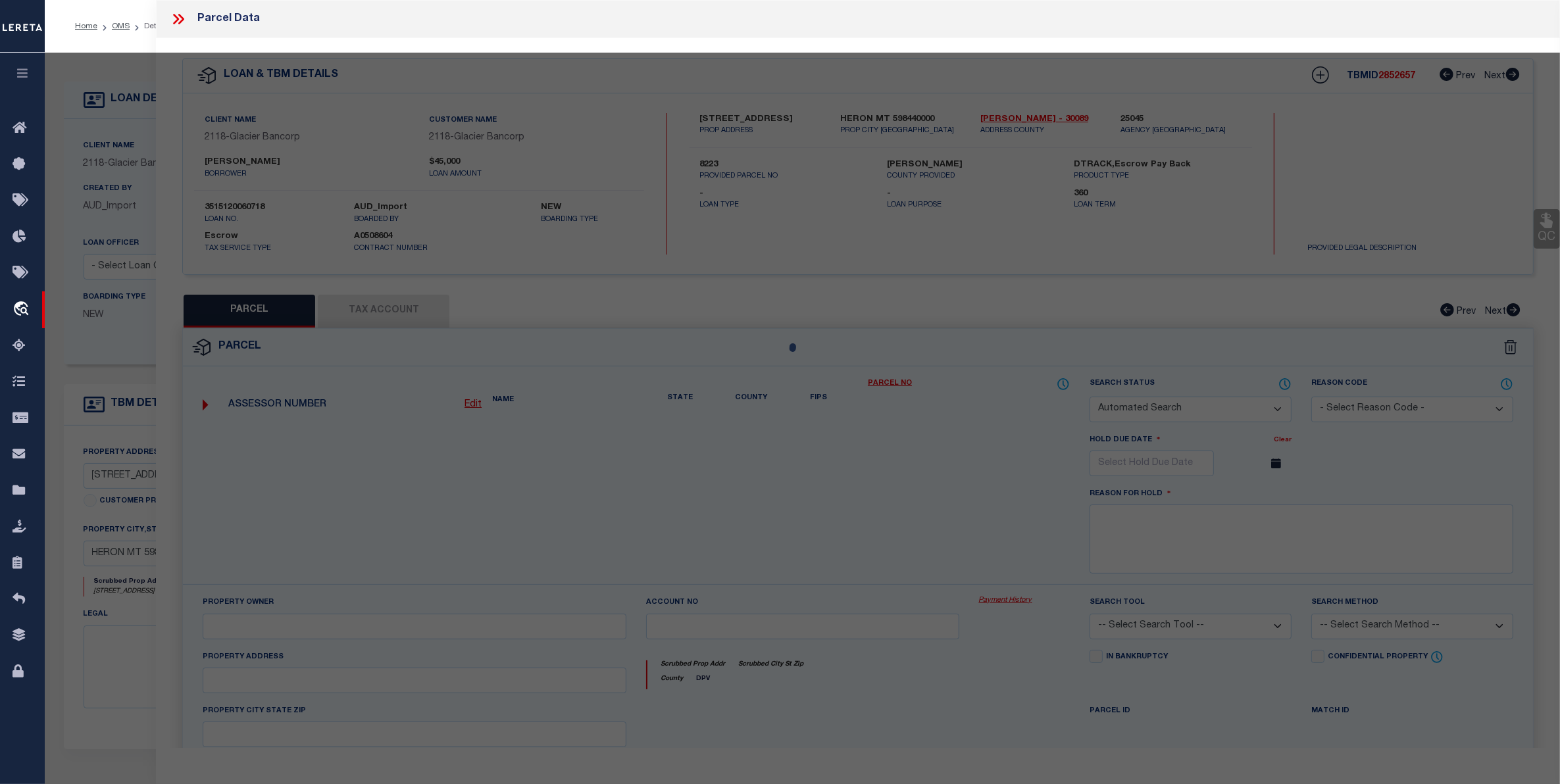
type input "158 RAILROAD AVE"
checkbox input "false"
type input "HERON MT 59844"
type textarea "HERON ORIGINAL TOWNSITE, S34, T27 N, R34 W, BLOCK 2, Lot 23"
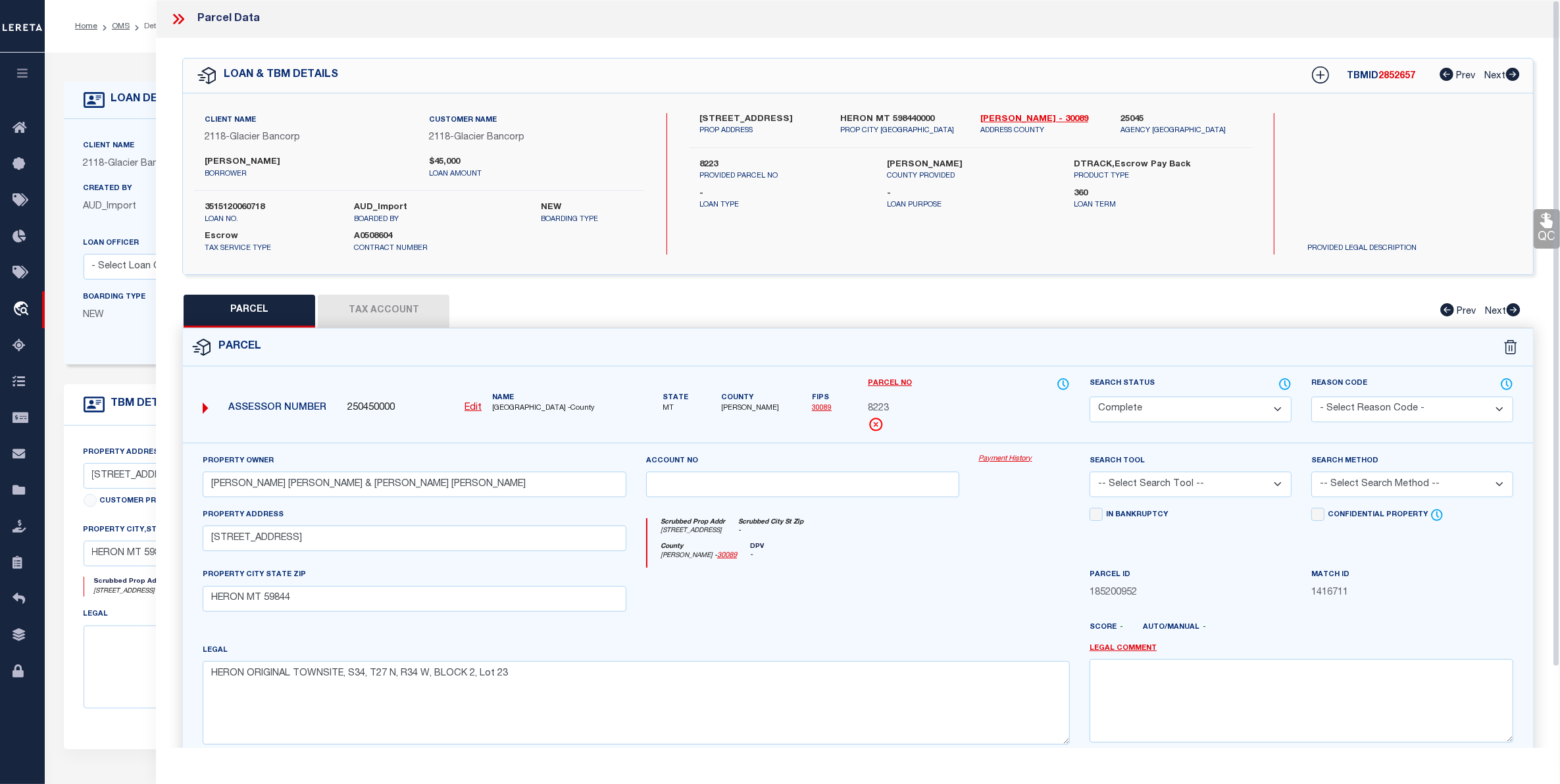
click at [382, 314] on button "Tax Account" at bounding box center [384, 311] width 132 height 33
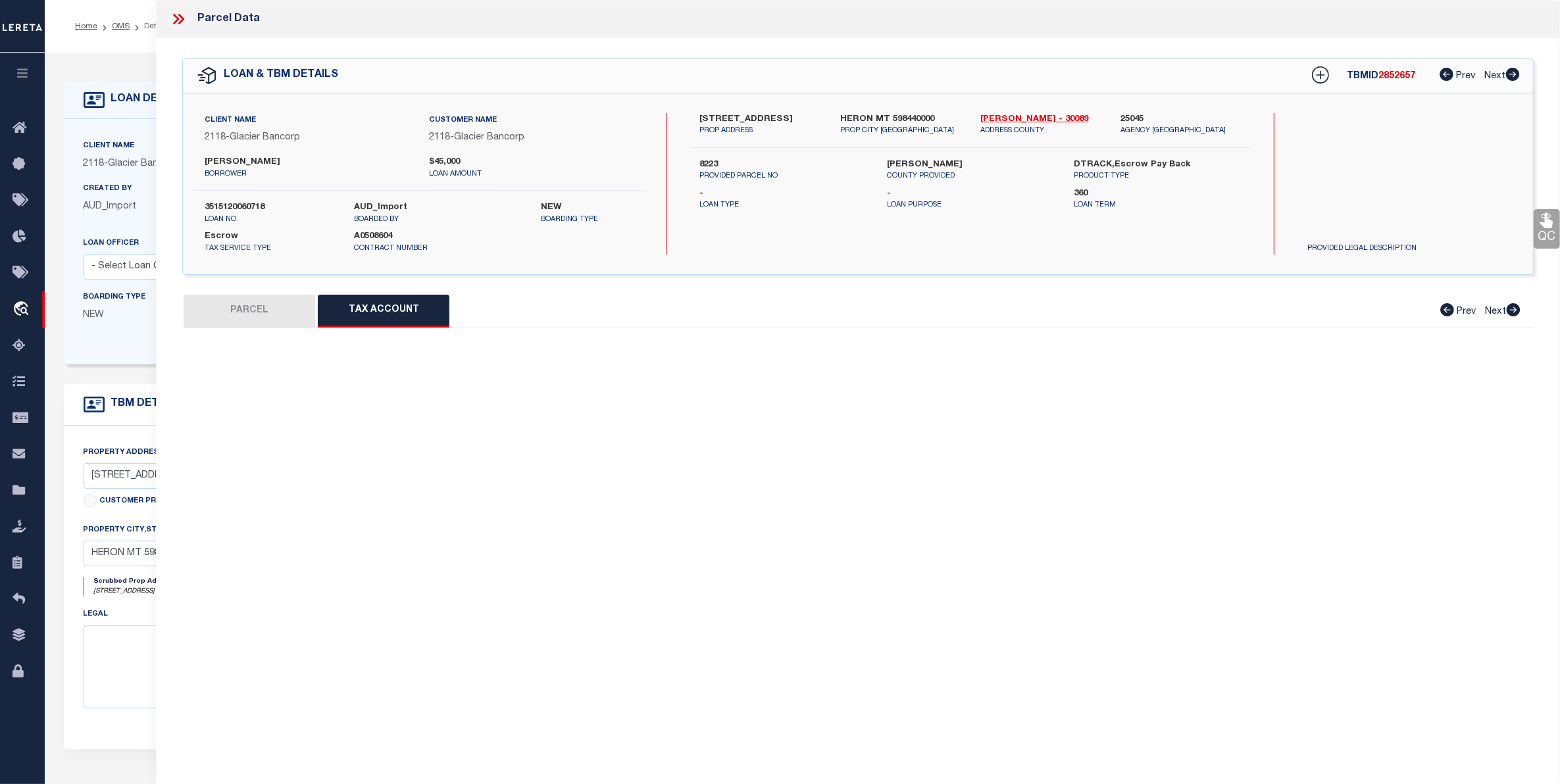
select select "100"
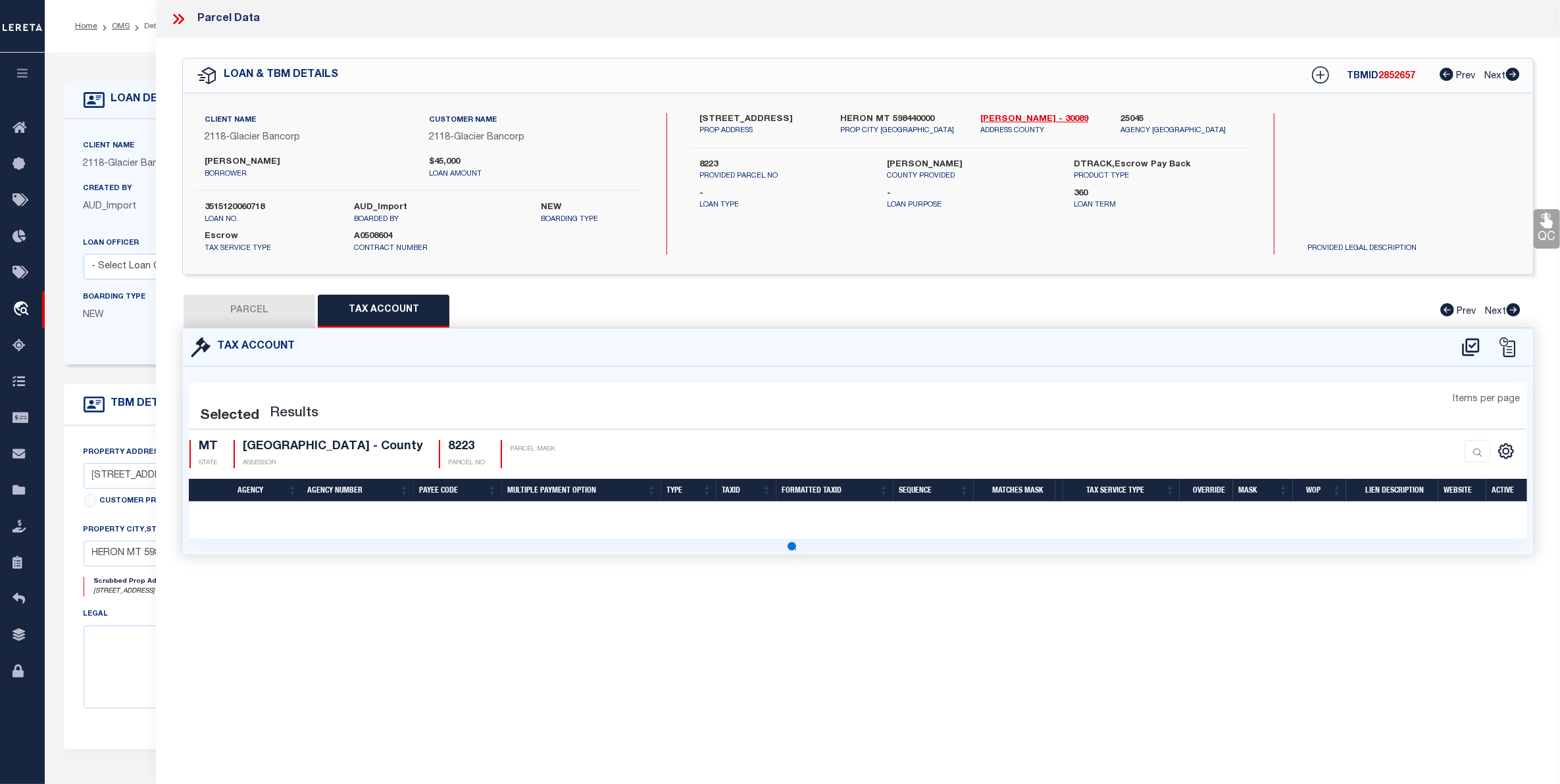
select select "100"
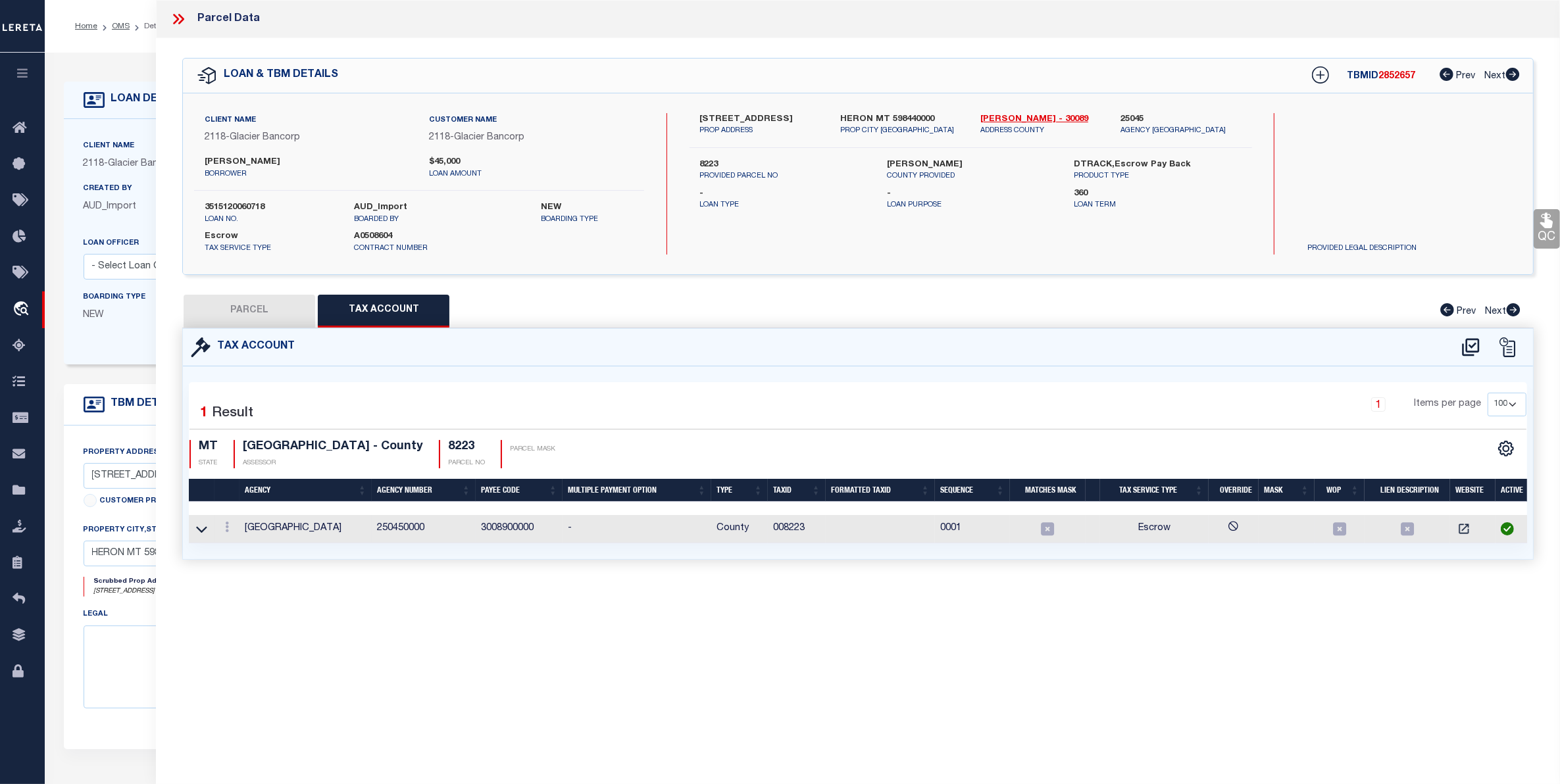
click at [217, 528] on td at bounding box center [227, 529] width 25 height 28
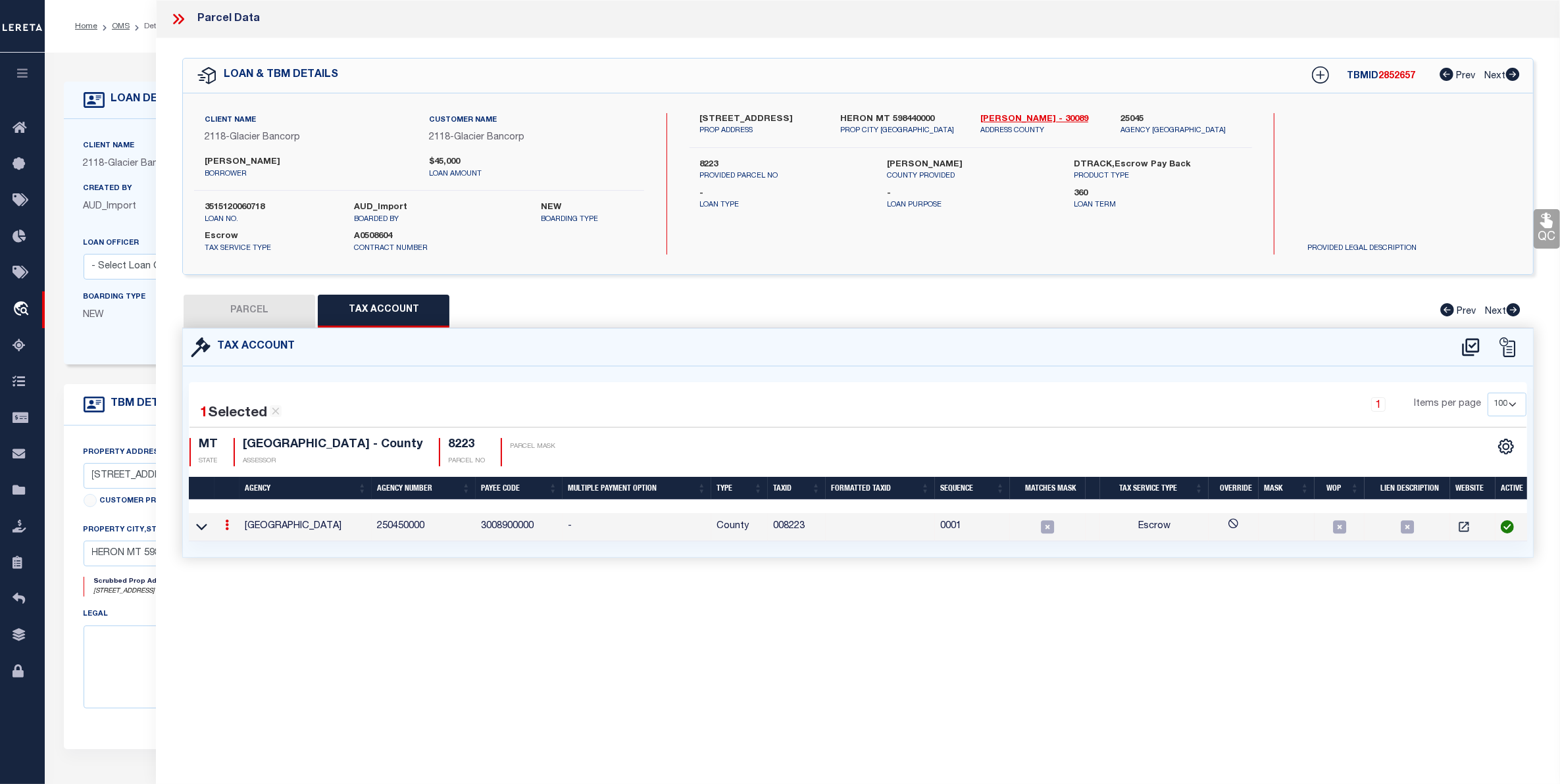
click at [227, 528] on icon at bounding box center [227, 525] width 4 height 10
click at [239, 547] on icon "" at bounding box center [241, 544] width 10 height 10
type input "008223"
type textarea "$$$$$"
checkbox input "true"
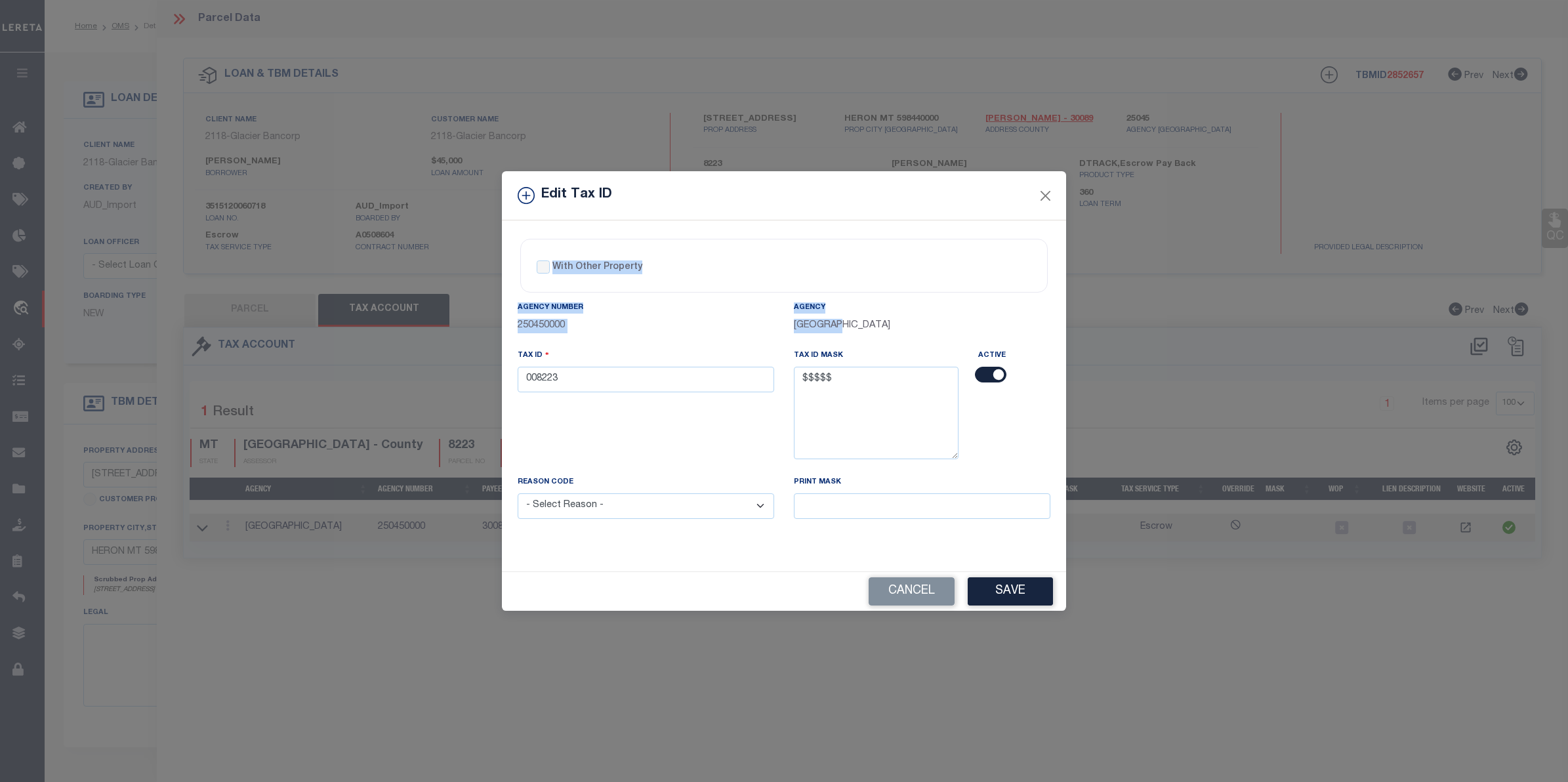
drag, startPoint x: 860, startPoint y: 195, endPoint x: 836, endPoint y: 328, distance: 135.1
click at [837, 326] on div "Edit Tax ID With Other Property With Other Property Type Temporary Permanent Pa…" at bounding box center [784, 391] width 564 height 440
click at [900, 582] on button "Cancel" at bounding box center [911, 591] width 86 height 28
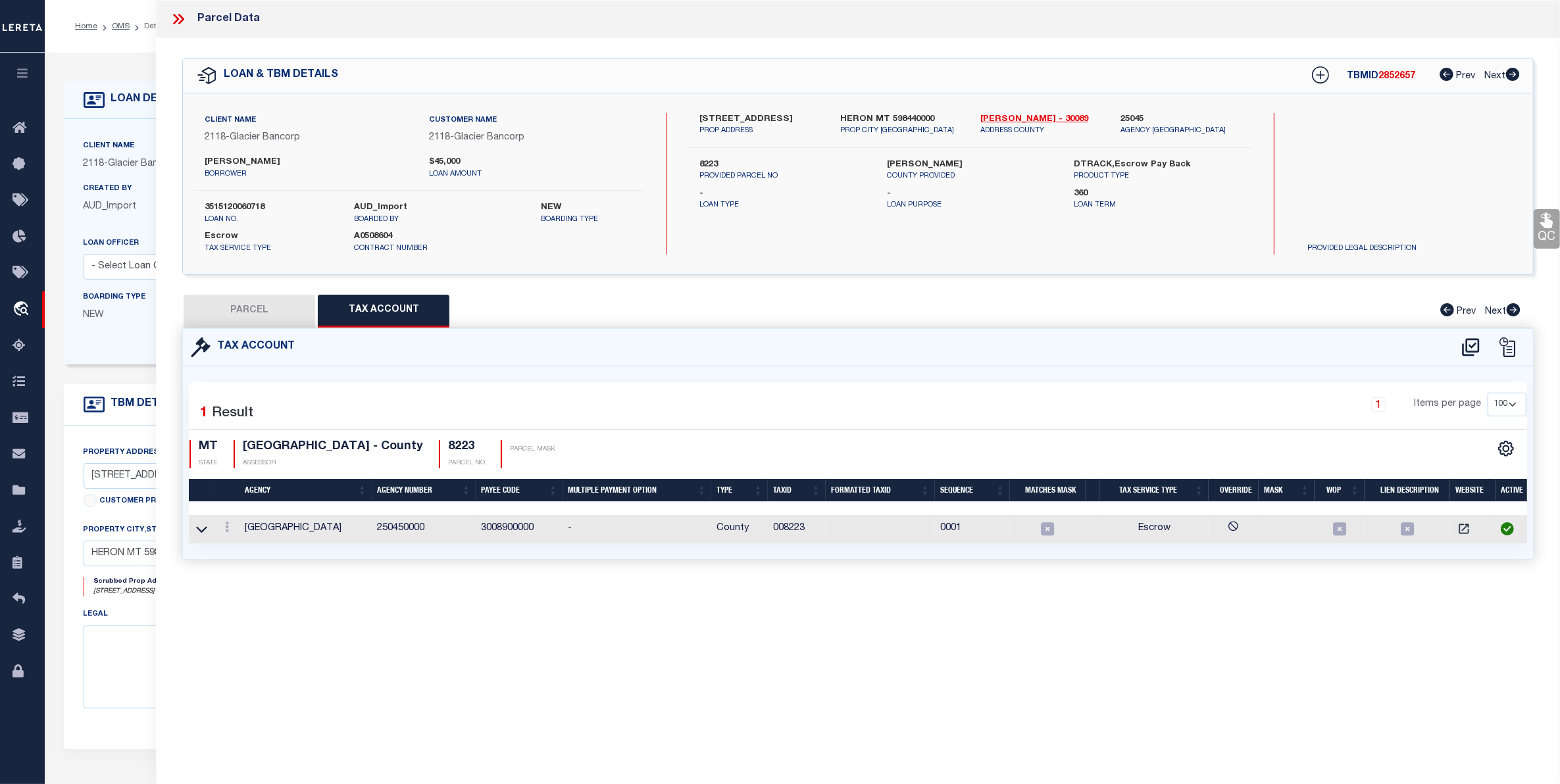
click at [260, 297] on button "PARCEL" at bounding box center [249, 311] width 132 height 33
select select "AS"
checkbox input "false"
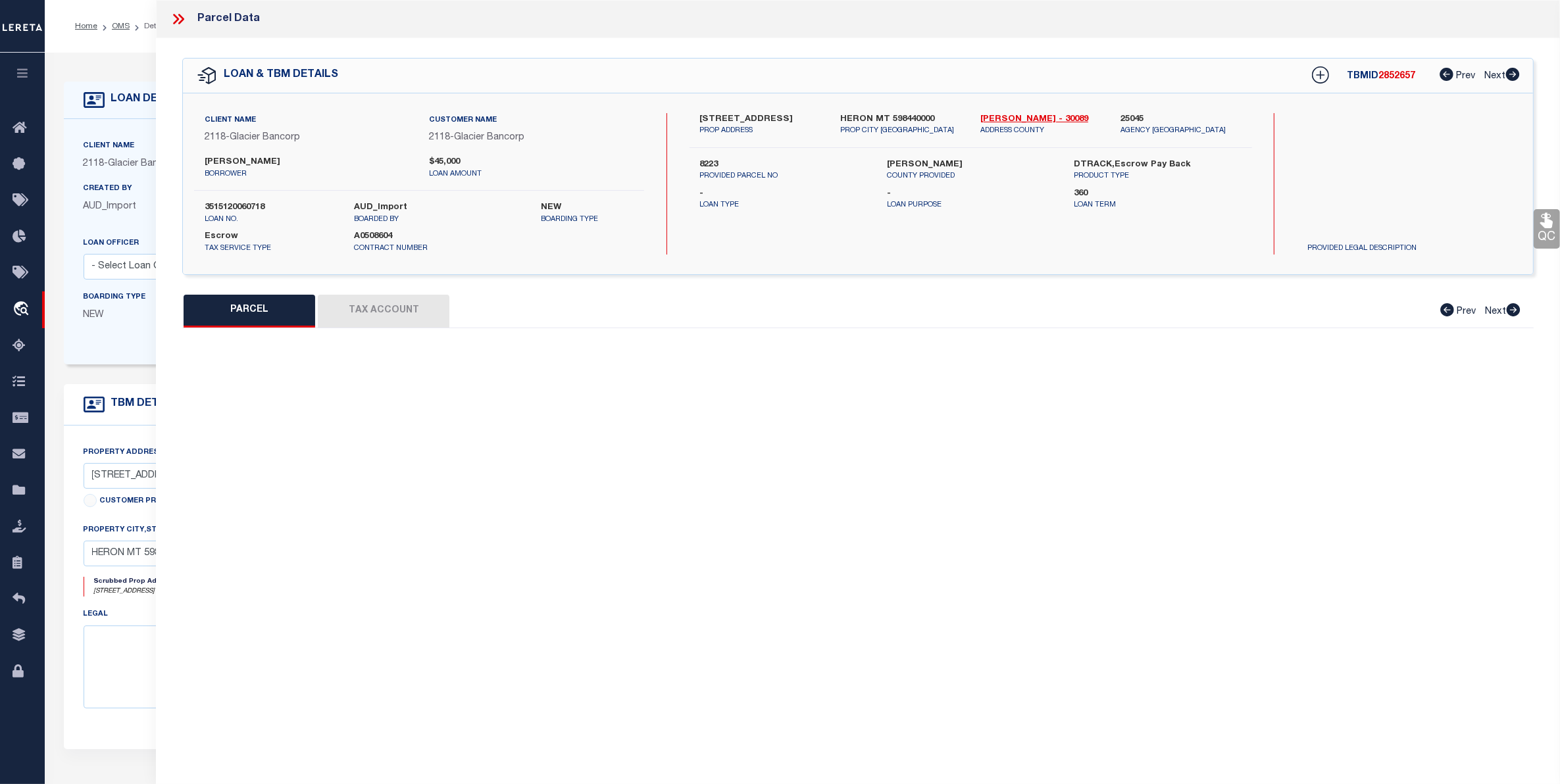
select select "CP"
type input "HATCHEL MICHAEL SHANE & SHIANNE LETITIA"
select select
type input "158 RAILROAD AVE"
checkbox input "false"
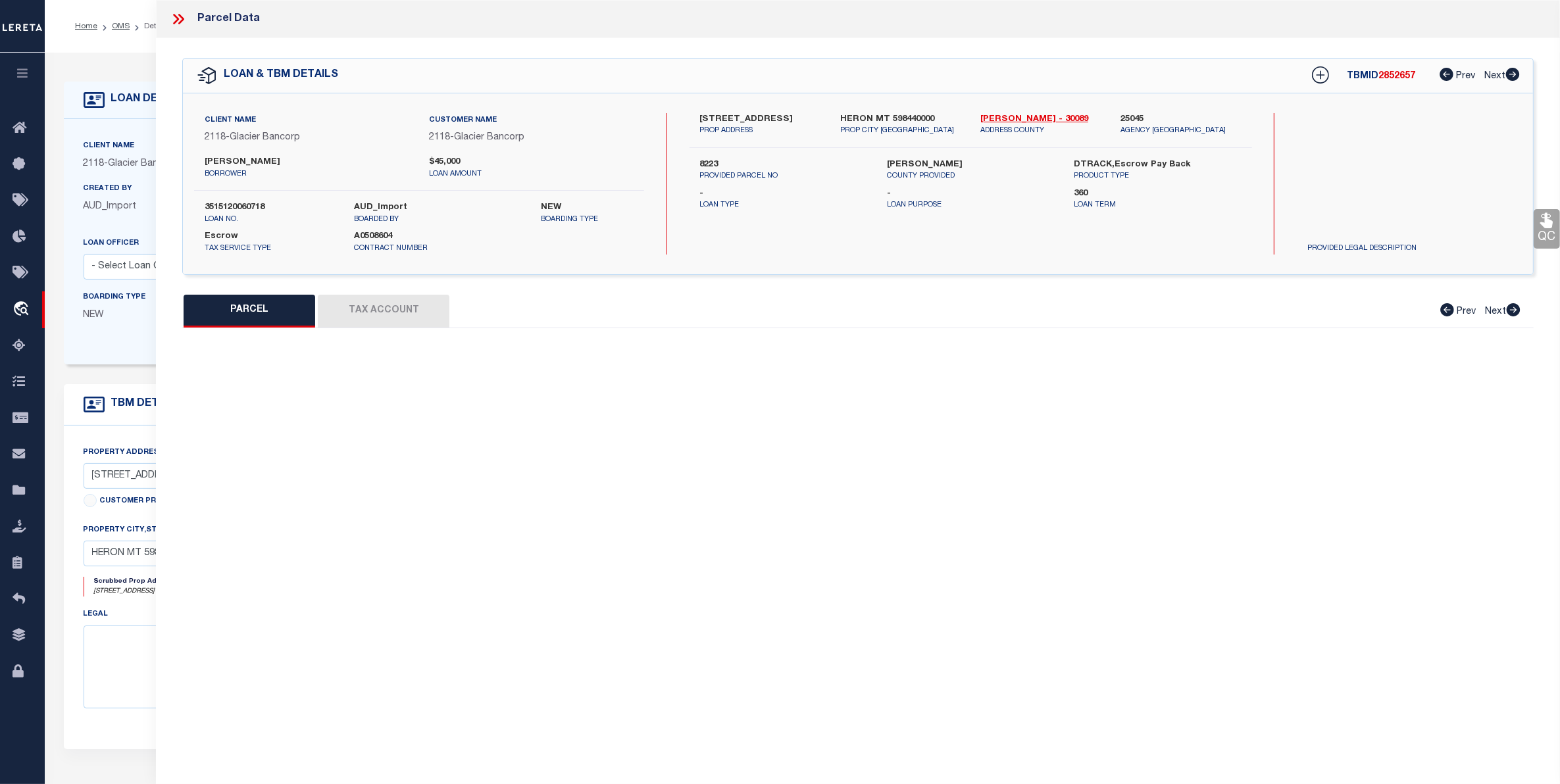
type input "HERON MT 59844"
type textarea "HERON ORIGINAL TOWNSITE, S34, T27 N, R34 W, BLOCK 2, Lot 23"
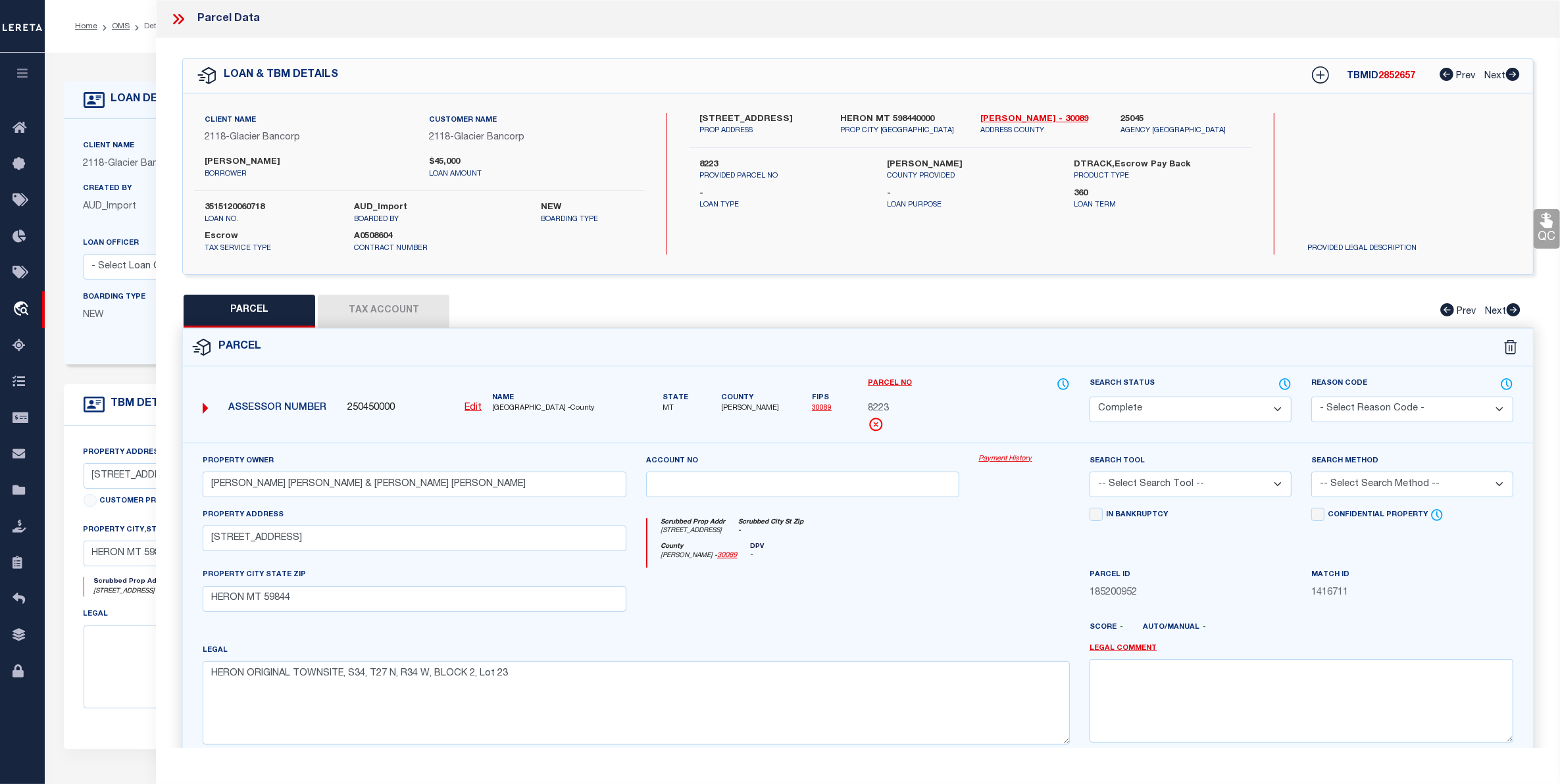
click at [391, 312] on button "Tax Account" at bounding box center [384, 311] width 132 height 33
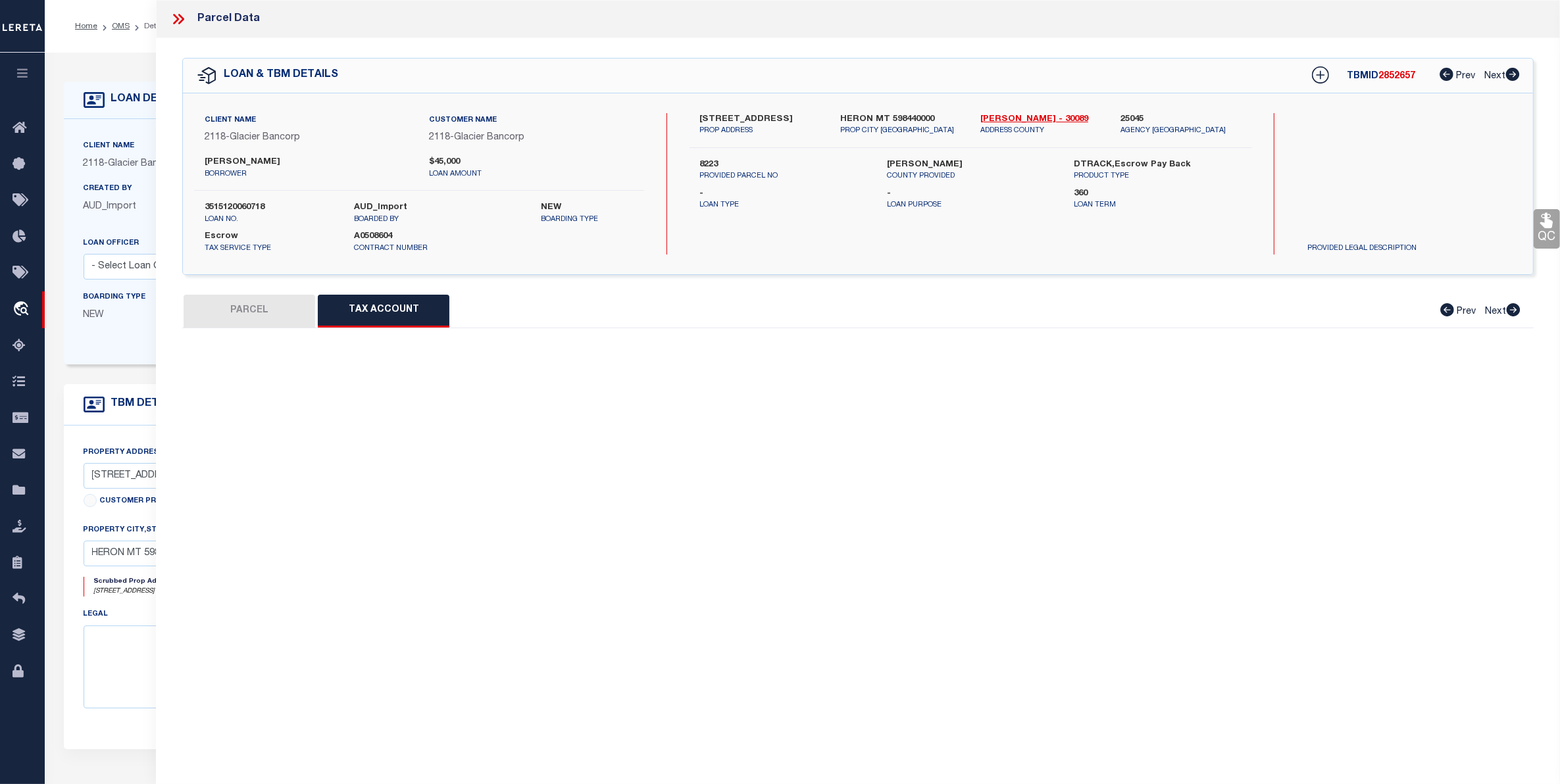
select select "100"
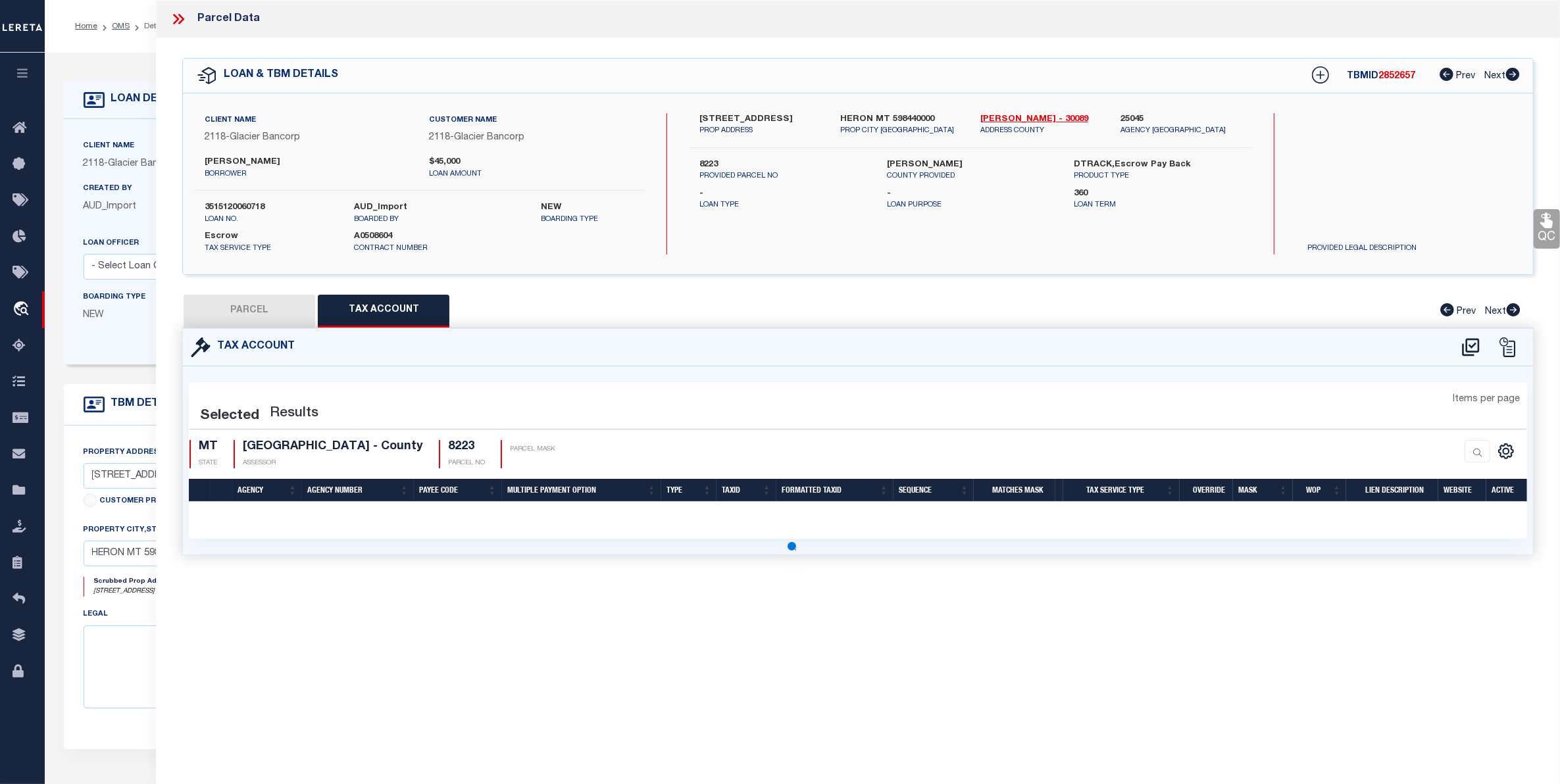
select select "100"
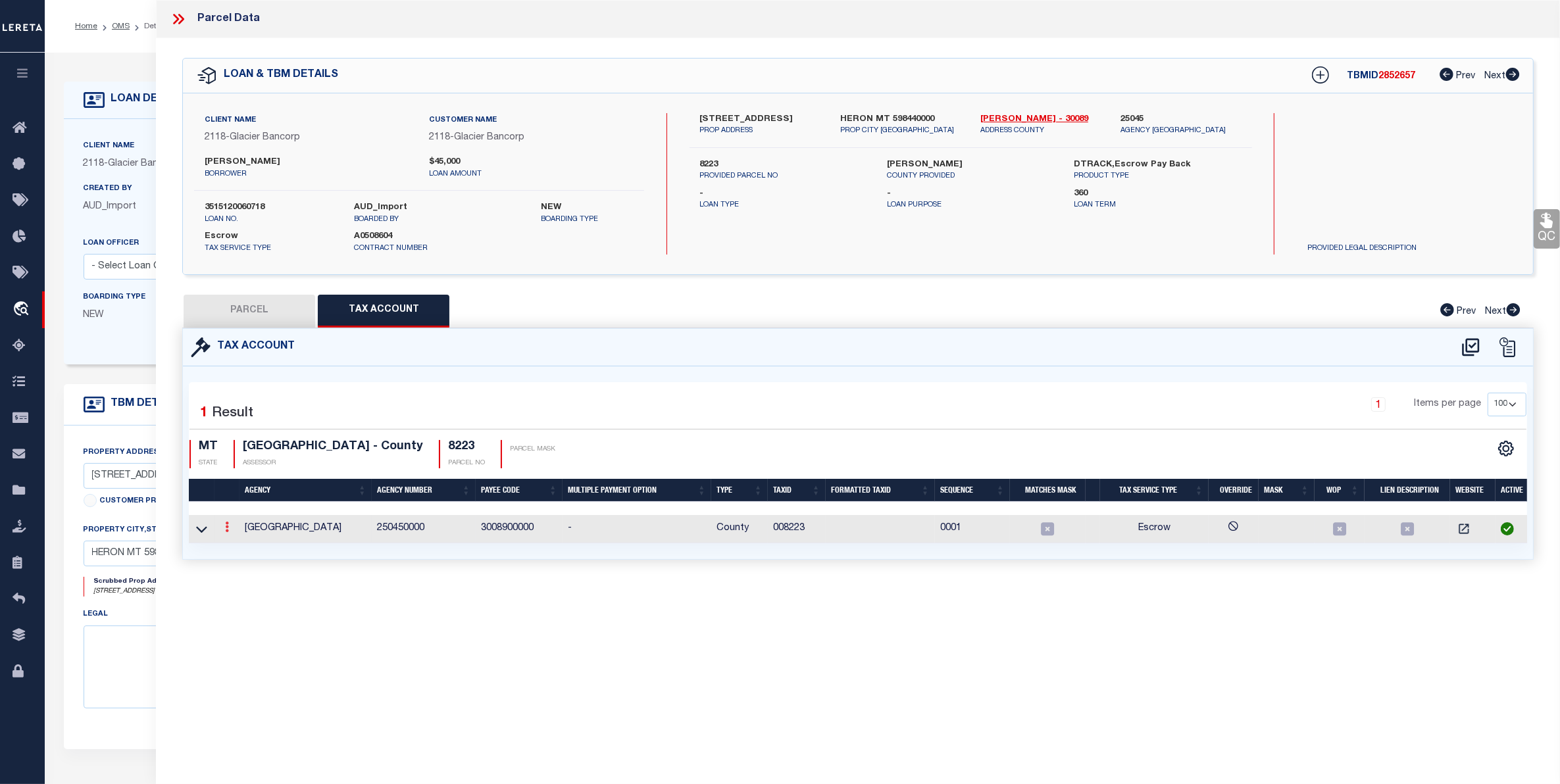
click at [227, 531] on icon at bounding box center [227, 526] width 4 height 10
click at [242, 552] on icon "" at bounding box center [241, 547] width 10 height 10
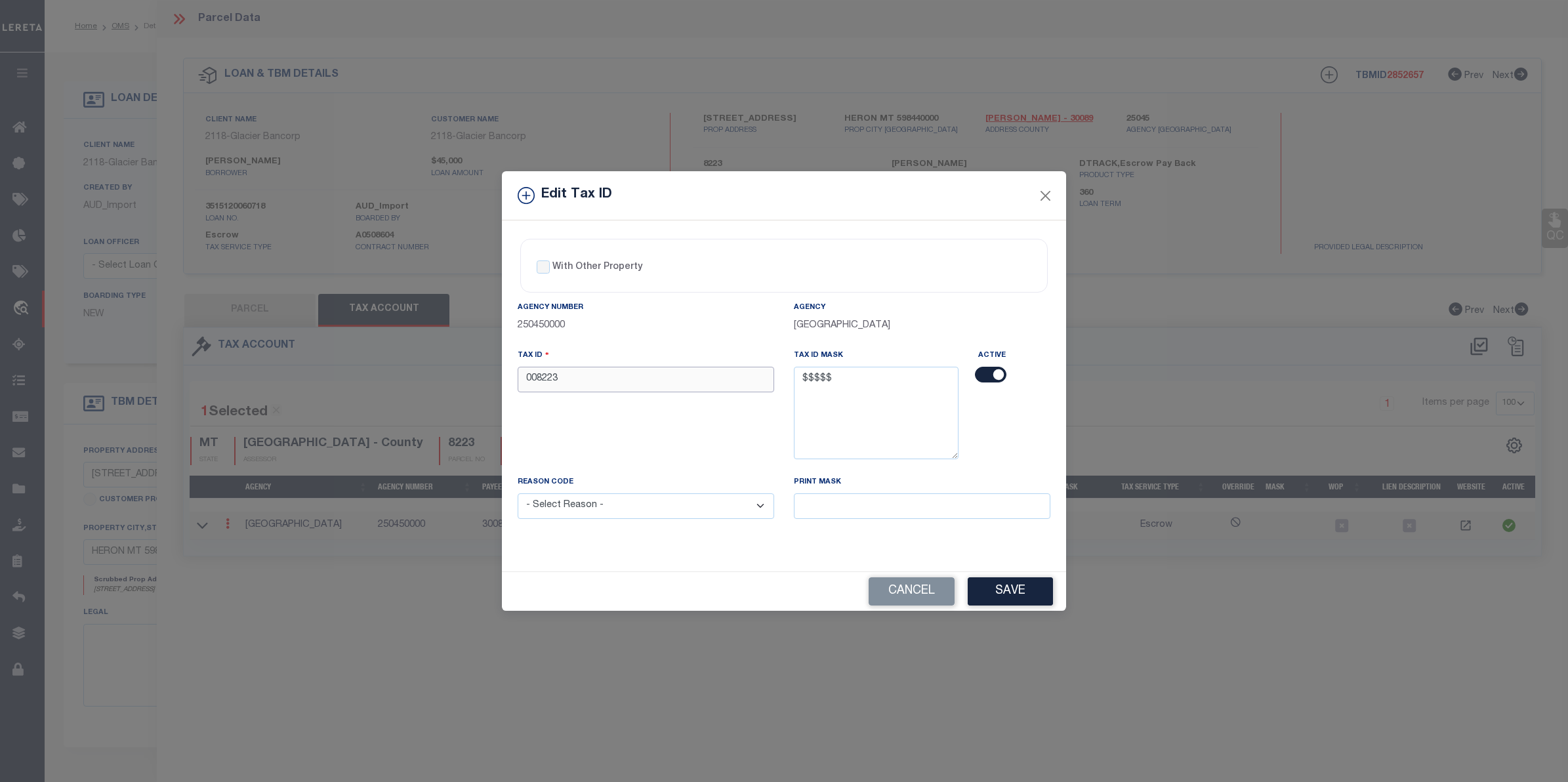
click at [572, 371] on input "008223" at bounding box center [645, 380] width 256 height 26
drag, startPoint x: 572, startPoint y: 379, endPoint x: 458, endPoint y: 375, distance: 114.1
click at [458, 375] on div "Edit Tax ID With Other Property With Other Property Type Temporary" at bounding box center [784, 391] width 1568 height 782
type input "08223"
click at [663, 506] on select "- Select Reason - 099 - Other (Provide additional detail) ACT - Agency Changed …" at bounding box center [645, 506] width 256 height 26
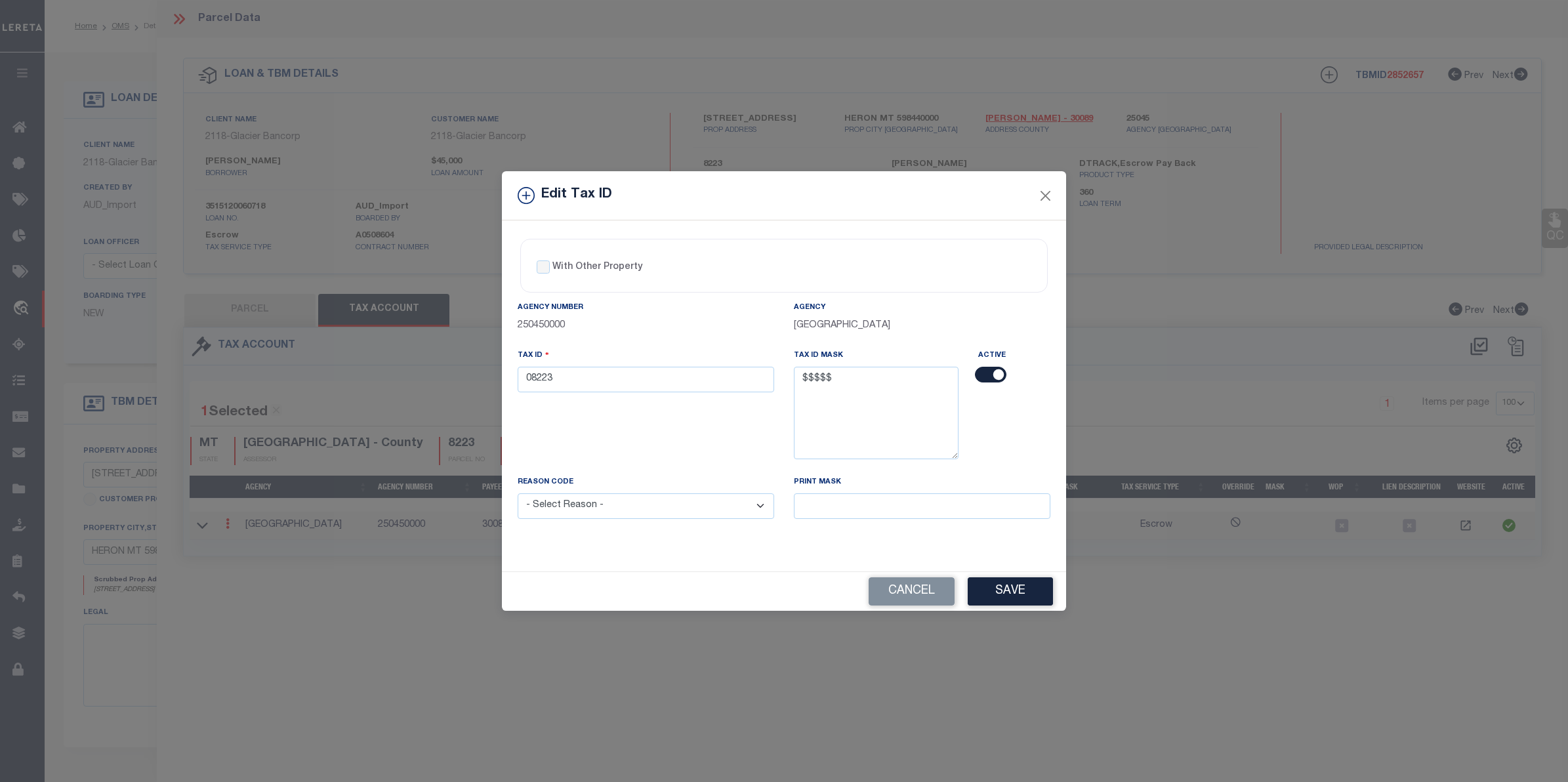
select select "ACT"
click at [517, 495] on select "- Select Reason - 099 - Other (Provide additional detail) ACT - Agency Changed …" at bounding box center [645, 506] width 256 height 26
click at [1018, 588] on button "Save" at bounding box center [1010, 591] width 85 height 28
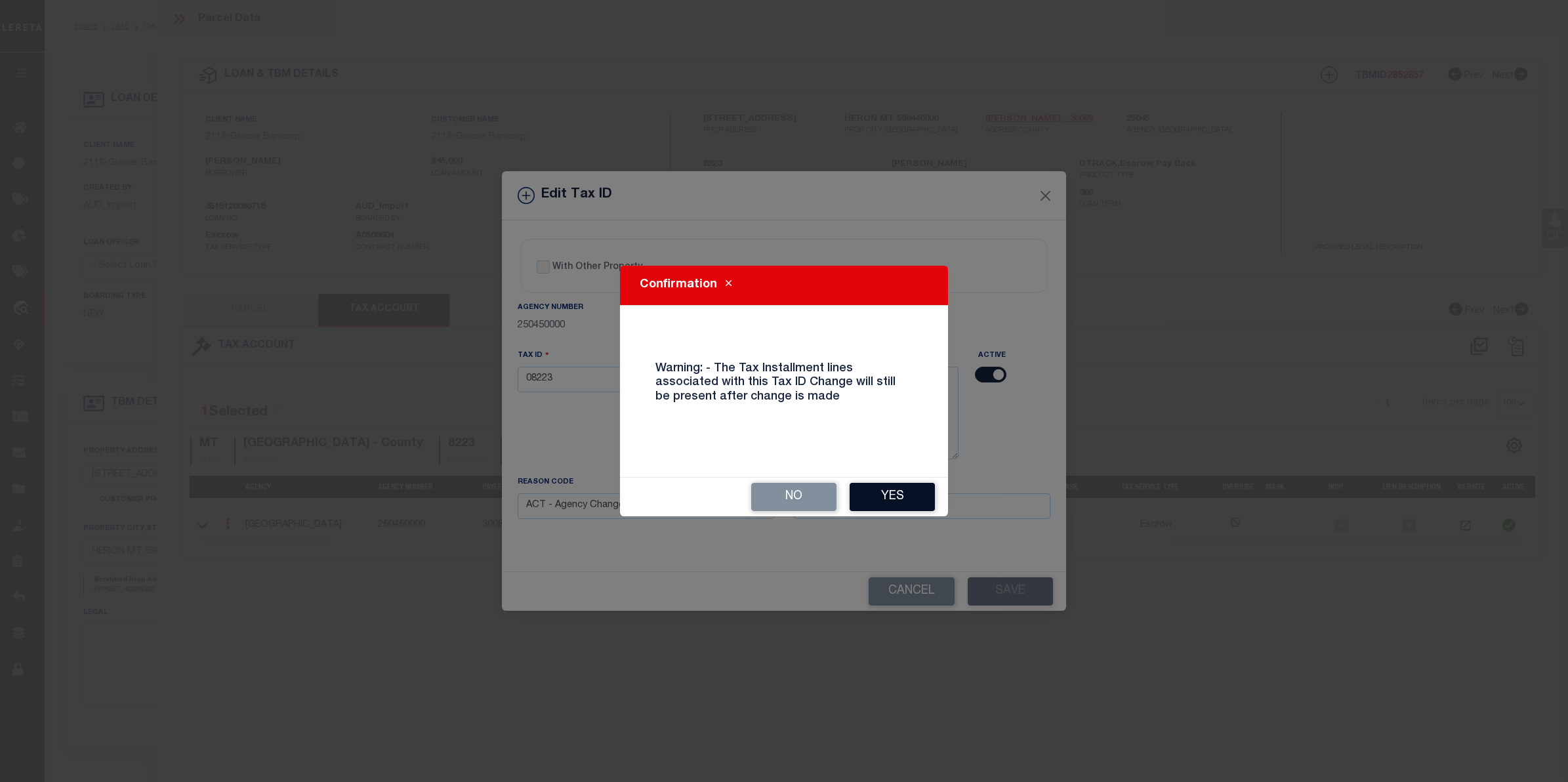
click at [888, 490] on button "Yes" at bounding box center [892, 497] width 85 height 28
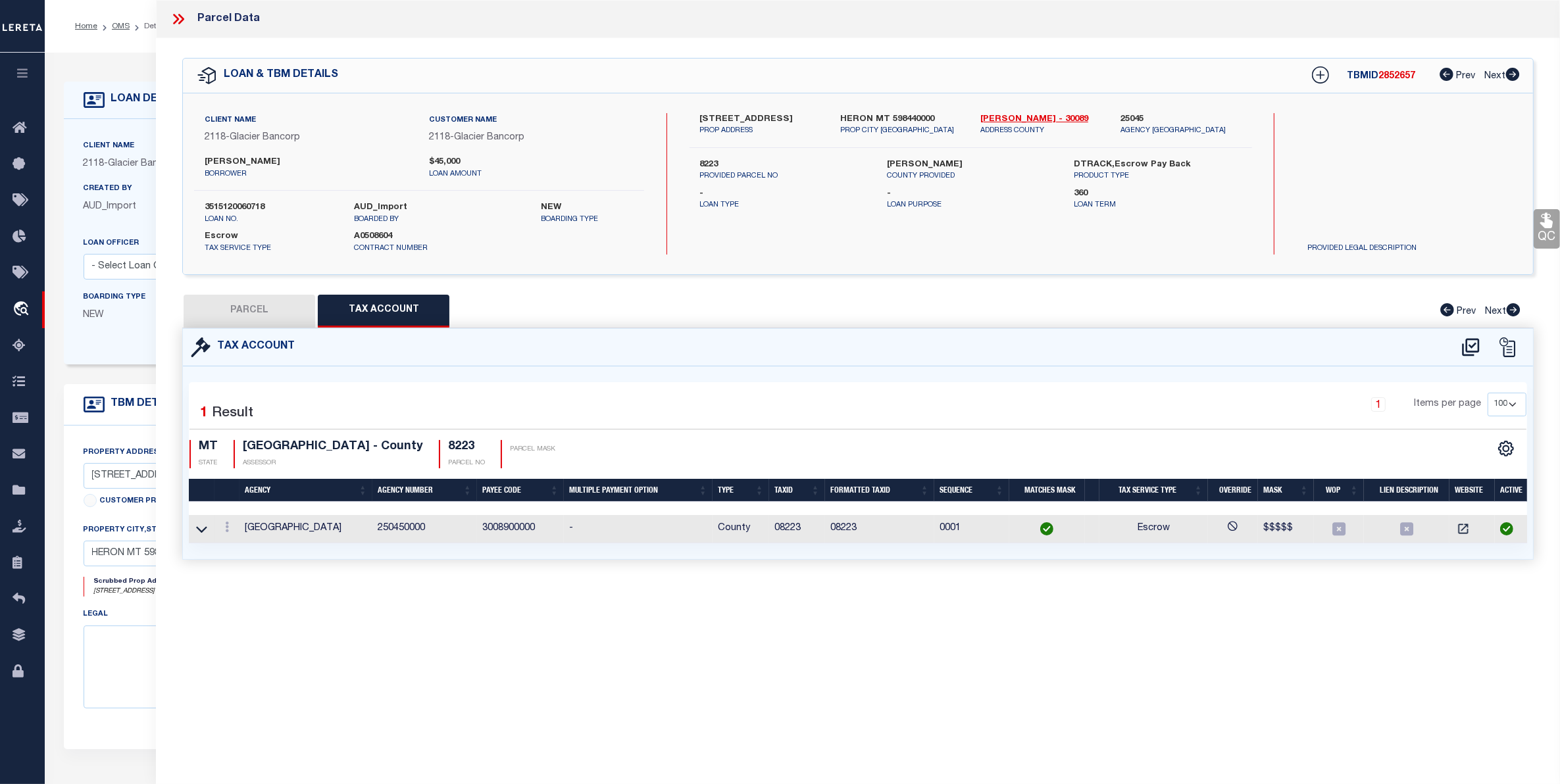
select select
click at [214, 310] on button "PARCEL" at bounding box center [249, 311] width 132 height 33
select select "AS"
checkbox input "false"
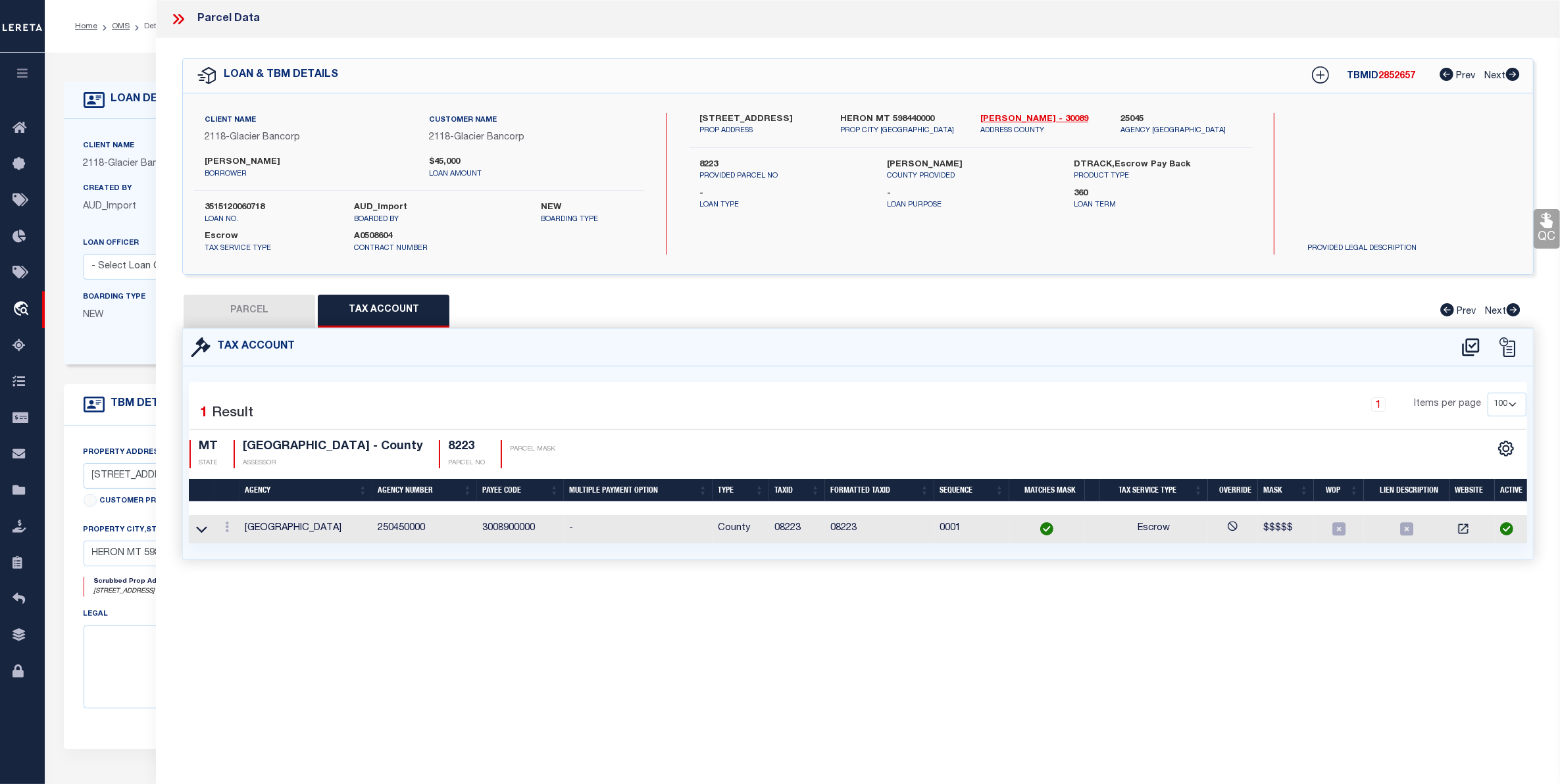
checkbox input "false"
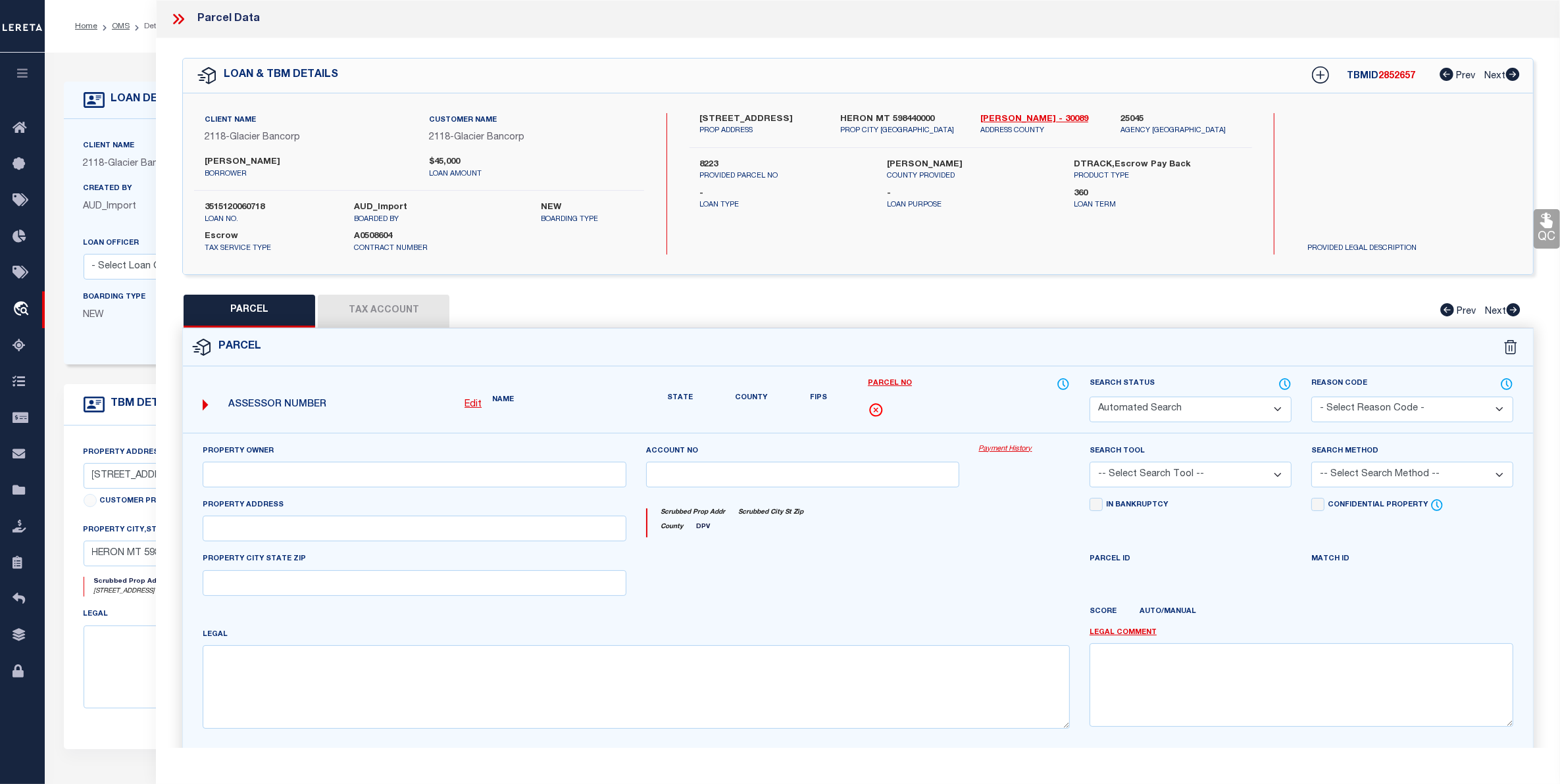
select select "CP"
type input "HATCHEL MICHAEL SHANE & SHIANNE LETITIA"
select select
type input "158 RAILROAD AVE"
checkbox input "false"
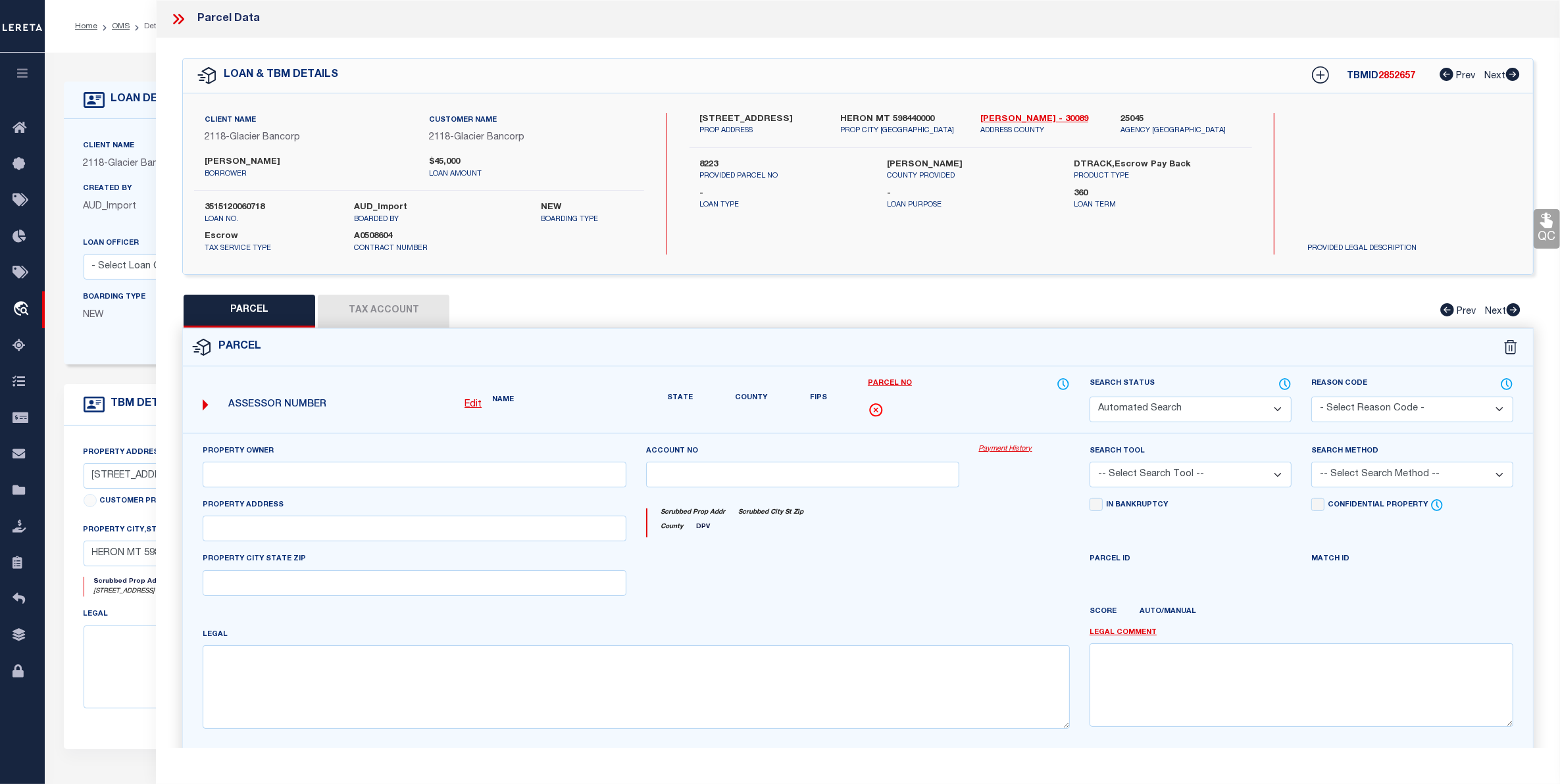
type input "HERON MT 59844"
type textarea "HERON ORIGINAL TOWNSITE, S34, T27 N, R34 W, BLOCK 2, Lot 23"
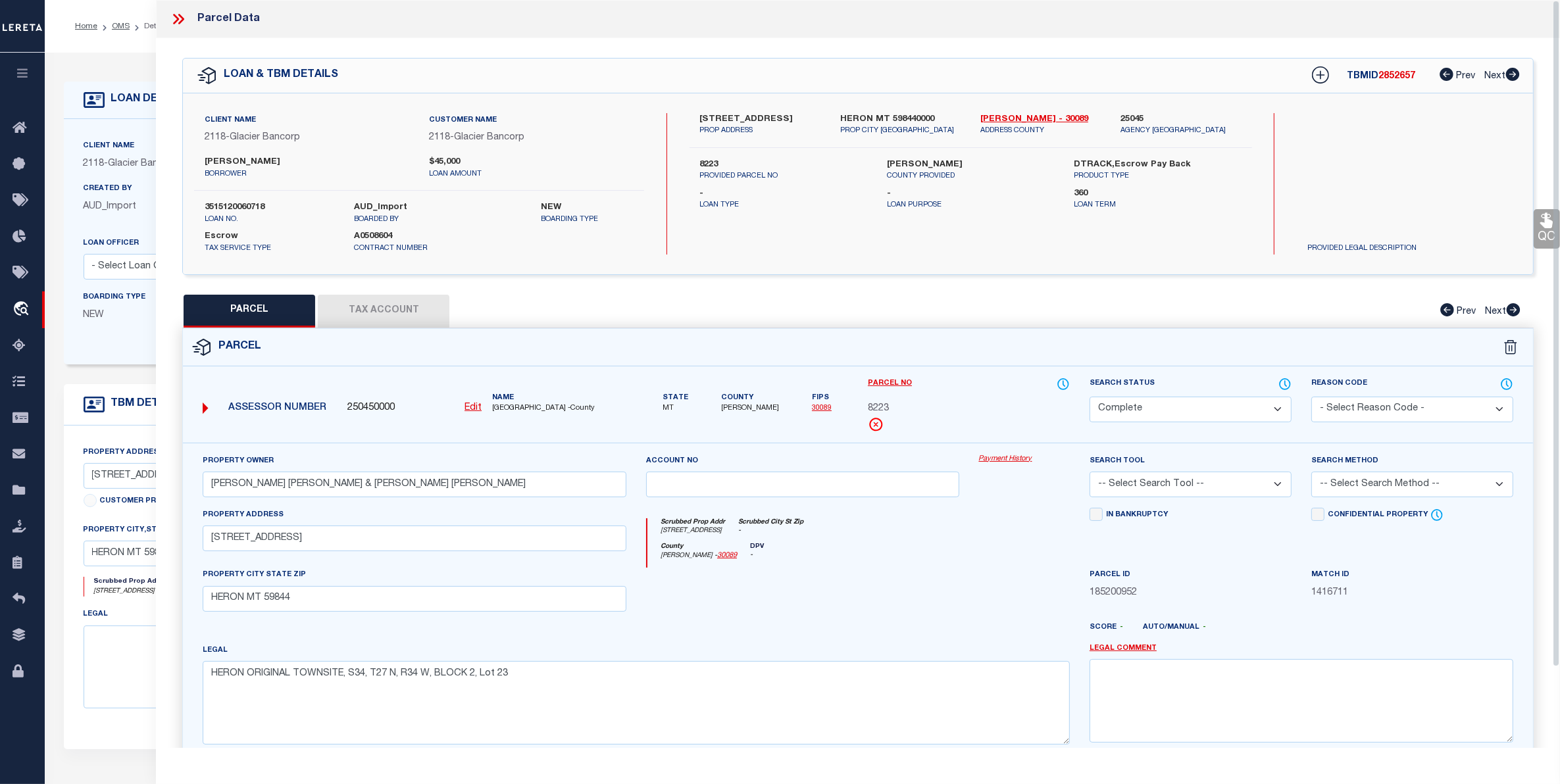
click at [177, 21] on icon at bounding box center [178, 19] width 17 height 17
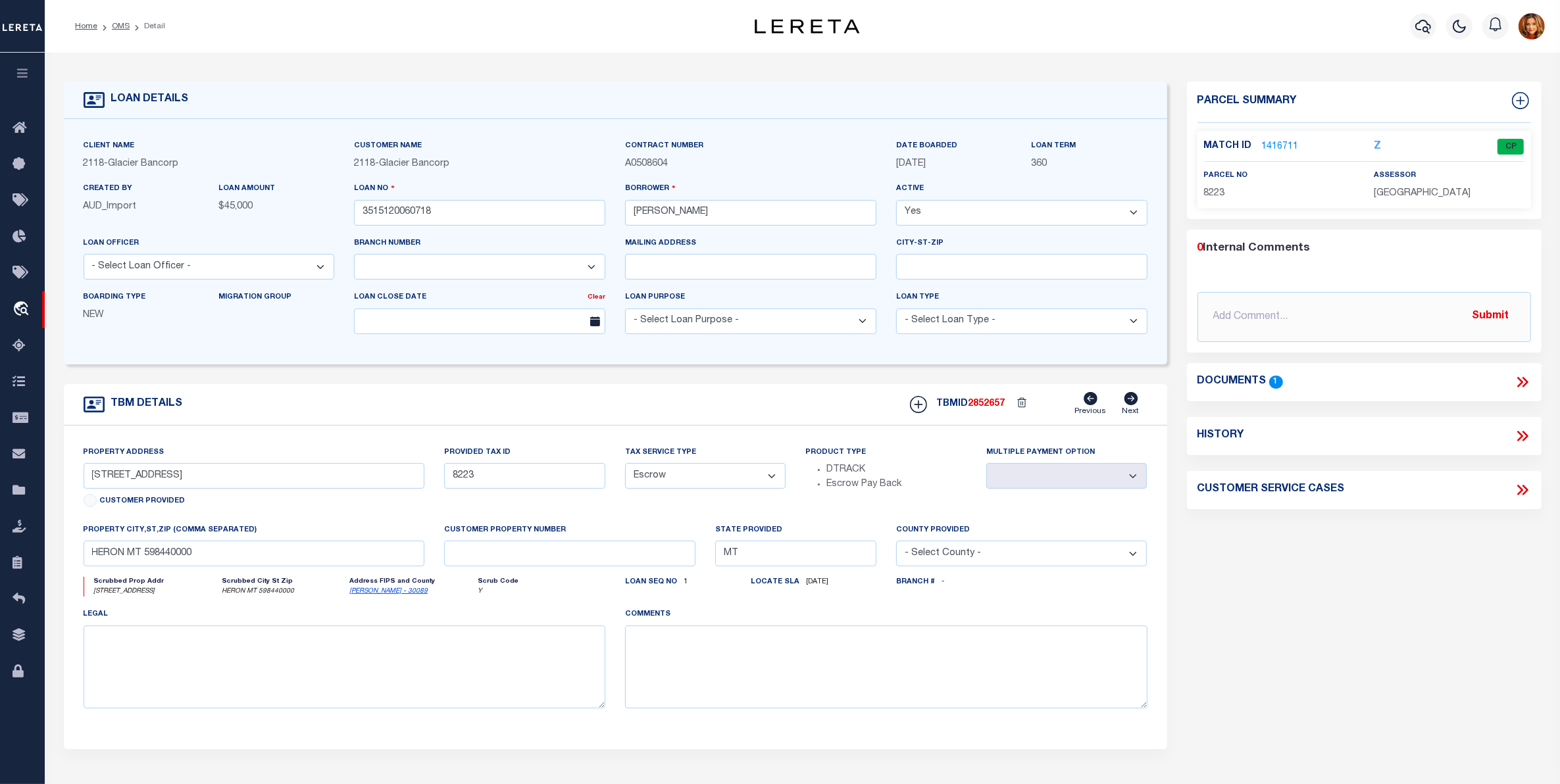
click at [129, 24] on li "Detail" at bounding box center [146, 27] width 35 height 12
click at [114, 25] on link "OMS" at bounding box center [121, 26] width 18 height 8
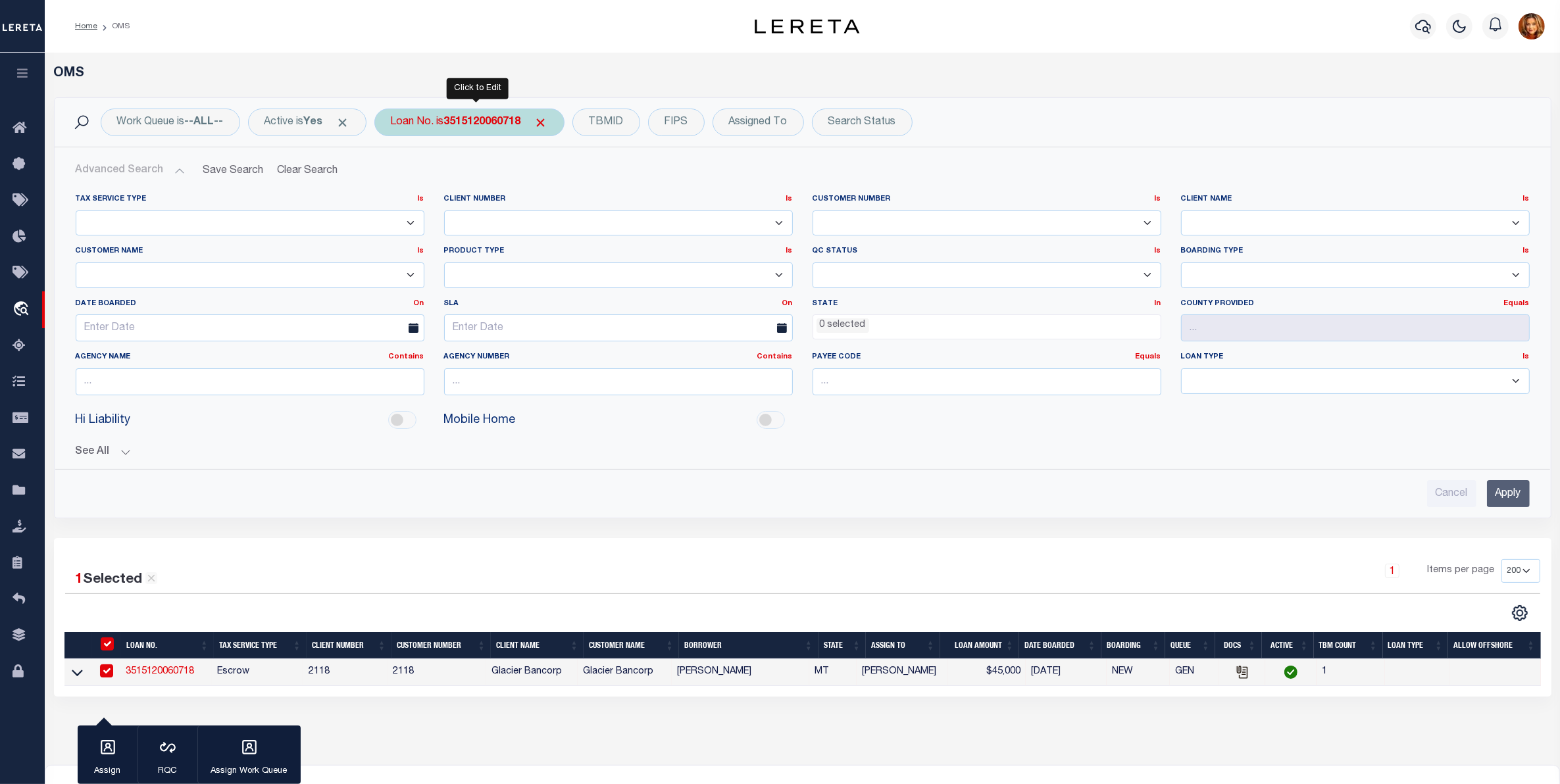
click at [478, 117] on b "3515120060718" at bounding box center [483, 122] width 77 height 10
type input "3515122020838"
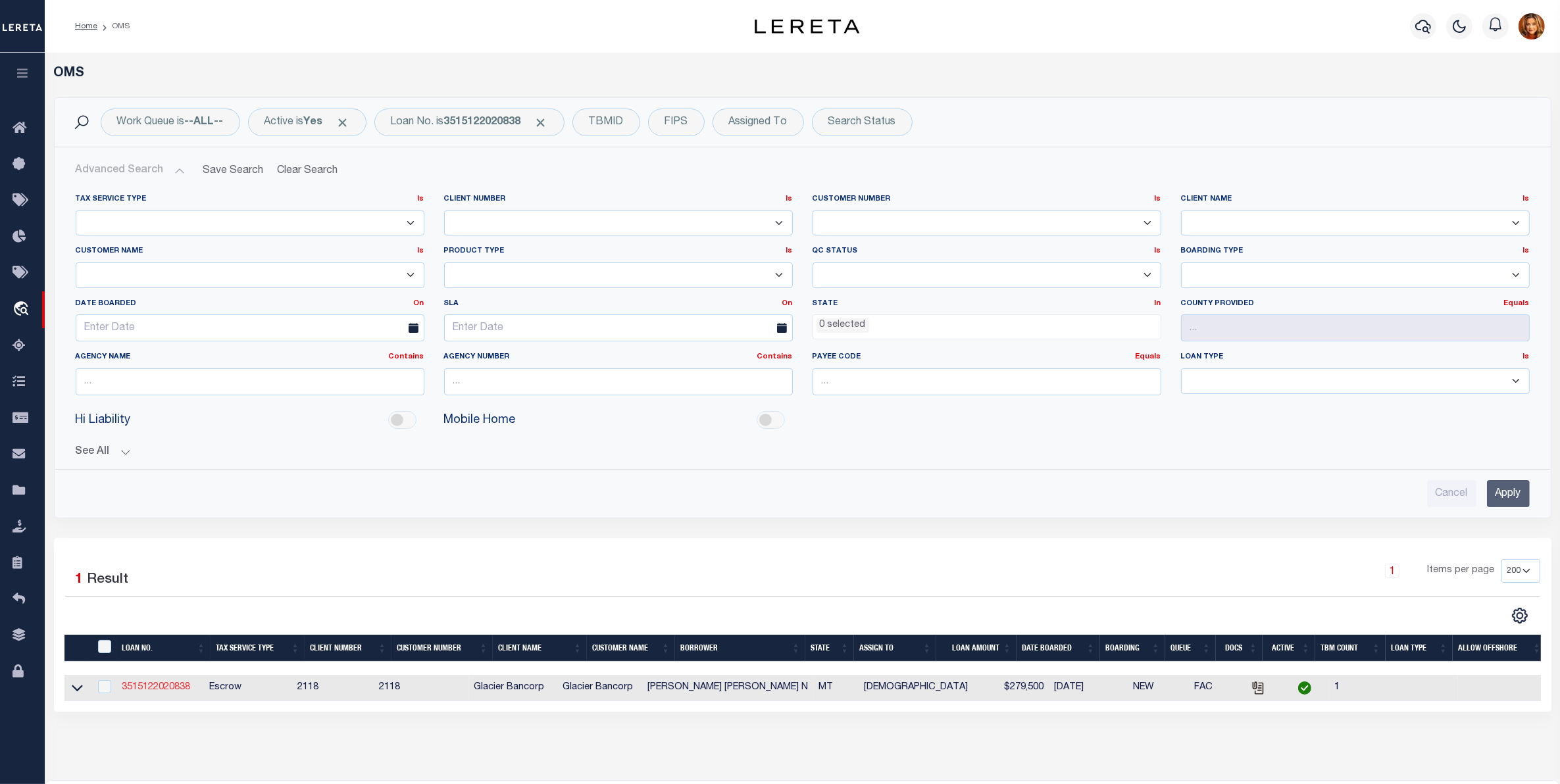
click at [170, 692] on link "3515122020838" at bounding box center [156, 687] width 68 height 9
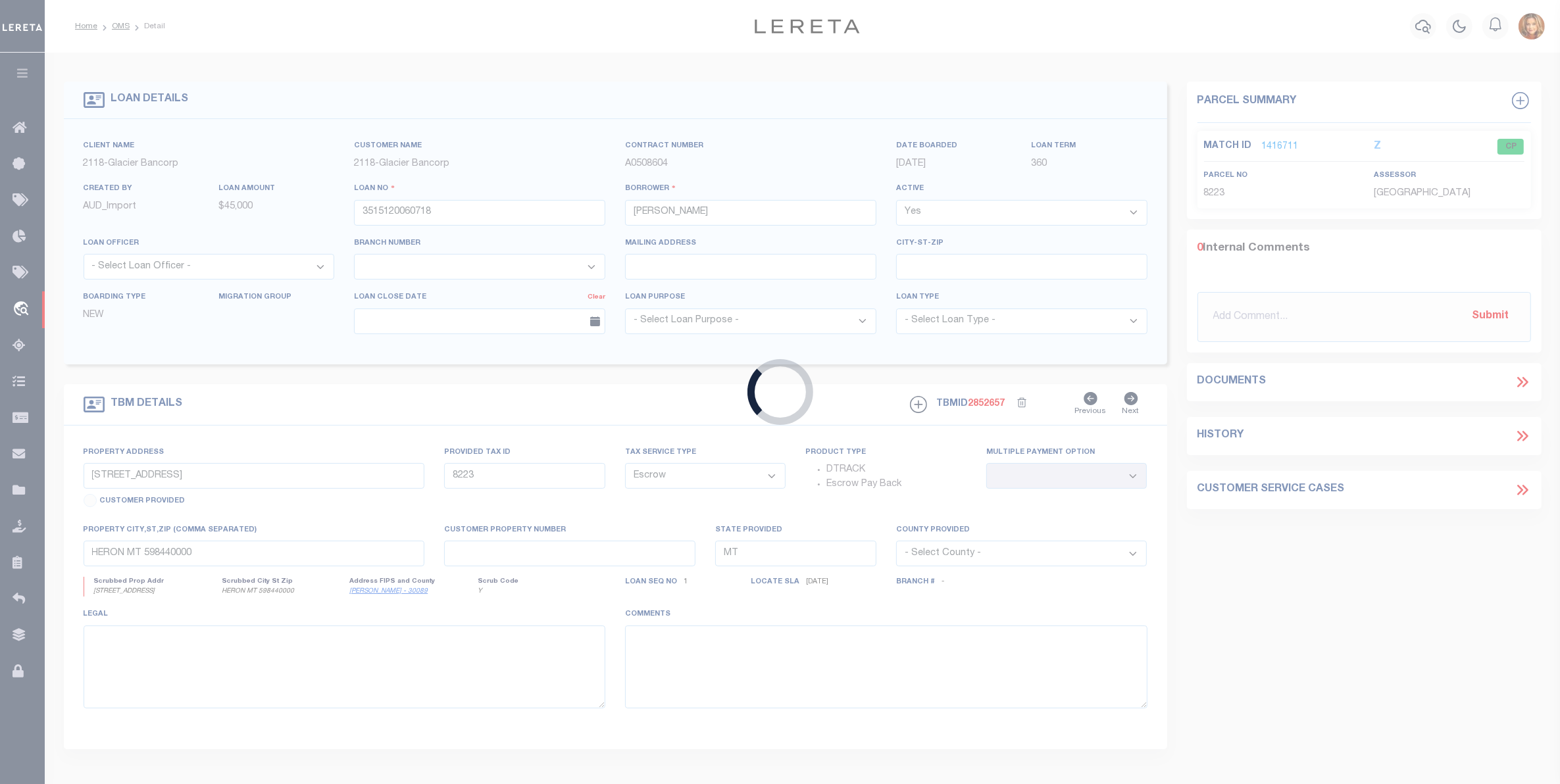
type input "3515122020838"
type input "FOSTER SHERI ANN N"
select select
type input "32 UPPER BLOOMING HILLS LANE"
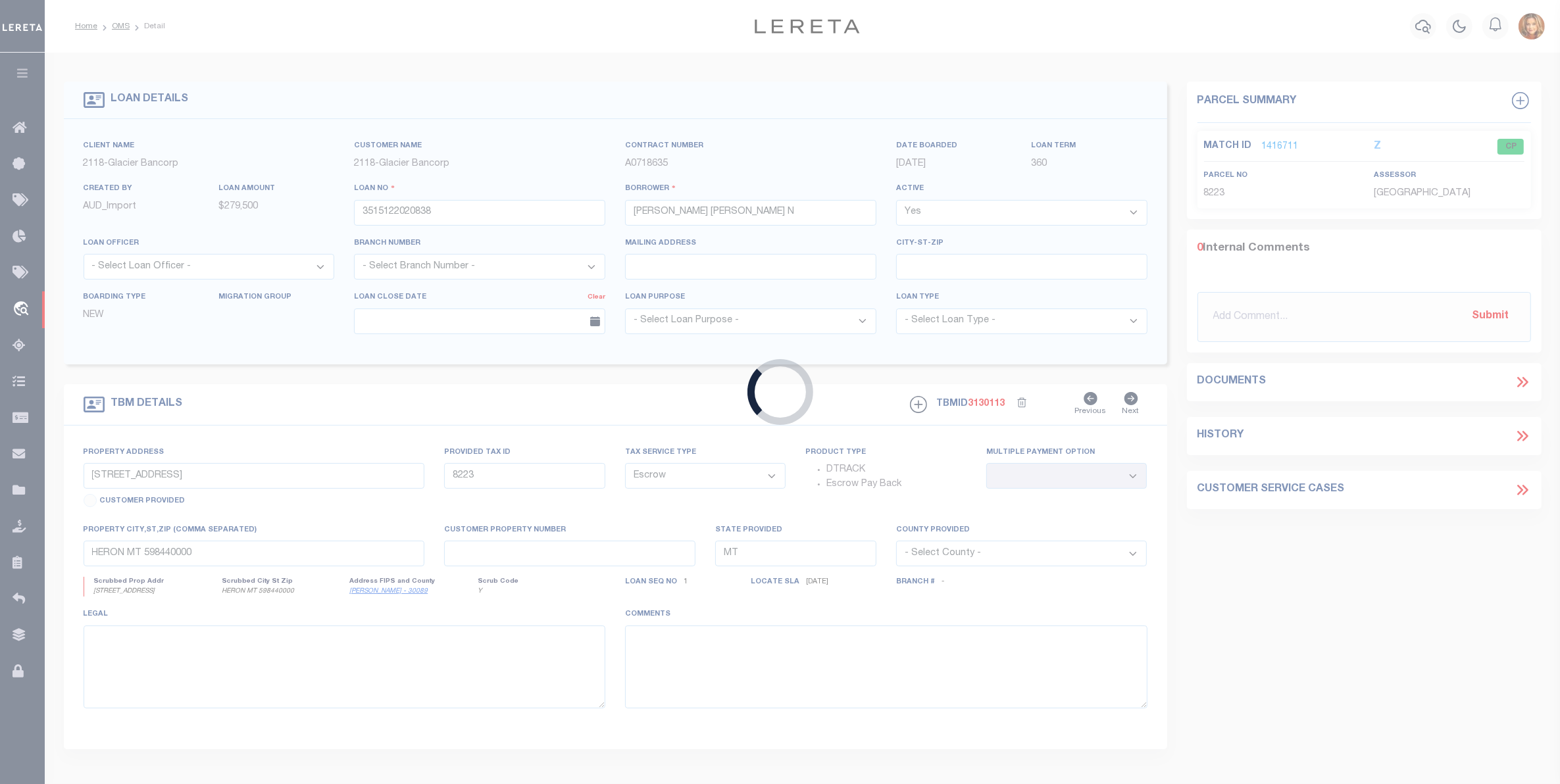
type input "3039"
select select
type input "PLAINS MT 598590000"
select select
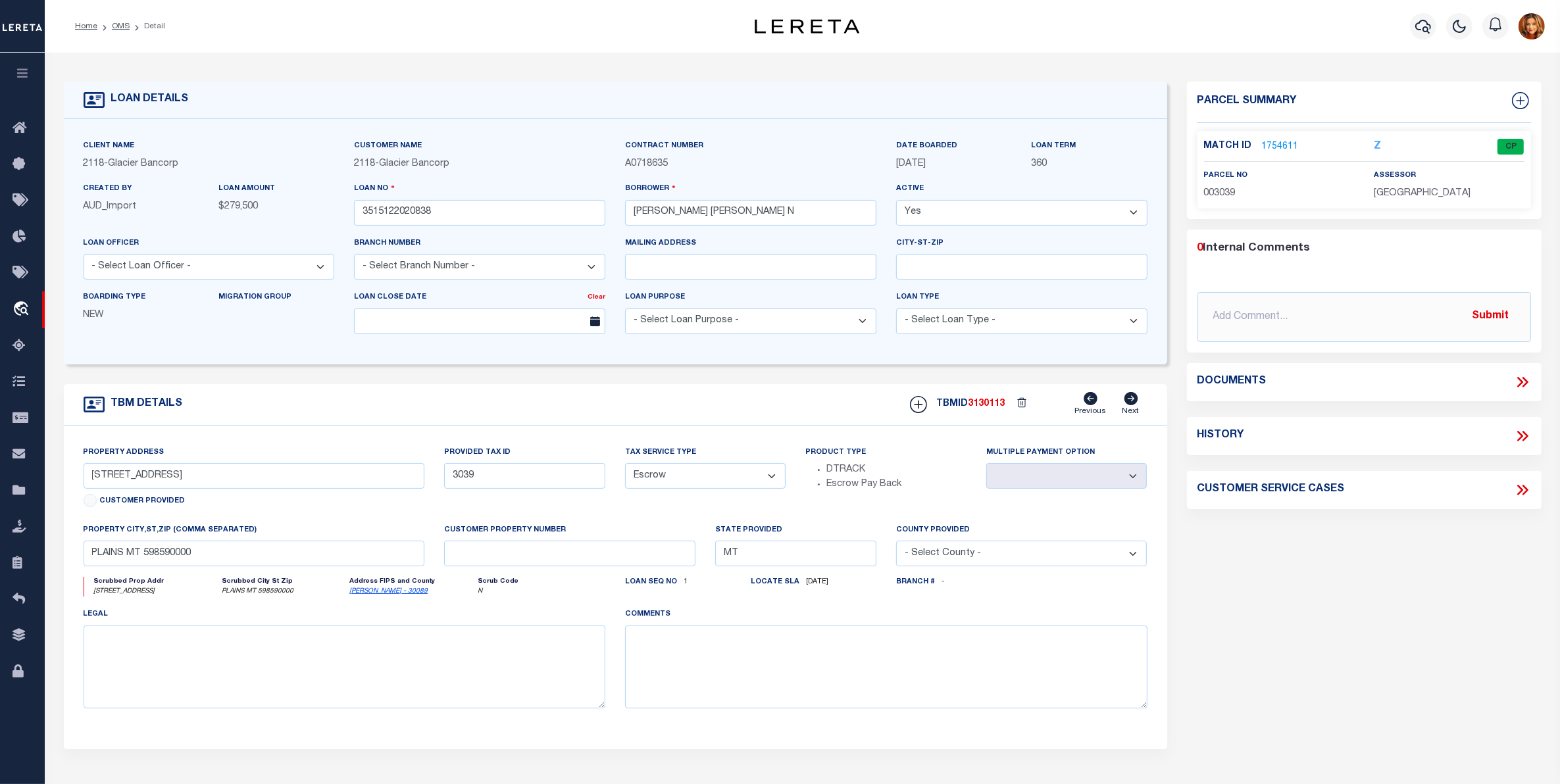
click at [1264, 152] on div "Match ID 1754611 Z CP" at bounding box center [1364, 150] width 320 height 23
click at [1266, 143] on link "1754611" at bounding box center [1280, 147] width 37 height 14
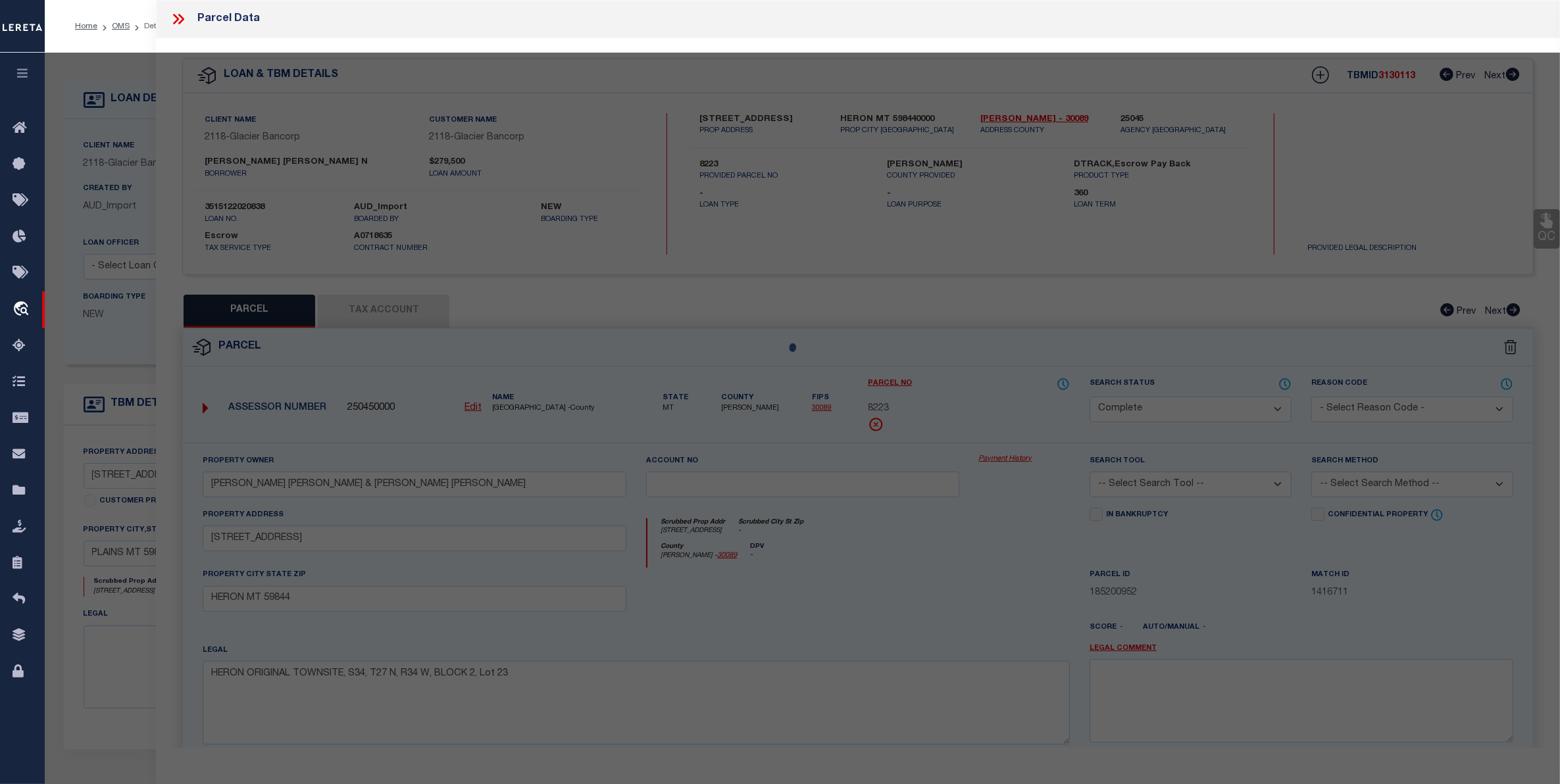
select select "AS"
checkbox input "false"
select select "CP"
type input "FOSTER SHERI ANN NOLAN & CHARLES E REVOCABLE LIVING TRUST"
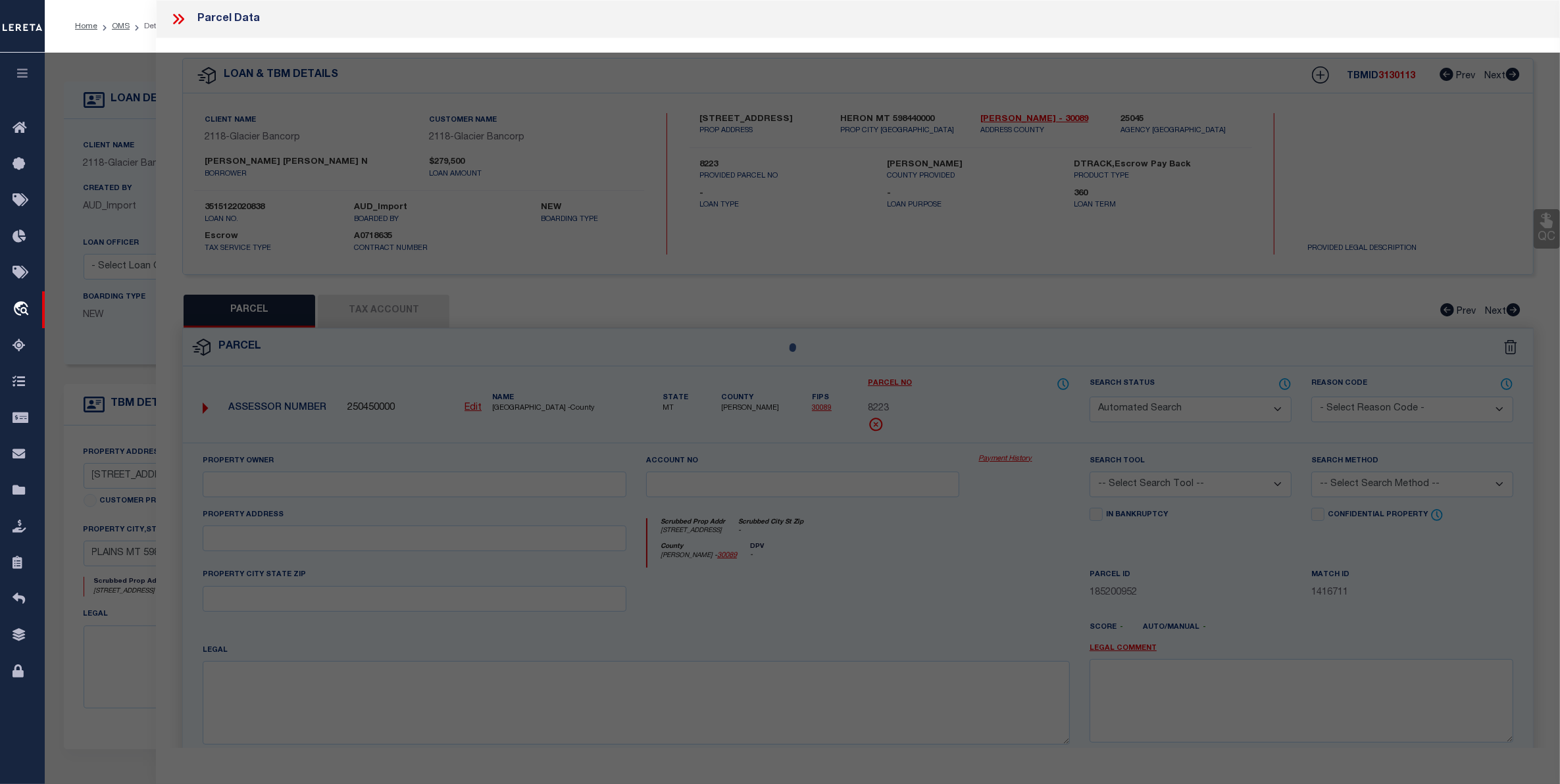
select select
type input "BLOOMING HILLS LN"
checkbox input "false"
type input "PLAINS MT 59859"
type textarea "DIAMOND S ESTATES, S7, T20N, R25W, Lot 1, ACRES 29.4, SE1/4"
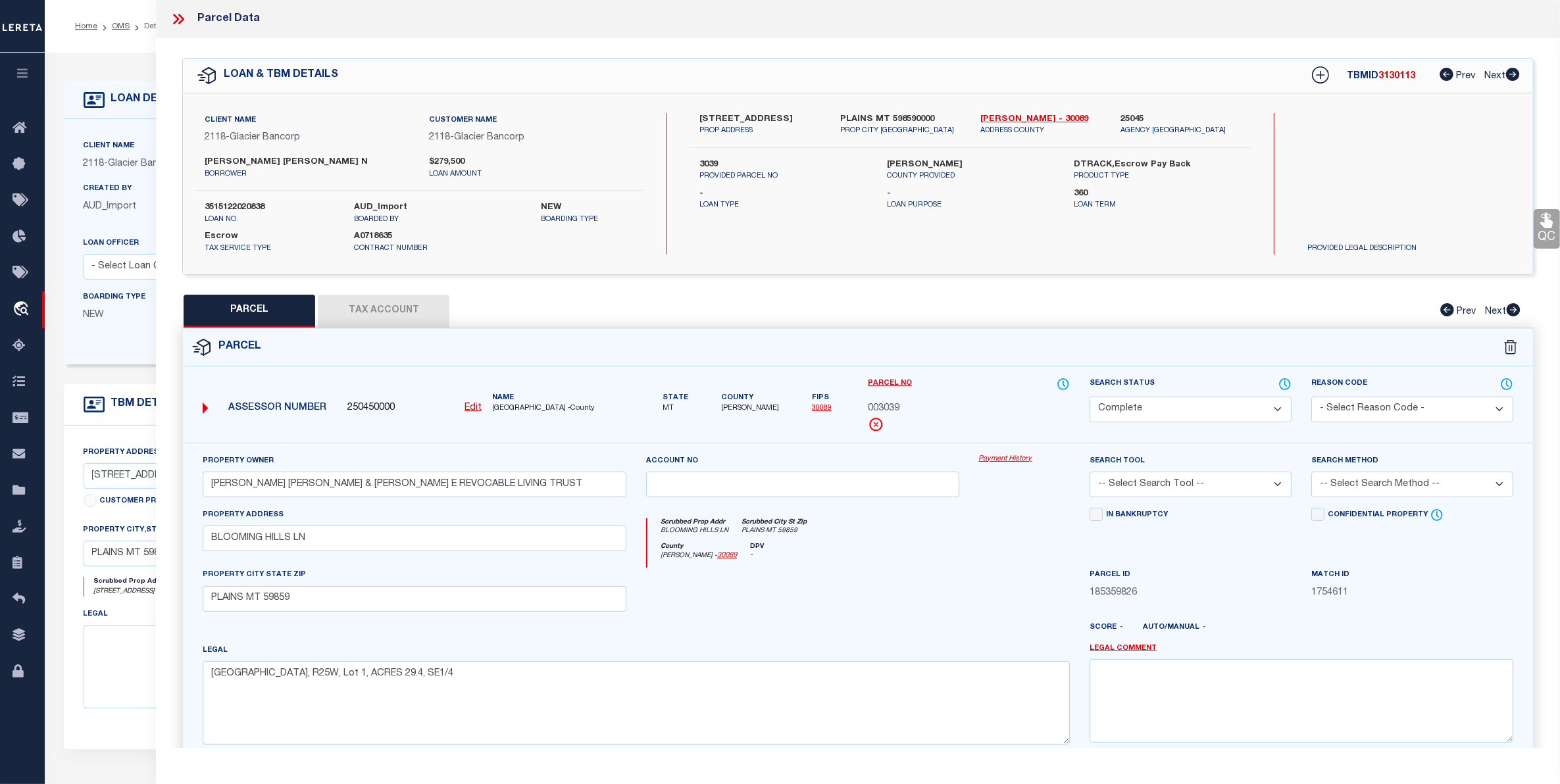
click at [372, 311] on button "Tax Account" at bounding box center [384, 311] width 132 height 33
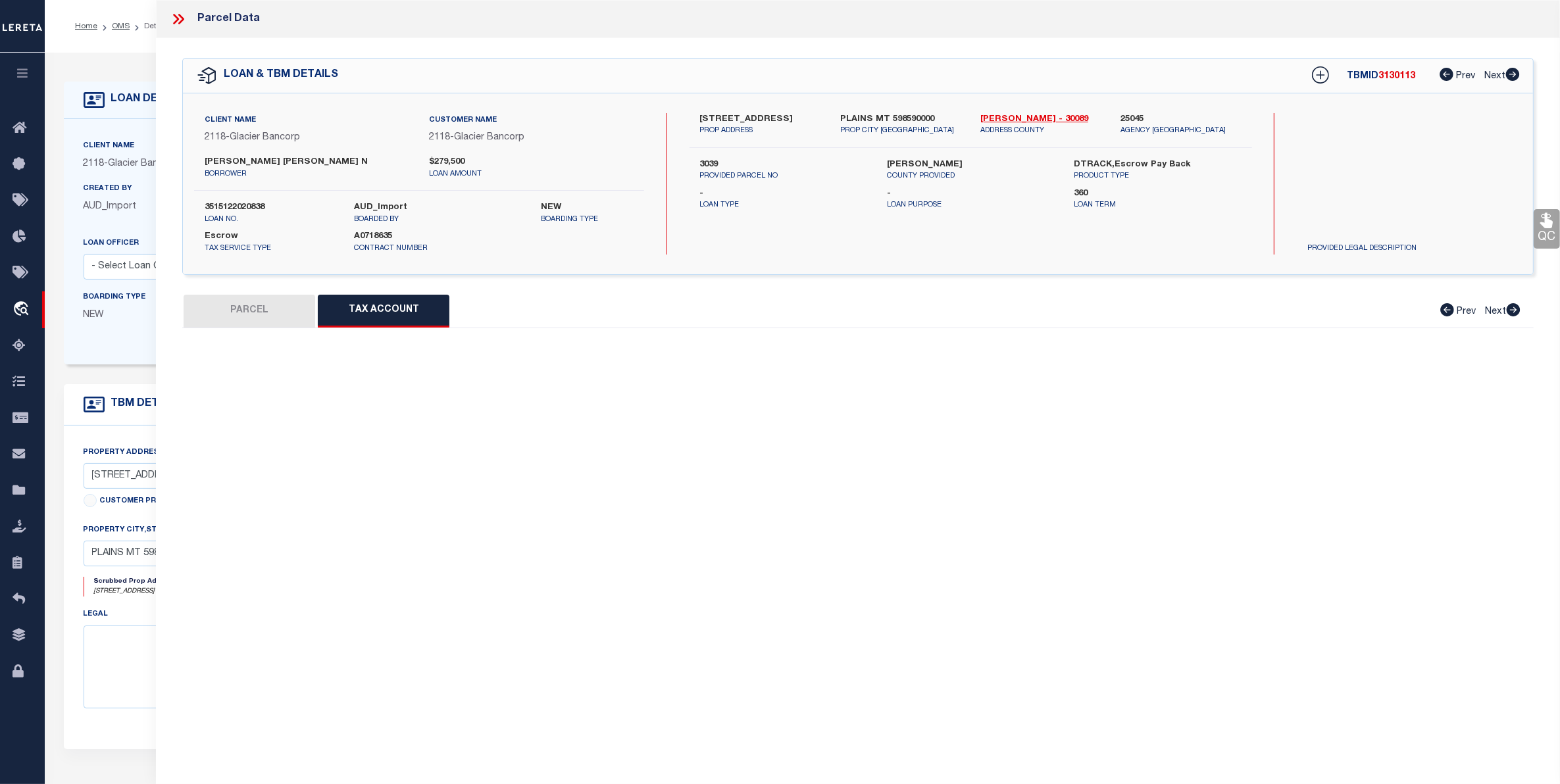
select select "100"
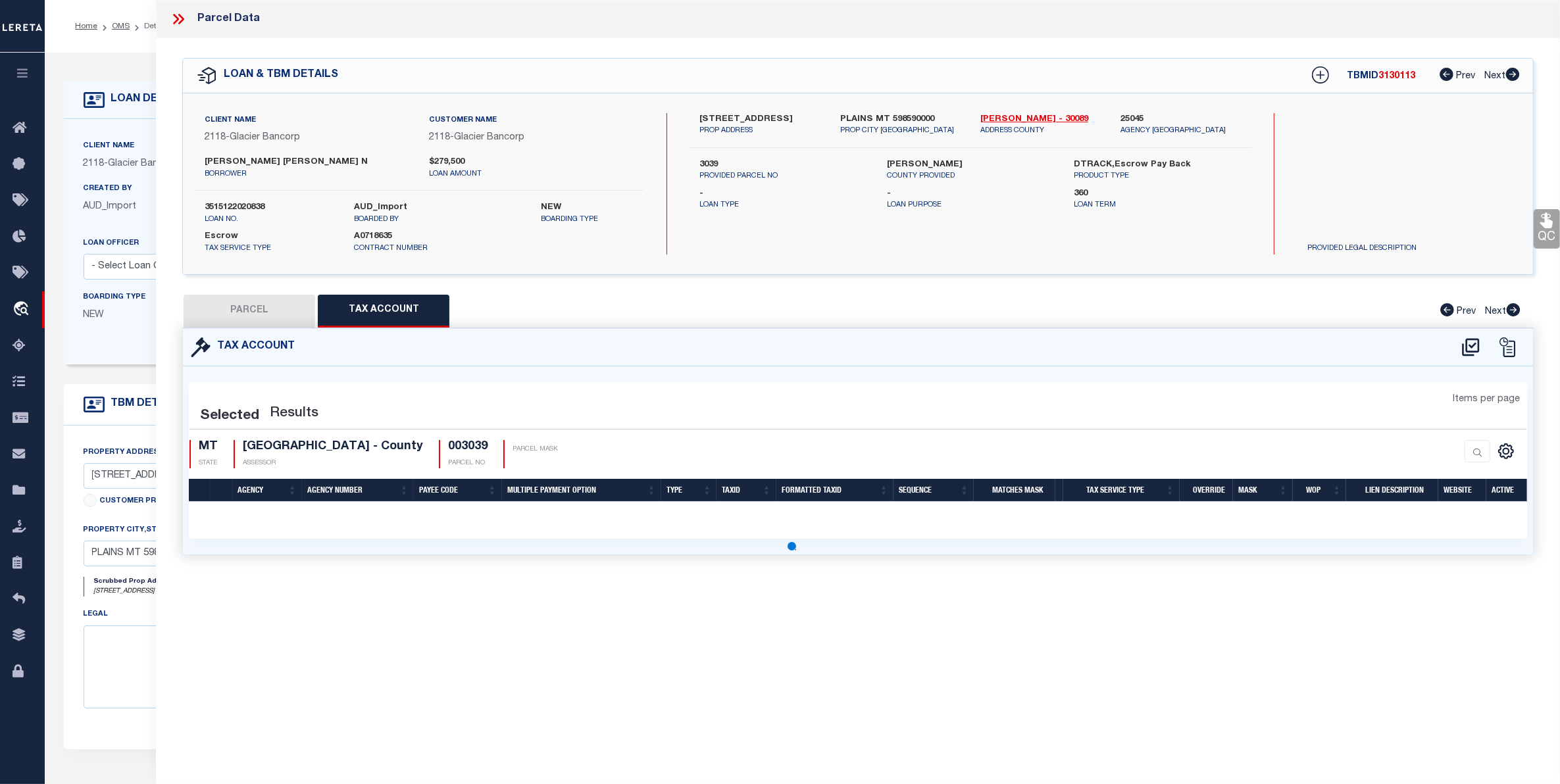
select select "100"
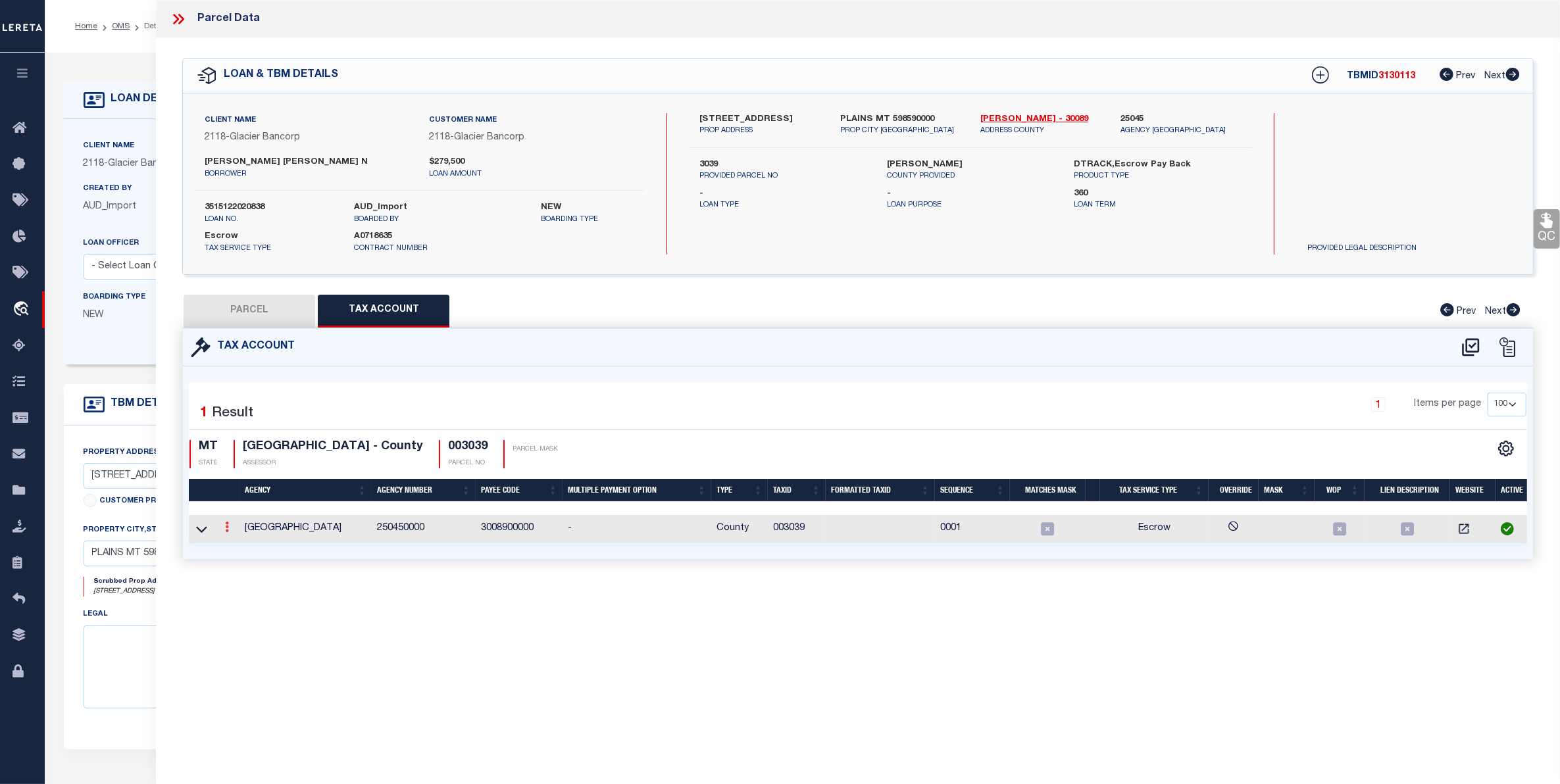
click at [228, 531] on icon at bounding box center [227, 526] width 4 height 10
click at [237, 547] on icon "" at bounding box center [241, 547] width 10 height 10
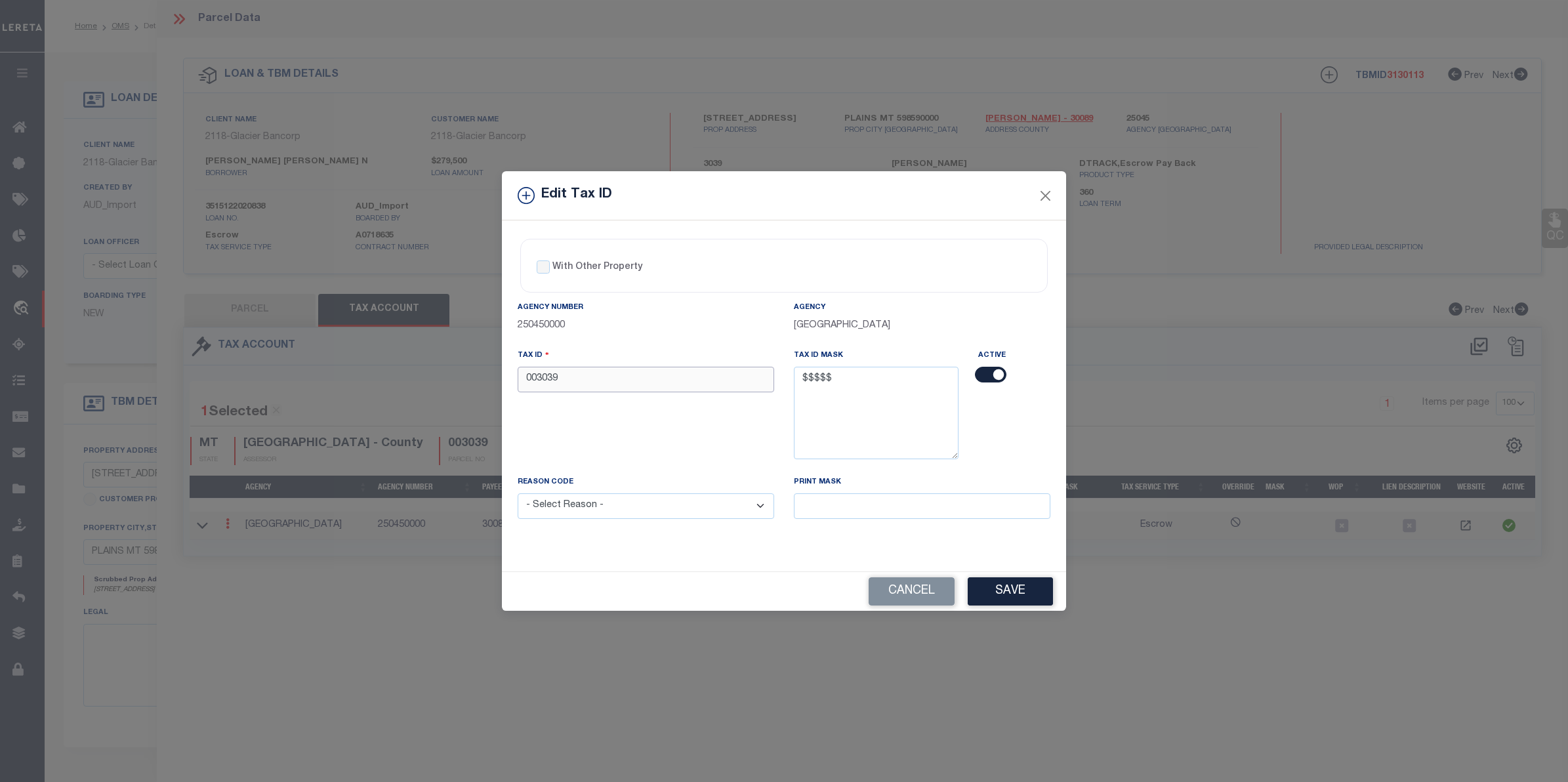
click at [532, 378] on input "003039" at bounding box center [645, 380] width 256 height 26
type input "03039"
click at [619, 496] on select "- Select Reason - 099 - Other (Provide additional detail) ACT - Agency Changed …" at bounding box center [645, 506] width 256 height 26
select select "ACT"
click at [517, 495] on select "- Select Reason - 099 - Other (Provide additional detail) ACT - Agency Changed …" at bounding box center [645, 506] width 256 height 26
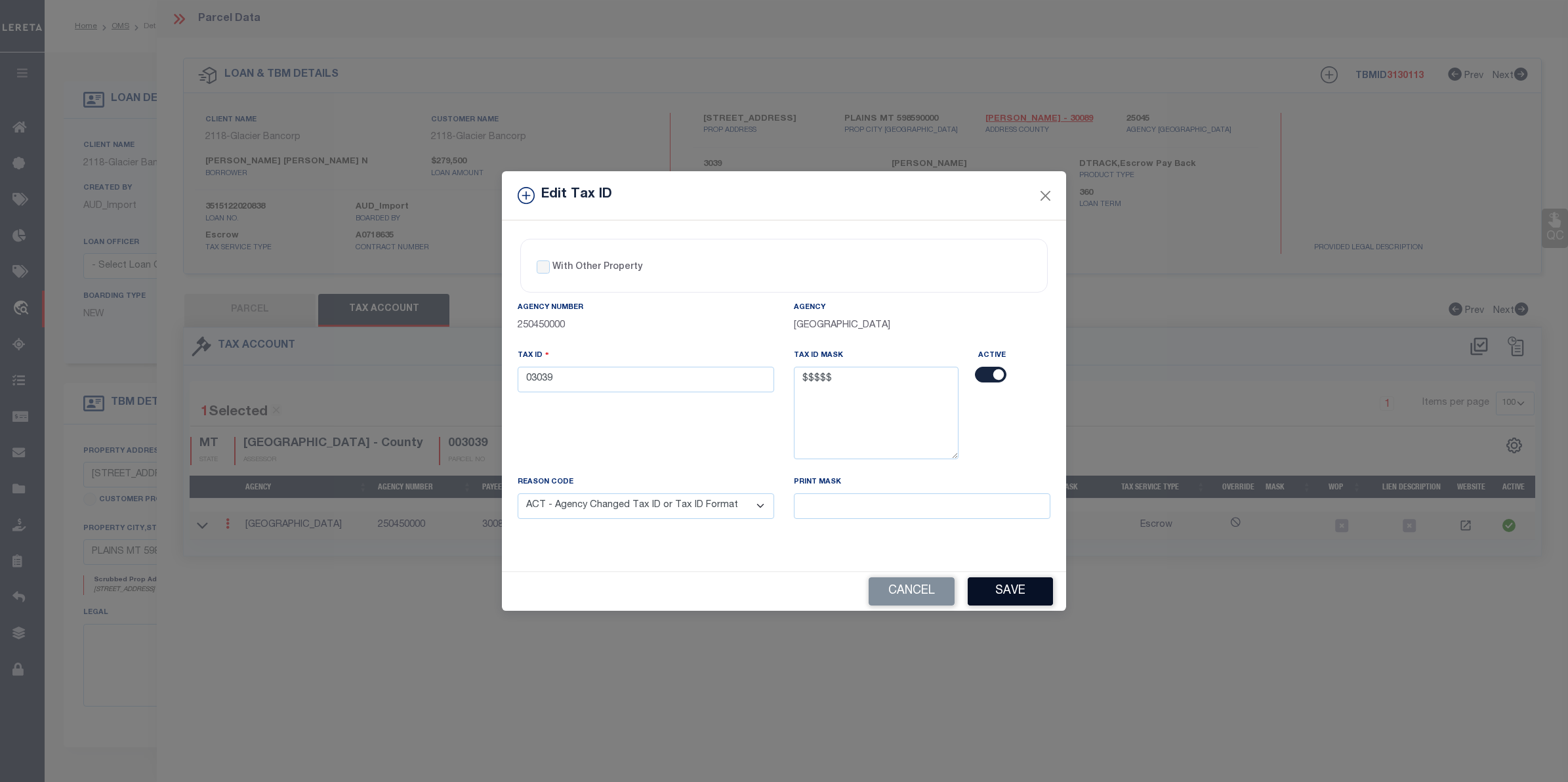
click at [1030, 588] on button "Save" at bounding box center [1010, 591] width 85 height 28
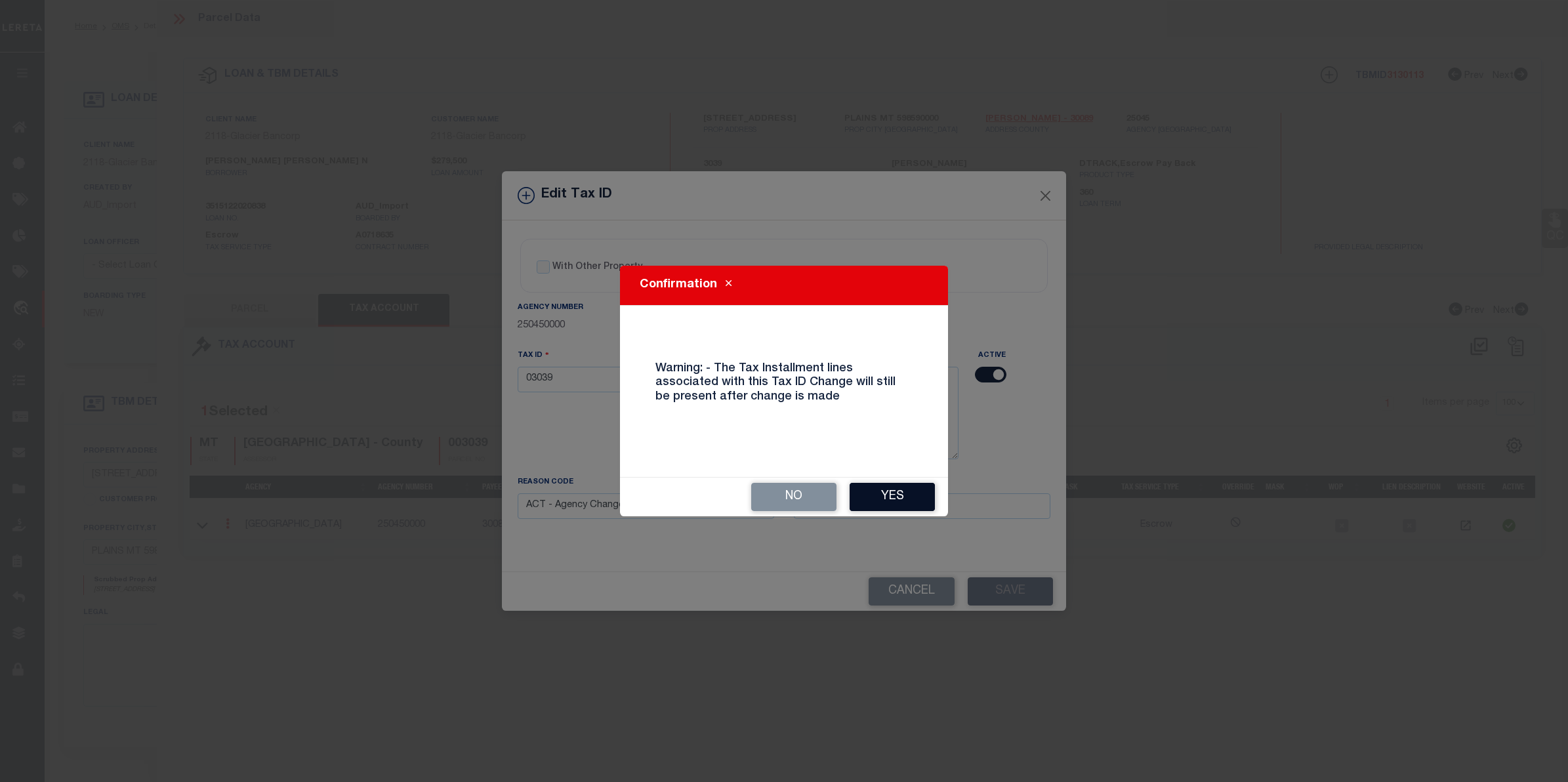
click at [893, 490] on button "Yes" at bounding box center [892, 497] width 85 height 28
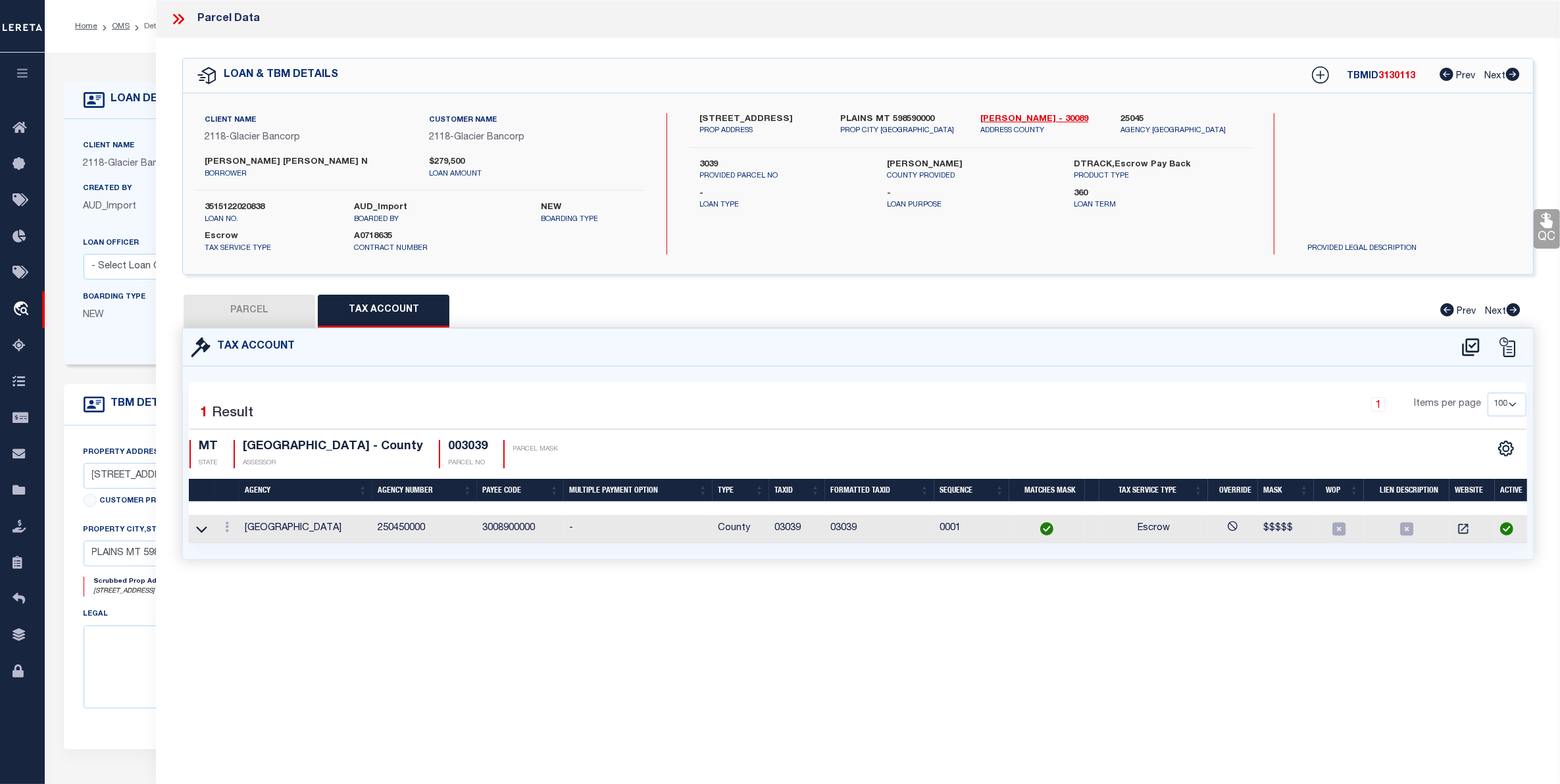
select select
click at [254, 306] on button "PARCEL" at bounding box center [249, 311] width 132 height 33
select select "AS"
checkbox input "false"
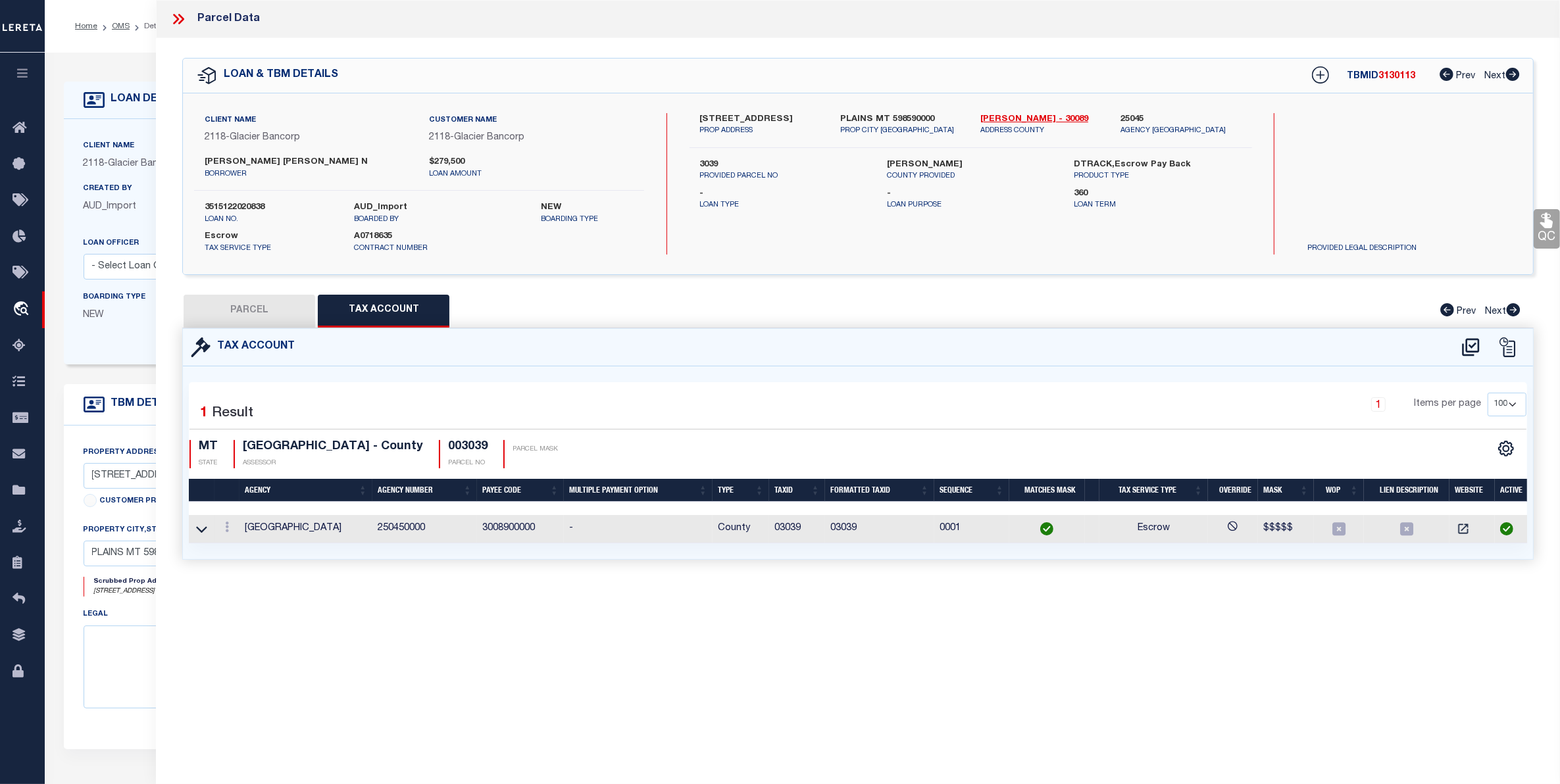
checkbox input "false"
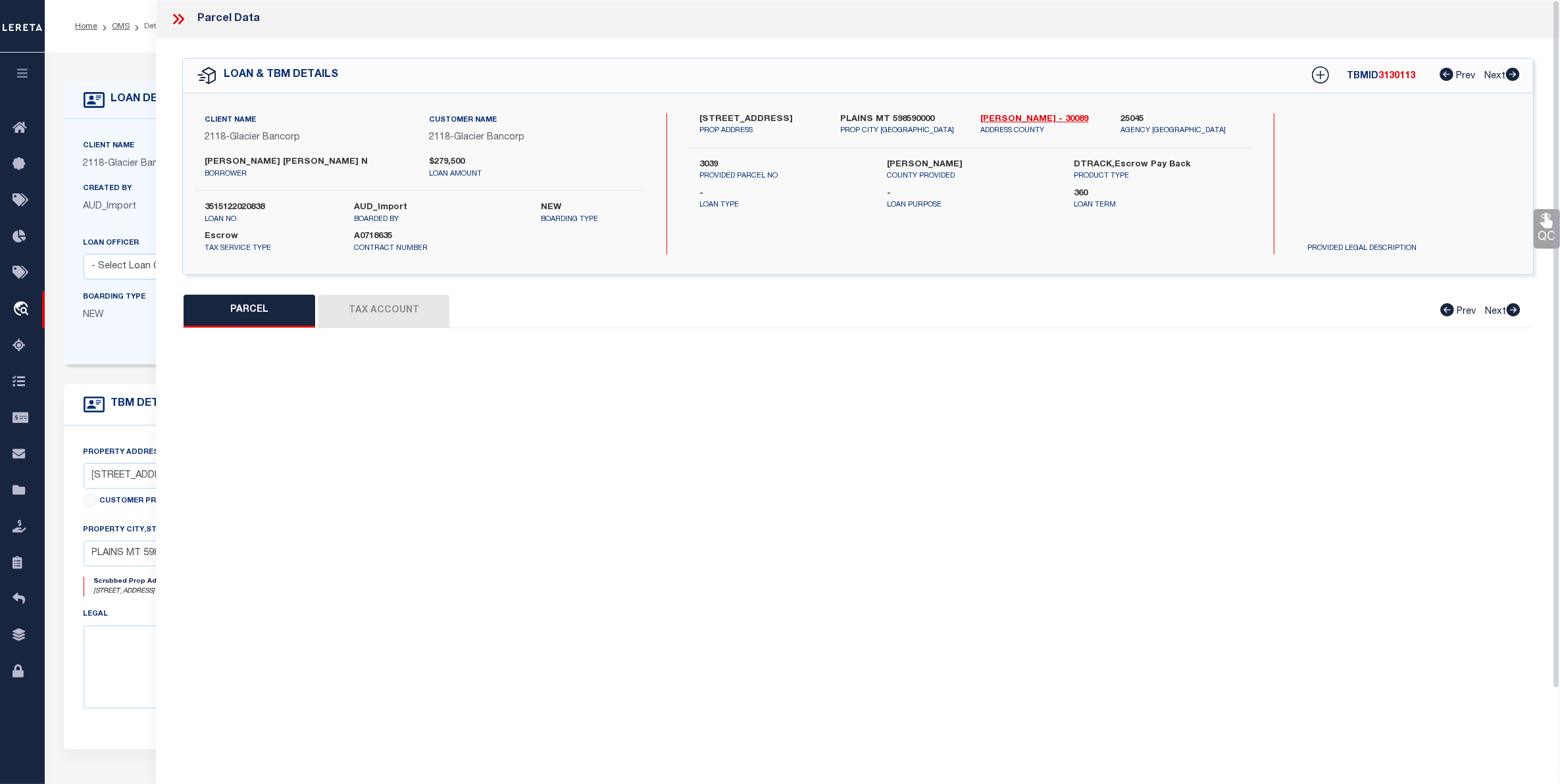
select select "CP"
type input "FOSTER SHERI ANN NOLAN & CHARLES E REVOCABLE LIVING TRUST"
select select
type input "BLOOMING HILLS LN"
checkbox input "false"
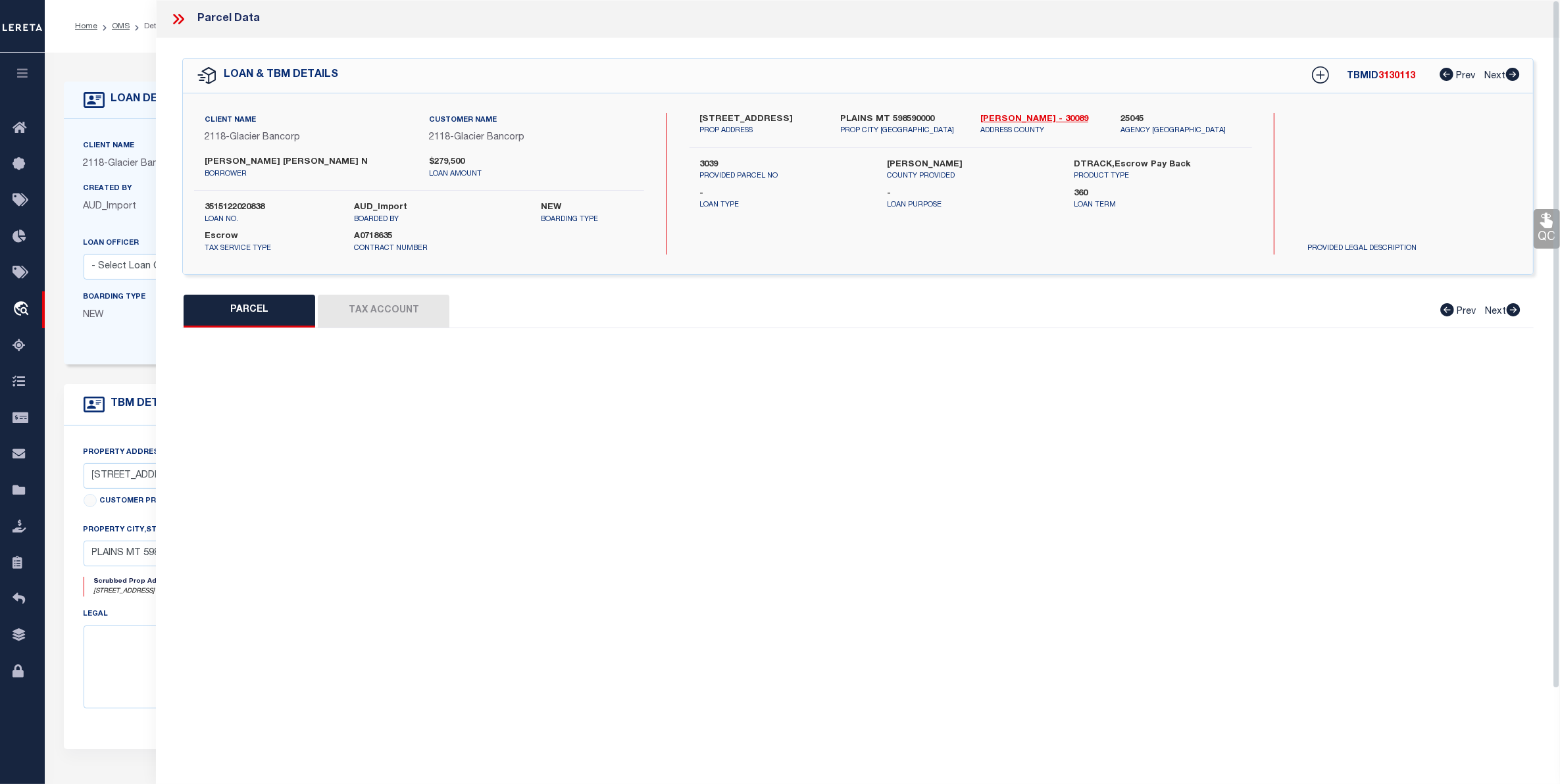
type input "PLAINS MT 59859"
type textarea "DIAMOND S ESTATES, S7, T20N, R25W, Lot 1, ACRES 29.4, SE1/4"
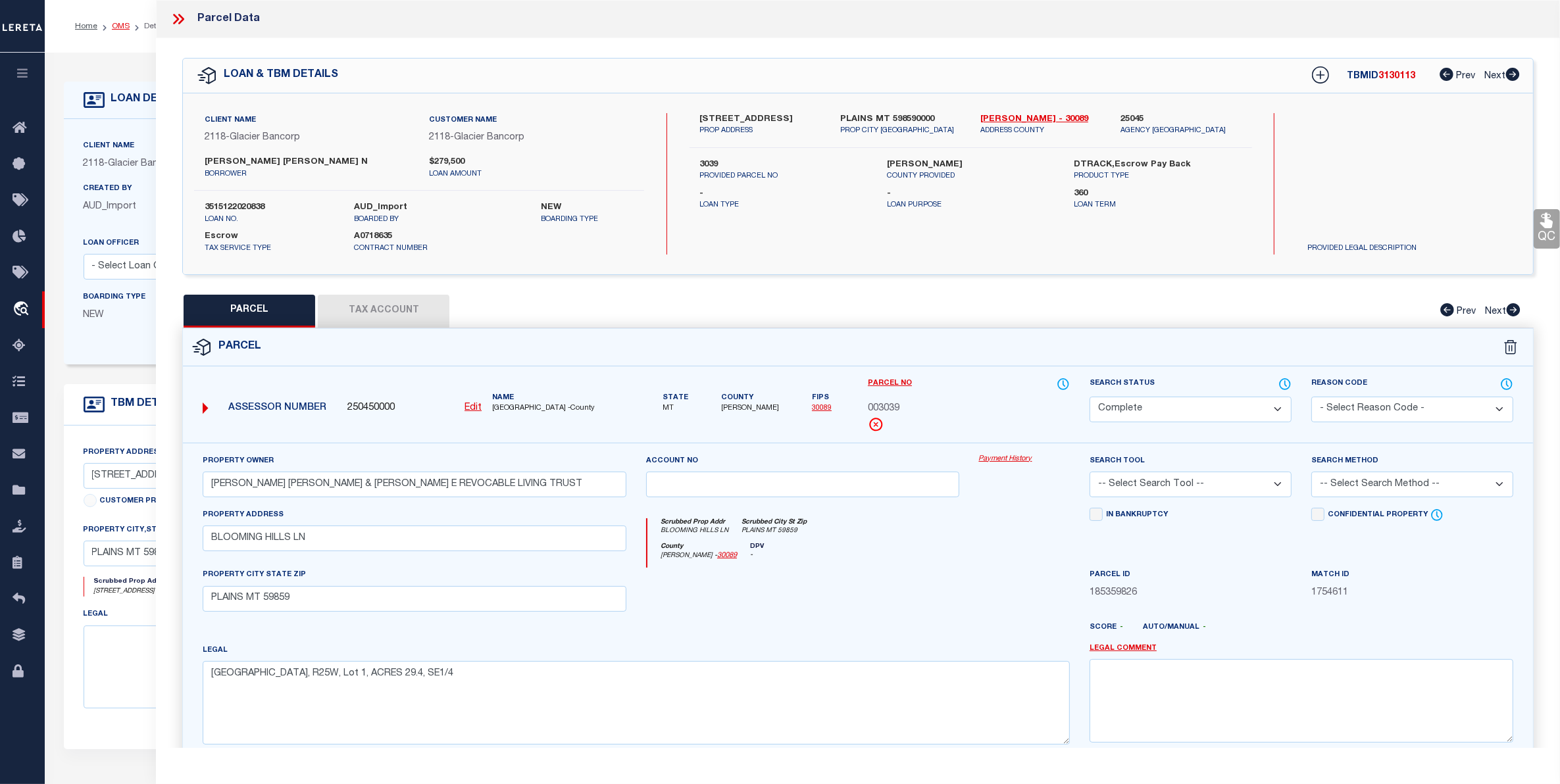
click at [122, 24] on link "OMS" at bounding box center [121, 26] width 18 height 8
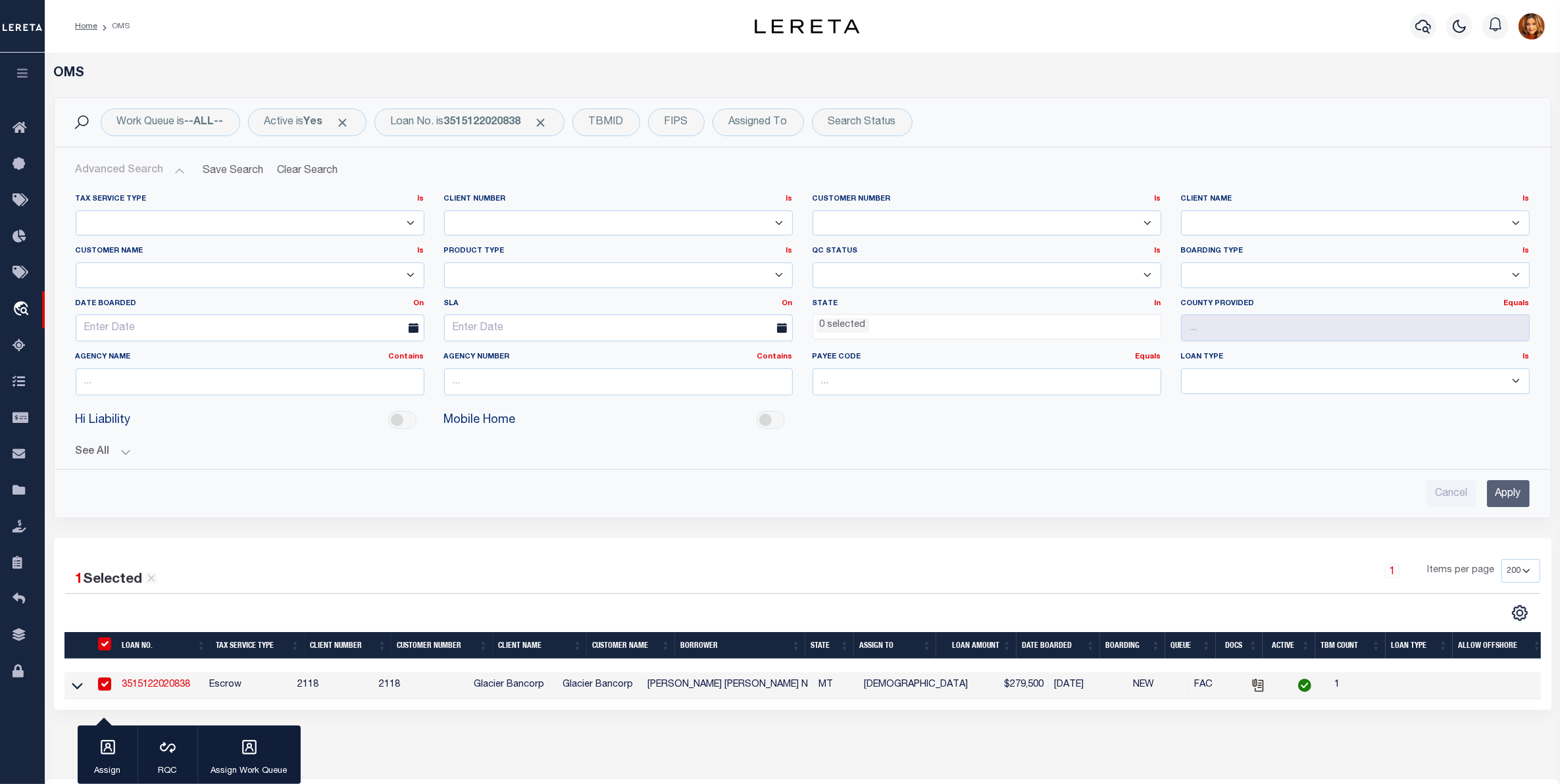
drag, startPoint x: 311, startPoint y: 161, endPoint x: 152, endPoint y: 220, distance: 169.6
click at [311, 161] on button "Clear Search" at bounding box center [307, 170] width 72 height 26
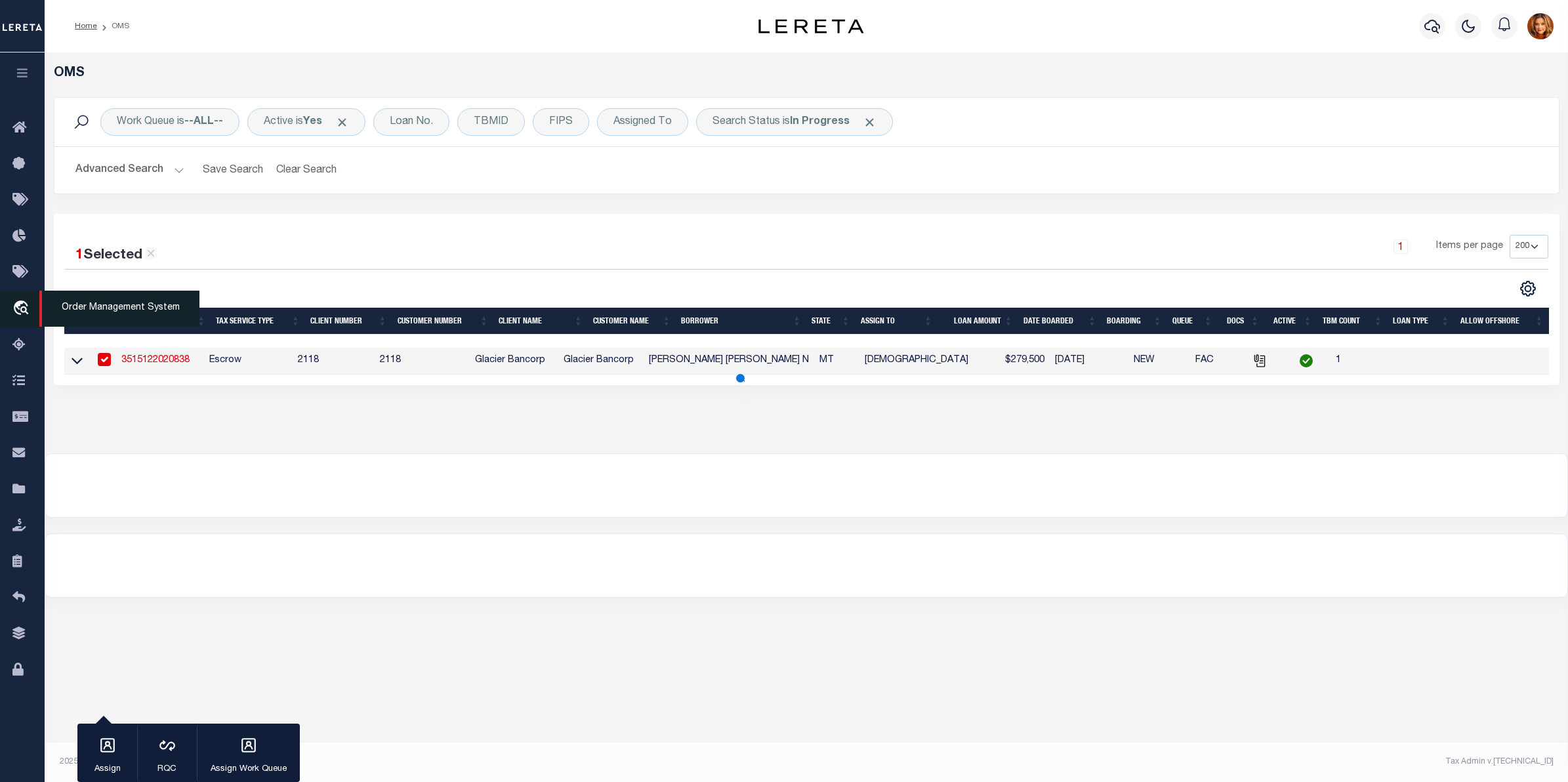
click at [16, 305] on icon "travel_explore" at bounding box center [23, 309] width 21 height 17
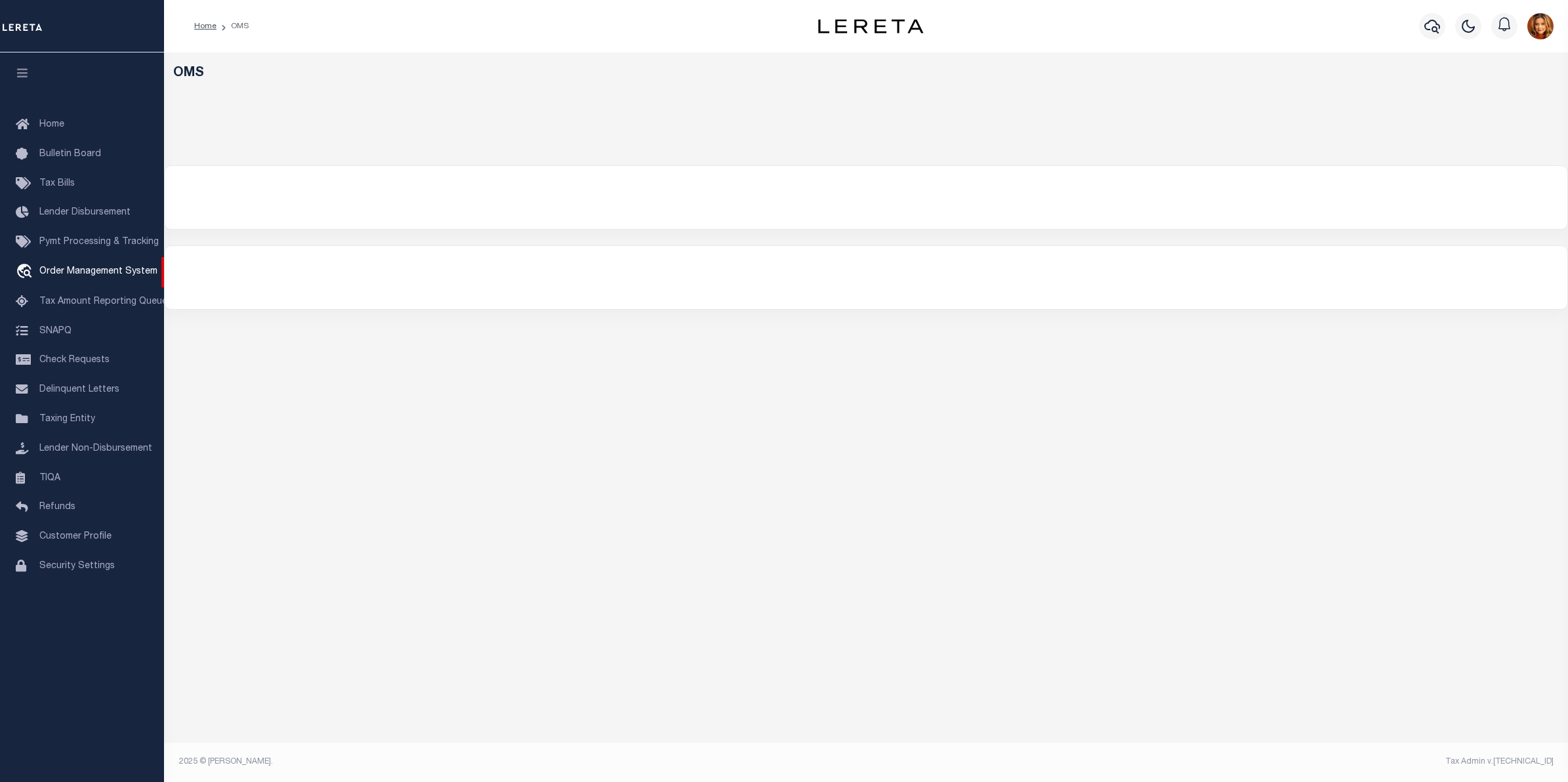
select select "200"
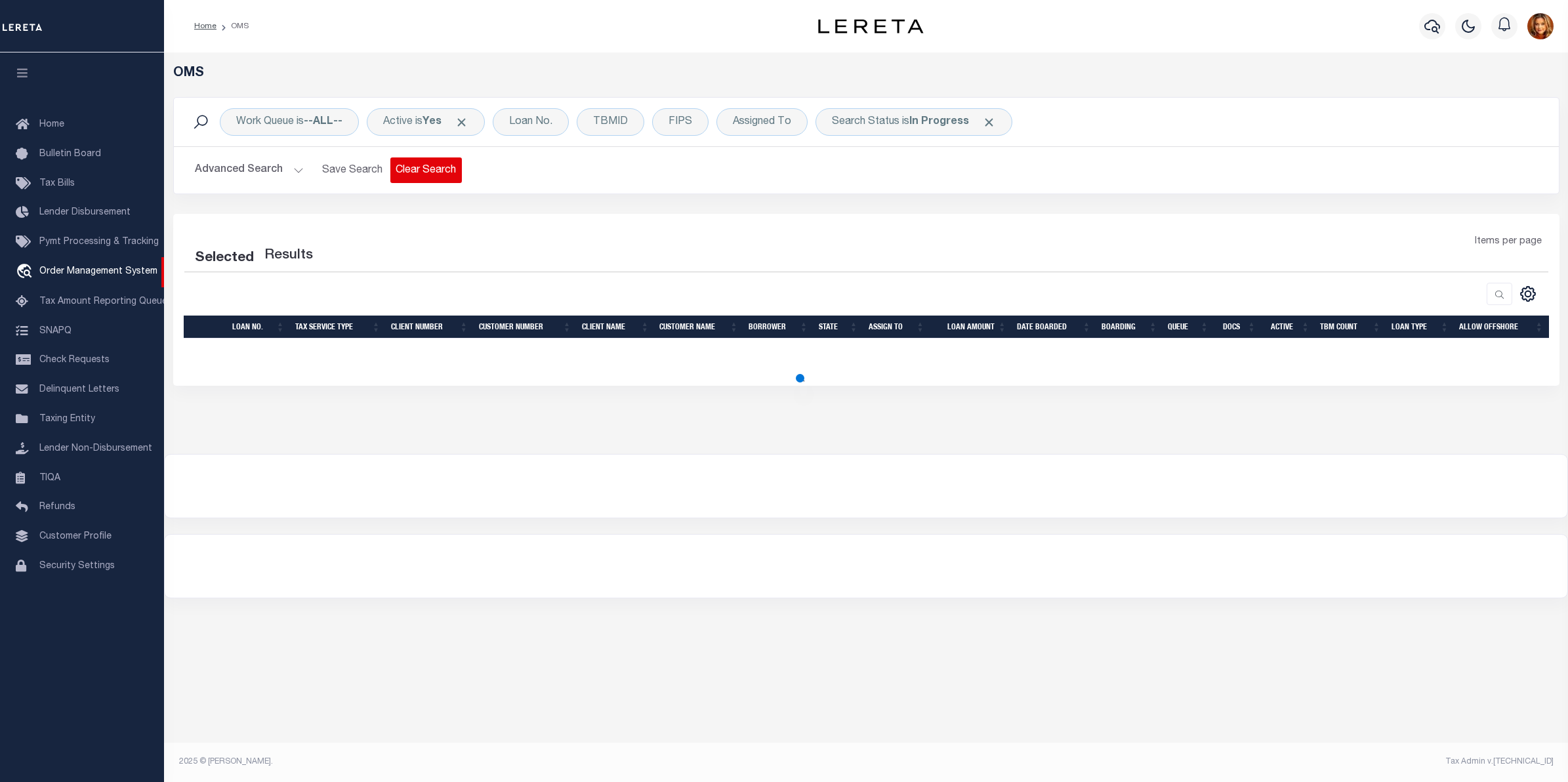
click at [418, 161] on button "Clear Search" at bounding box center [426, 170] width 72 height 26
select select "200"
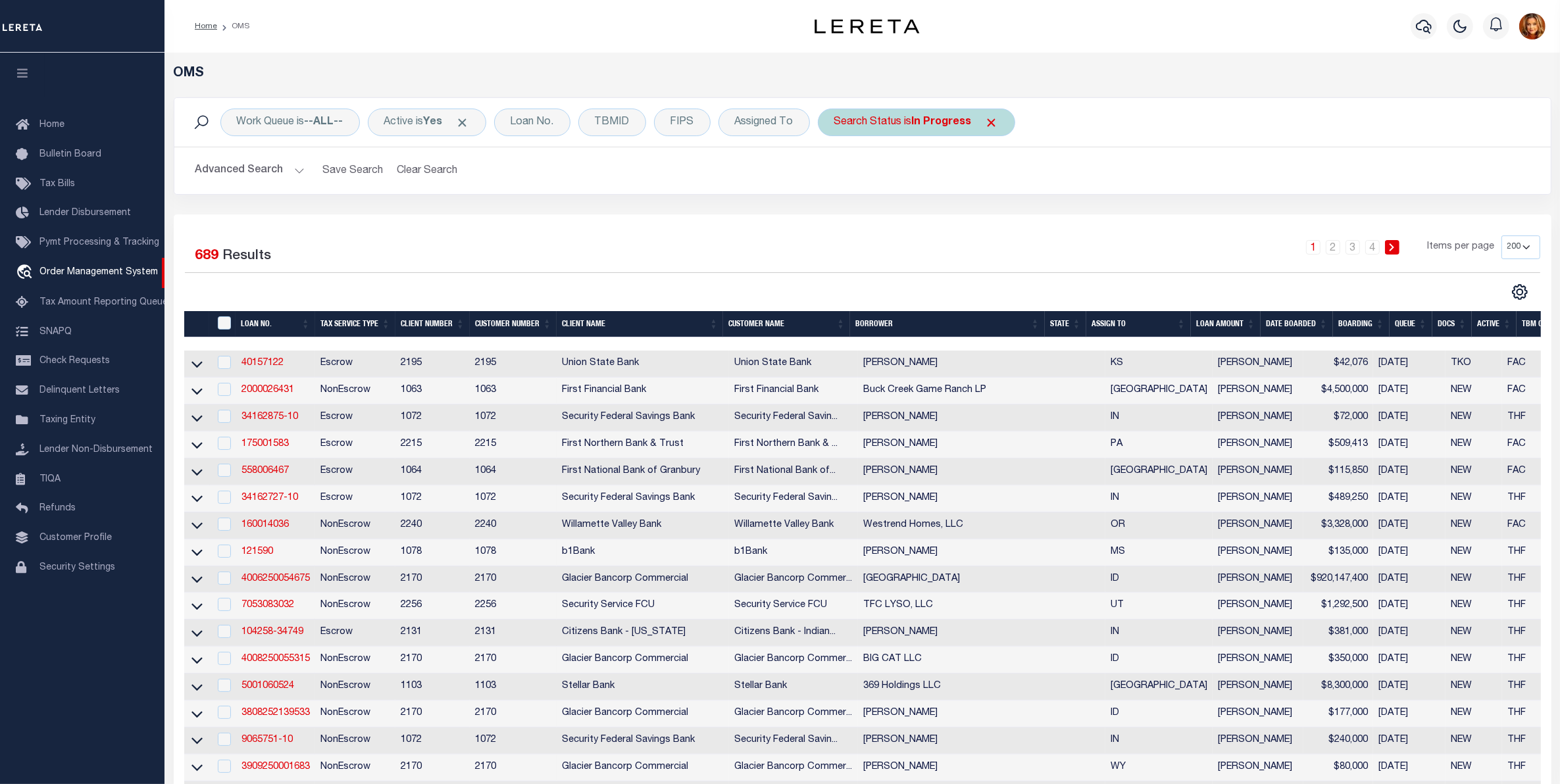
click at [949, 121] on b "In Progress" at bounding box center [942, 122] width 60 height 10
click at [872, 191] on select "Automated Search Bad Parcel Complete Duplicate Parcel High Dollar Reporting In …" at bounding box center [932, 187] width 194 height 25
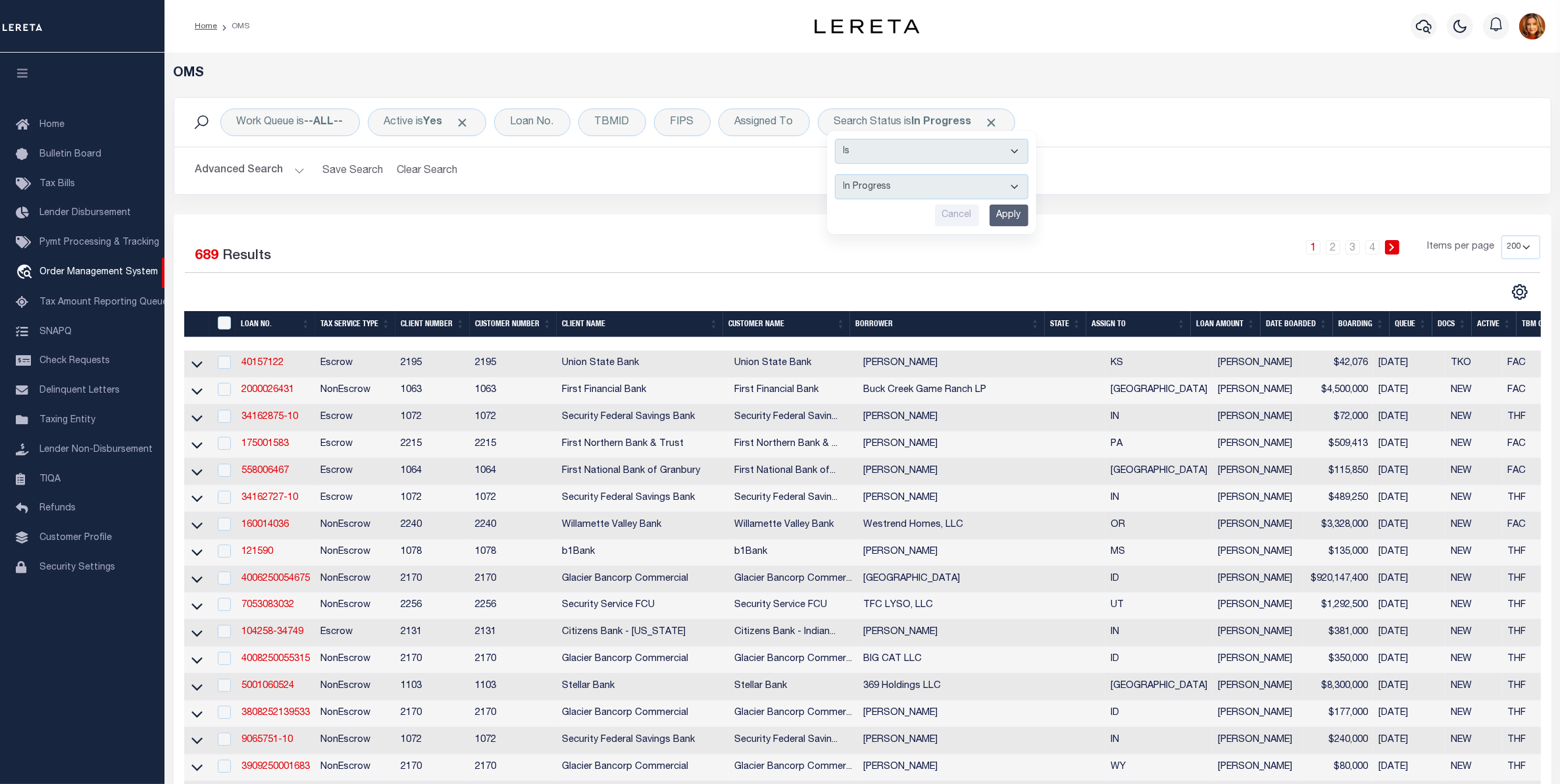
select select "QC"
click at [837, 175] on select "Automated Search Bad Parcel Complete Duplicate Parcel High Dollar Reporting In …" at bounding box center [932, 187] width 194 height 25
click at [1015, 216] on input "Apply" at bounding box center [1009, 215] width 39 height 21
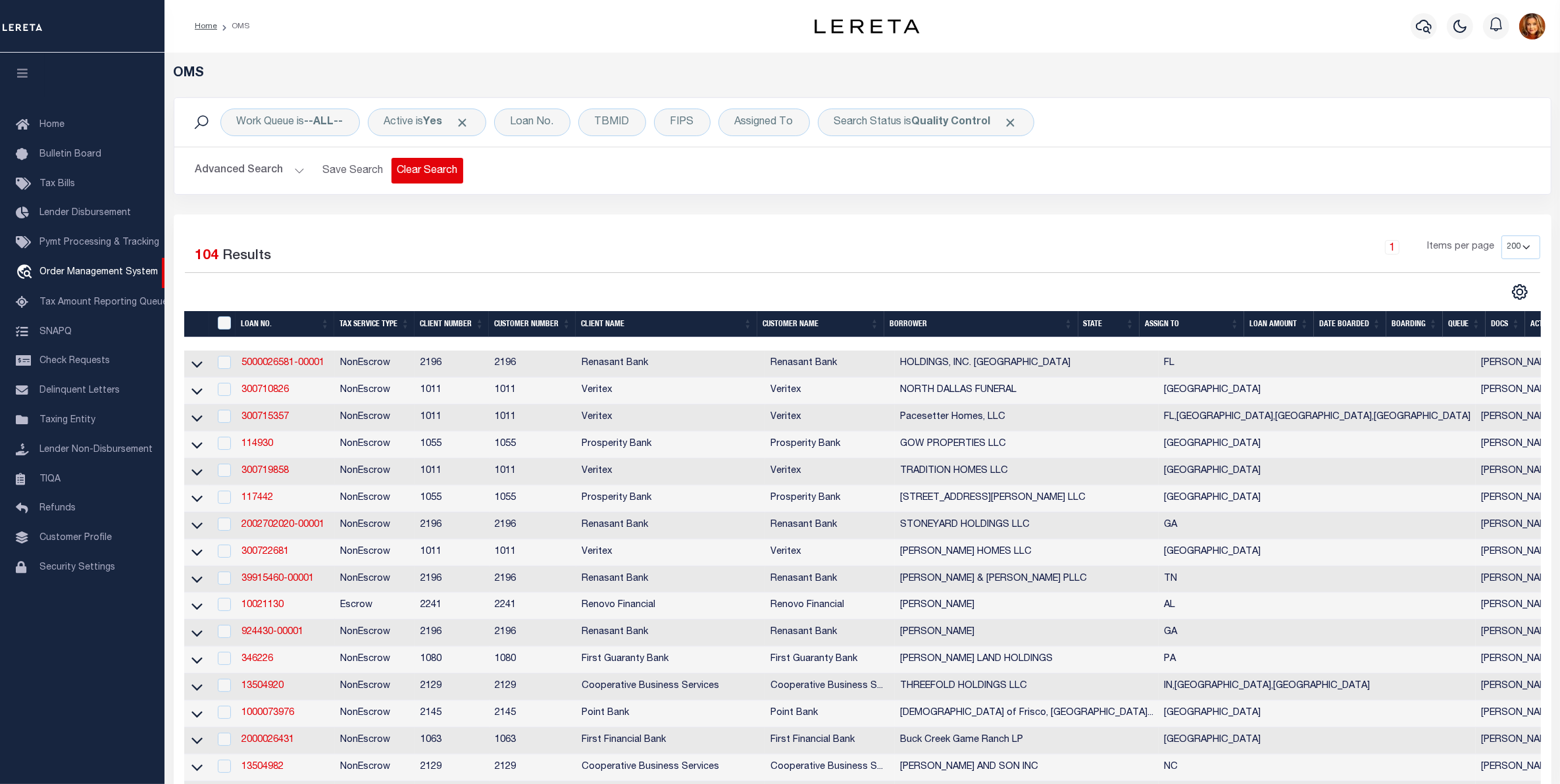
click at [426, 172] on button "Clear Search" at bounding box center [427, 170] width 72 height 26
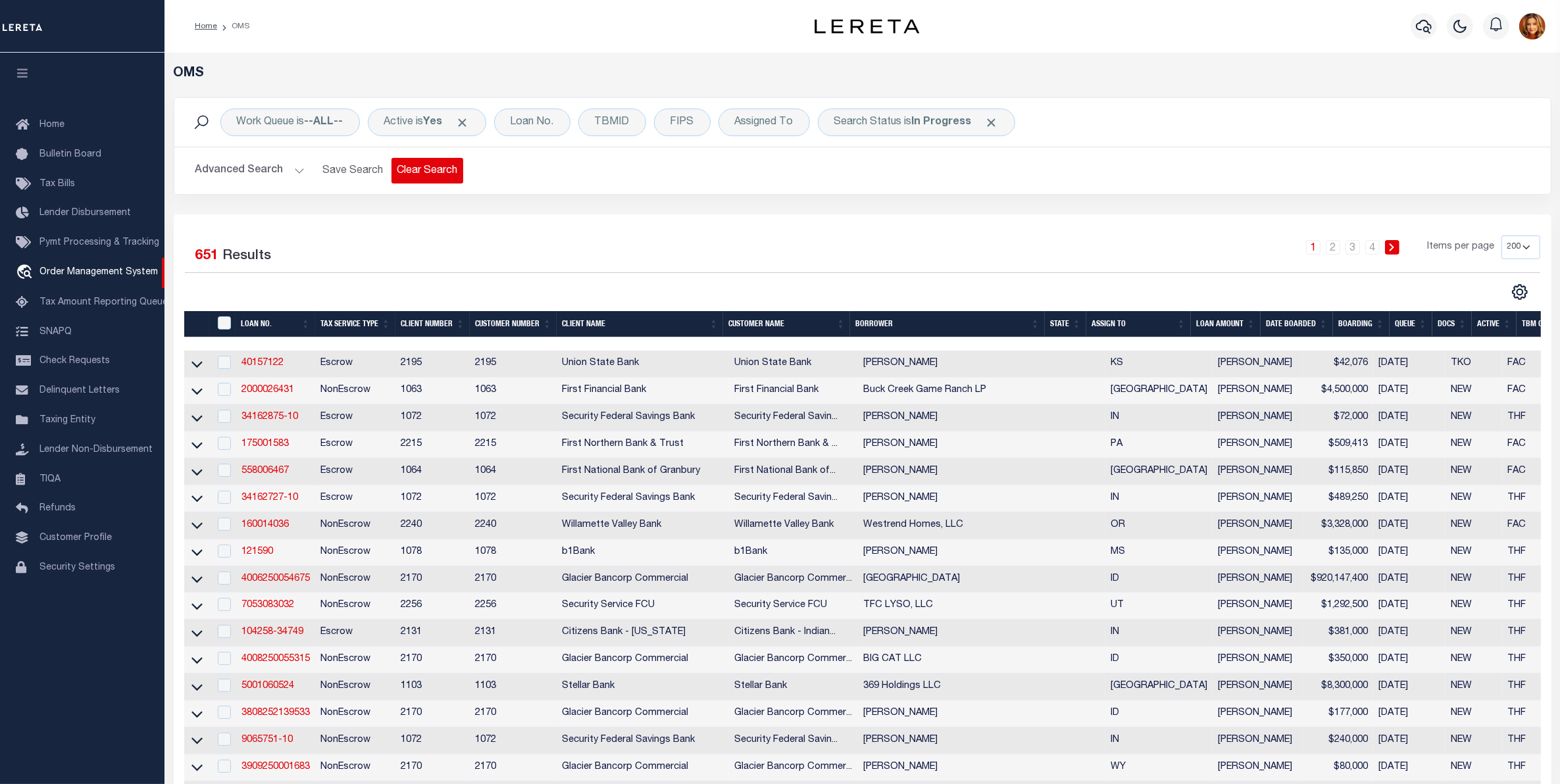
click at [410, 169] on button "Clear Search" at bounding box center [427, 170] width 72 height 26
